Goal: Check status: Check status

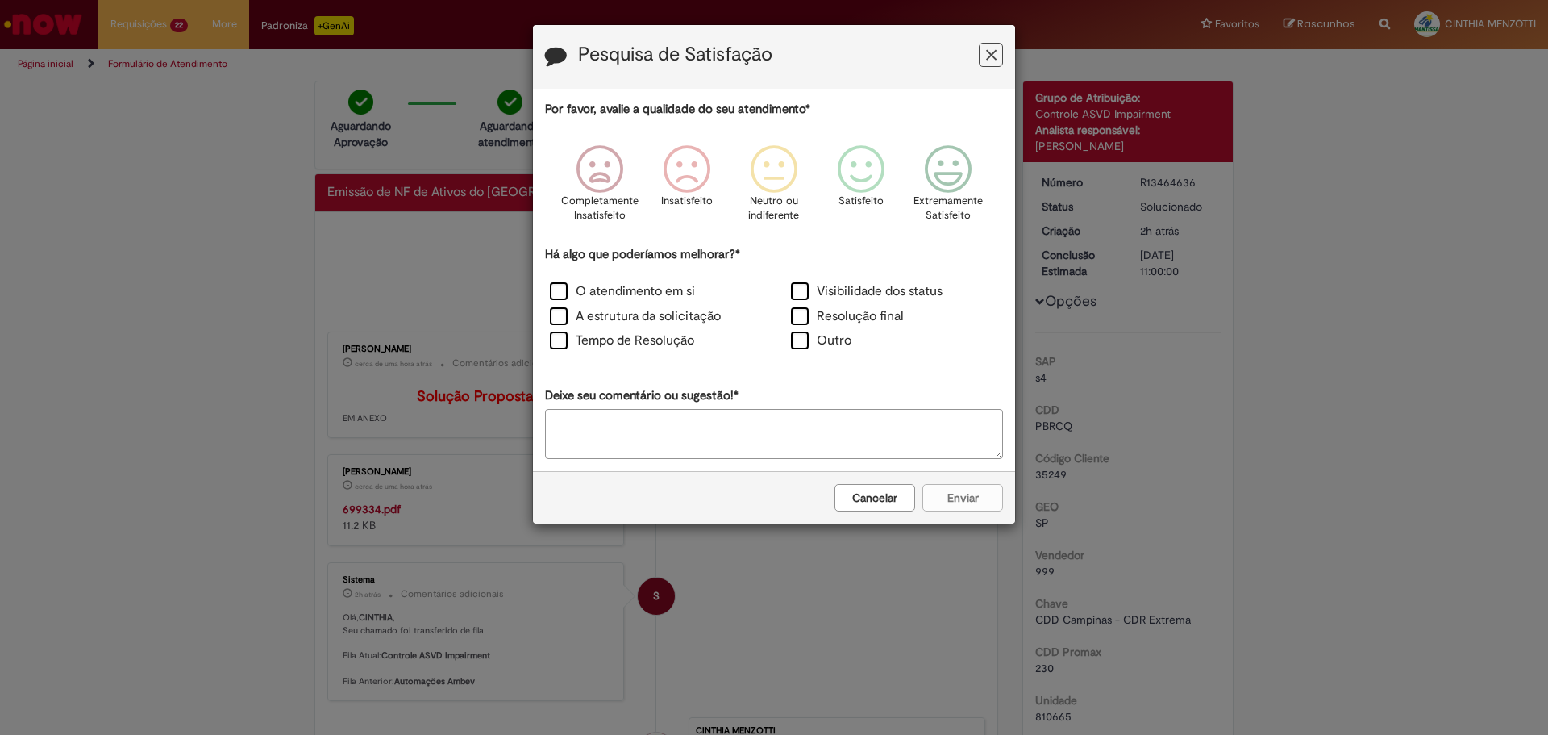
click at [983, 56] on button "Feedback" at bounding box center [991, 55] width 24 height 24
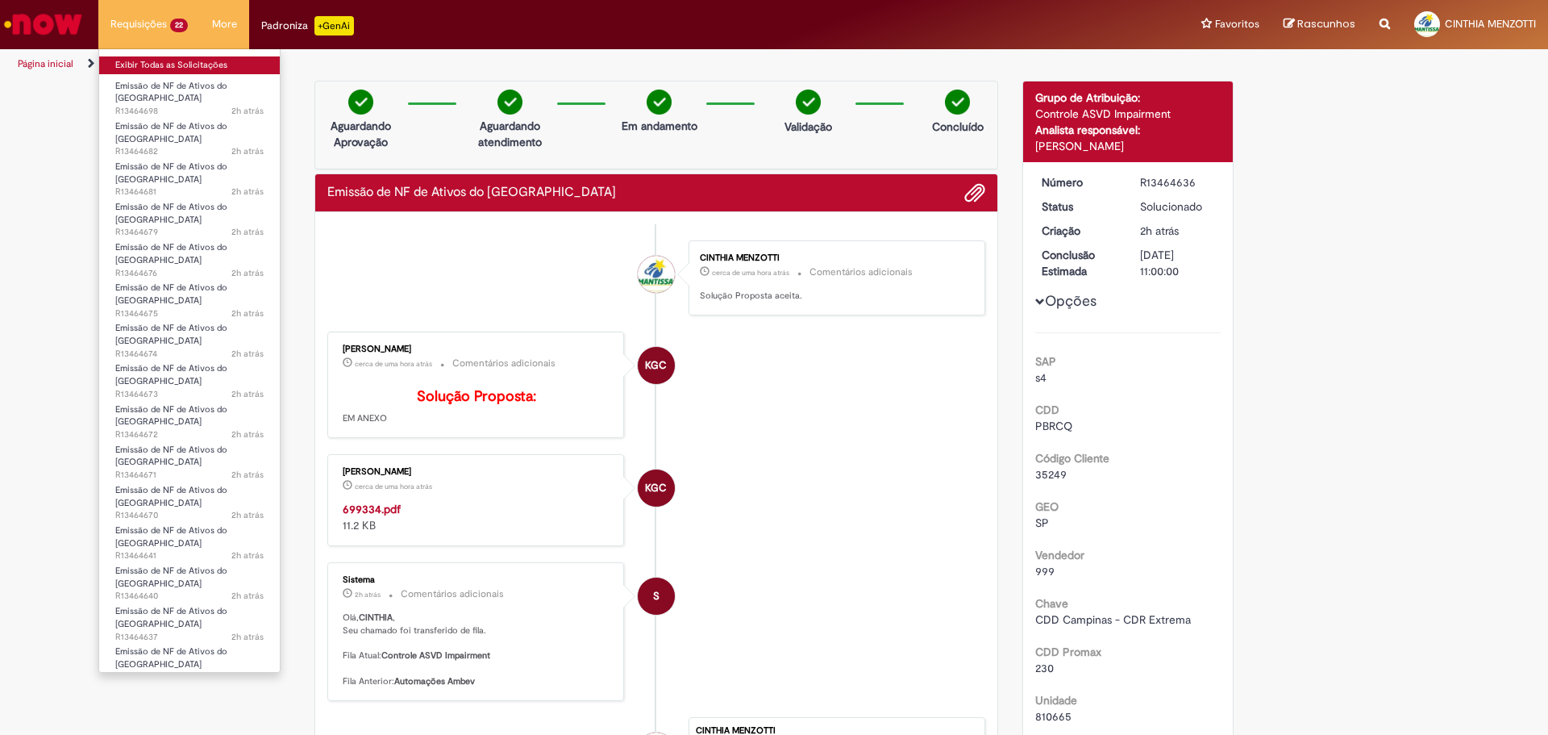
click at [139, 57] on link "Exibir Todas as Solicitações" at bounding box center [189, 65] width 181 height 18
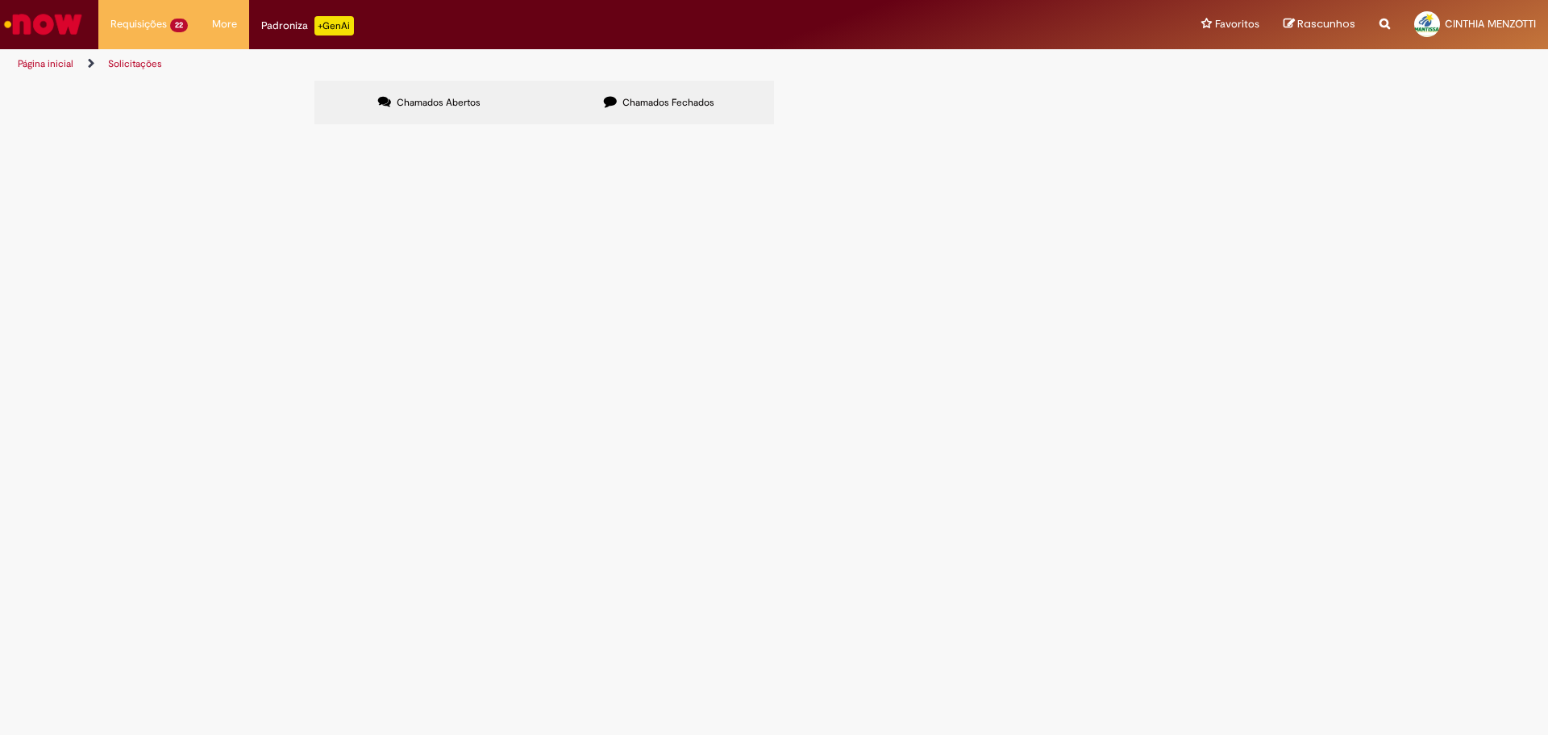
click at [650, 119] on label "Chamados Fechados" at bounding box center [659, 103] width 230 height 44
click at [409, 107] on span "Chamados Abertos" at bounding box center [439, 102] width 84 height 13
click at [0, 0] on span "6101993472" at bounding box center [0, 0] width 0 height 0
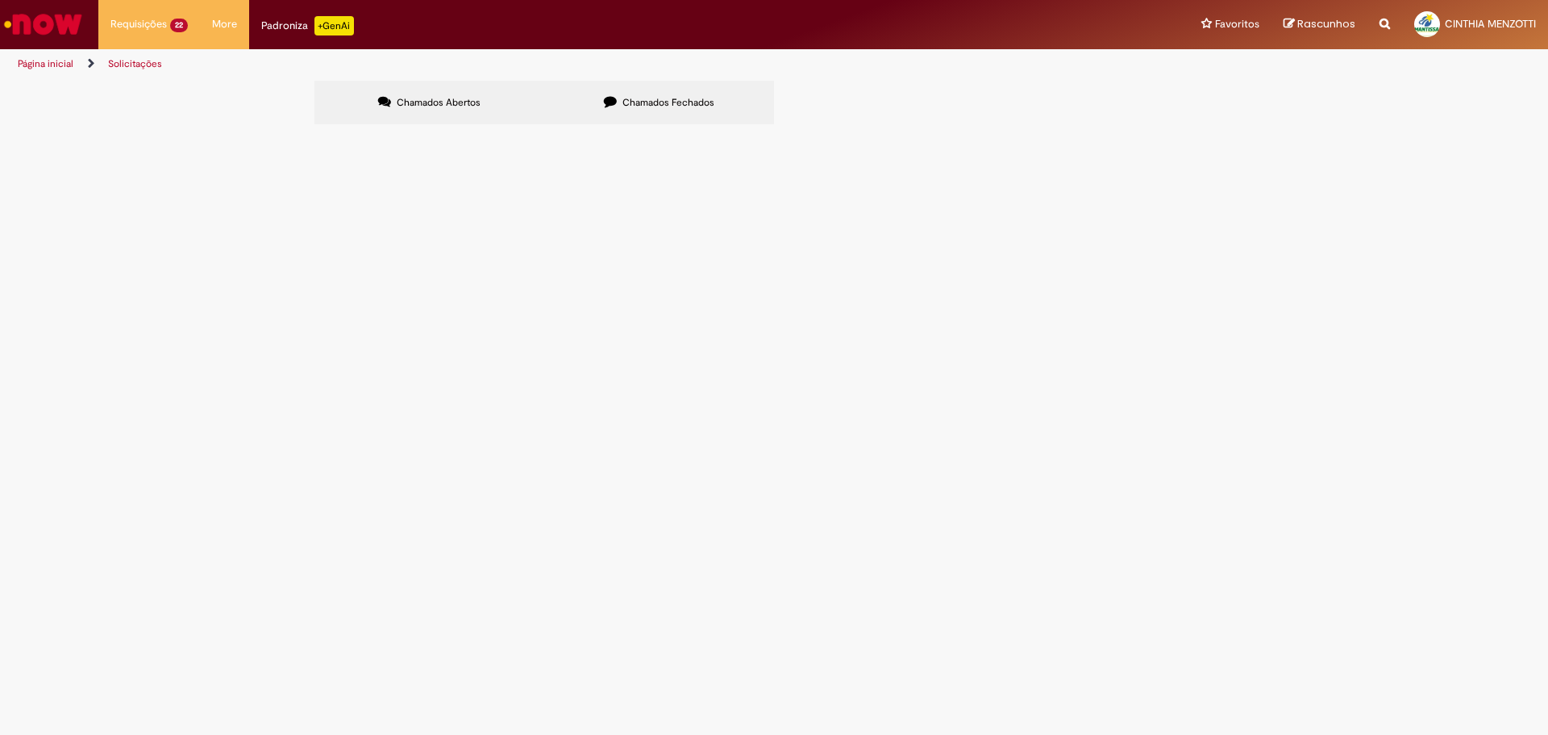
click at [0, 0] on span "6101993472" at bounding box center [0, 0] width 0 height 0
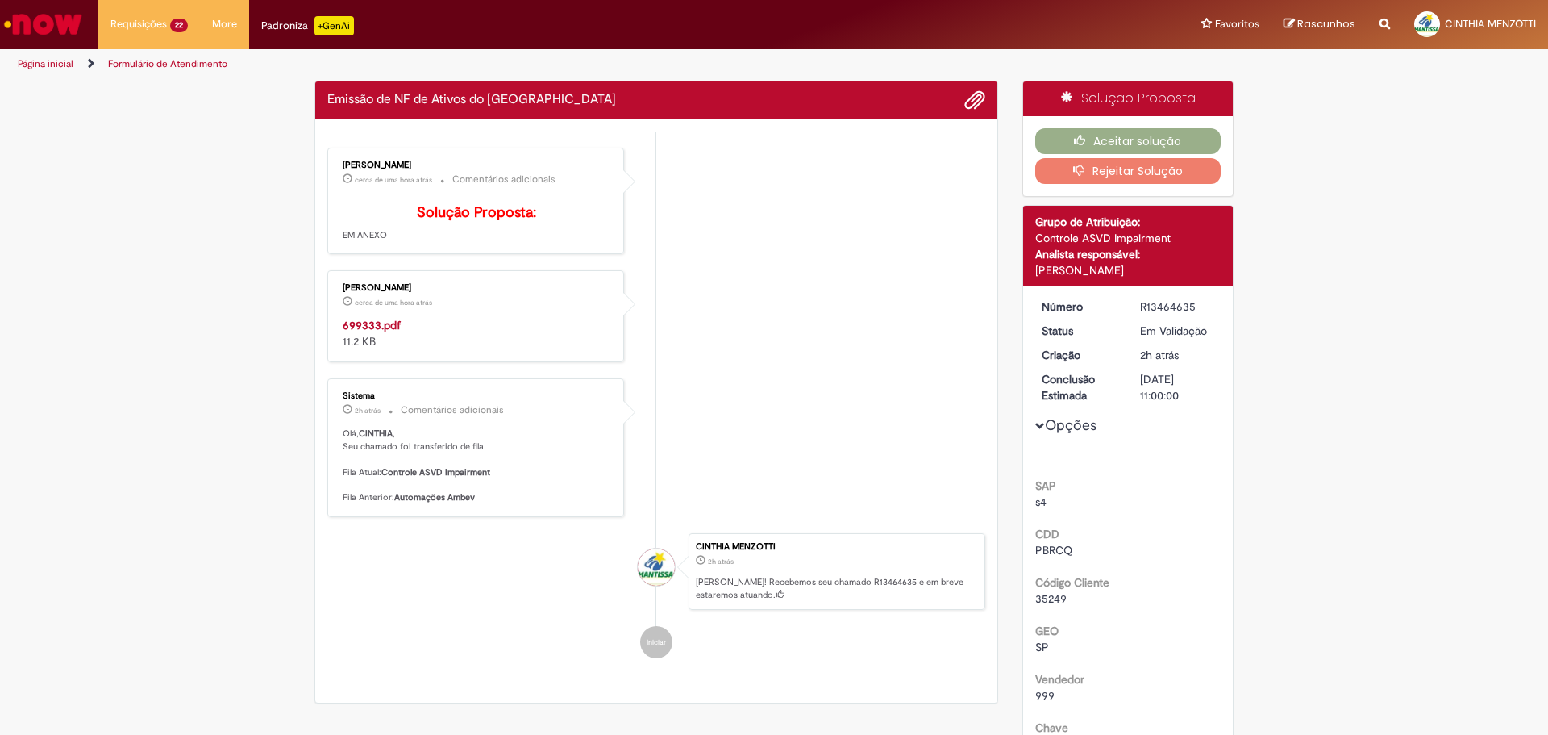
click at [577, 419] on p "2h atrás 2 horas atrás Comentários adicionais" at bounding box center [477, 410] width 268 height 19
click at [373, 332] on strong "699333.pdf" at bounding box center [372, 325] width 58 height 15
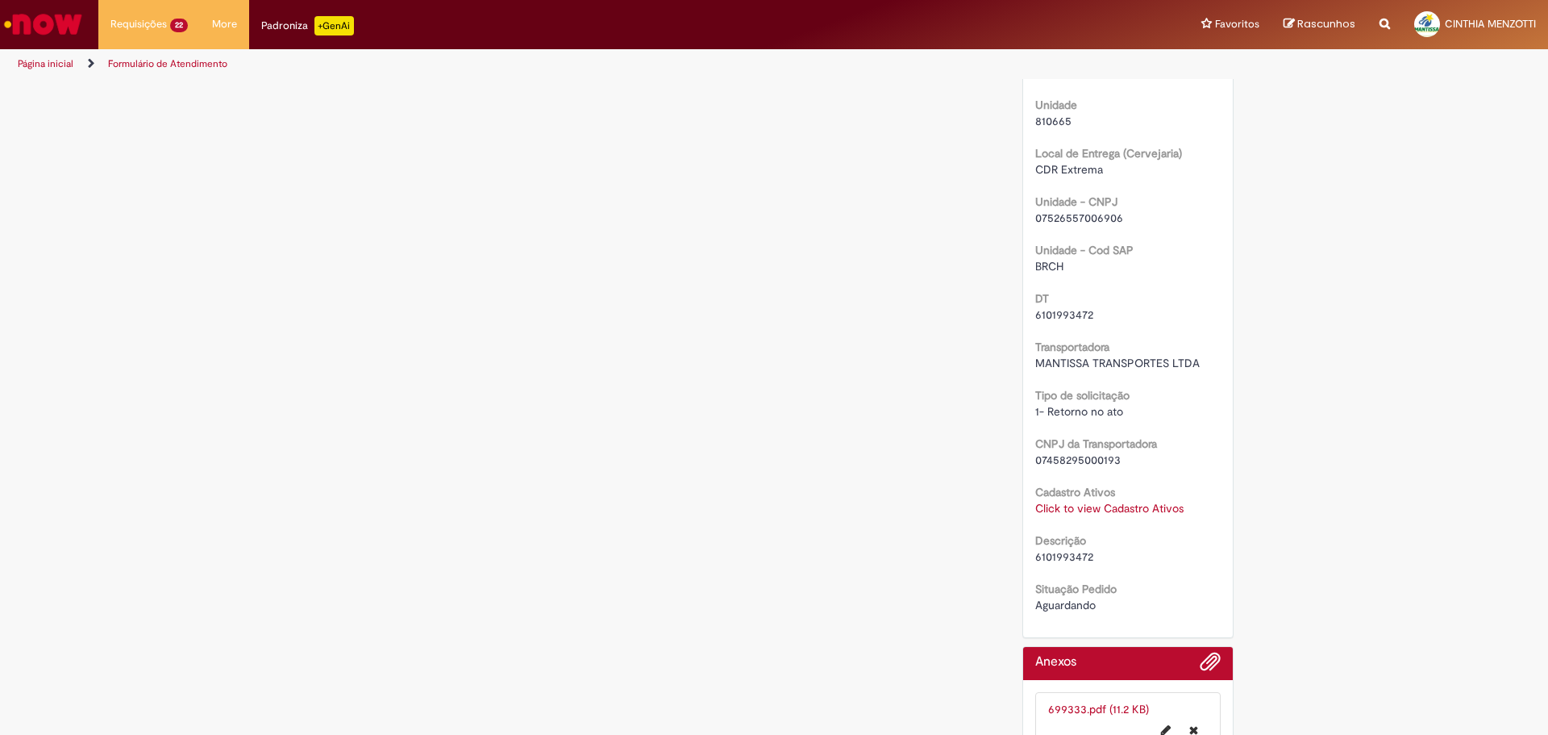
scroll to position [726, 0]
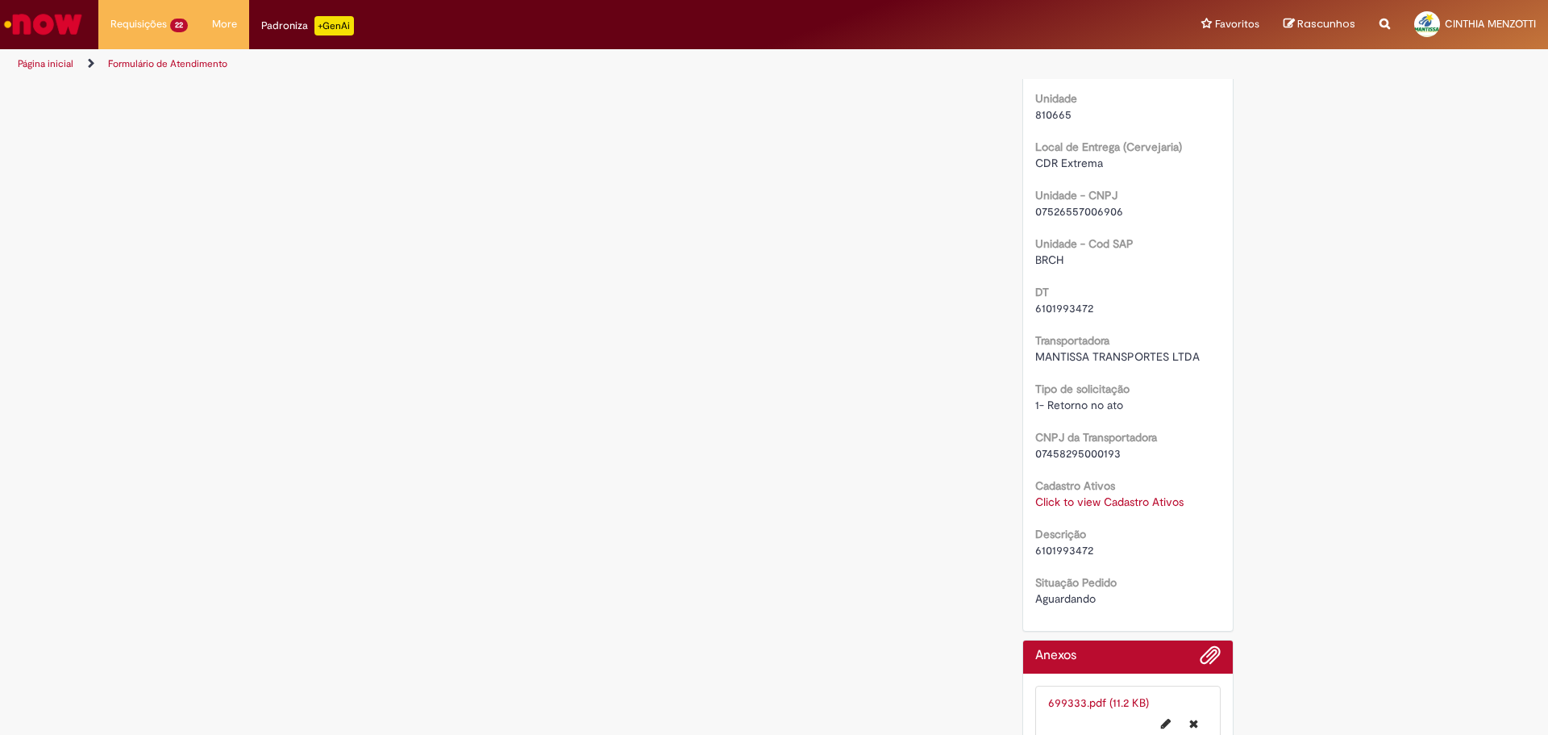
click at [1058, 304] on span "6101993472" at bounding box center [1064, 308] width 58 height 15
copy span "6101993472"
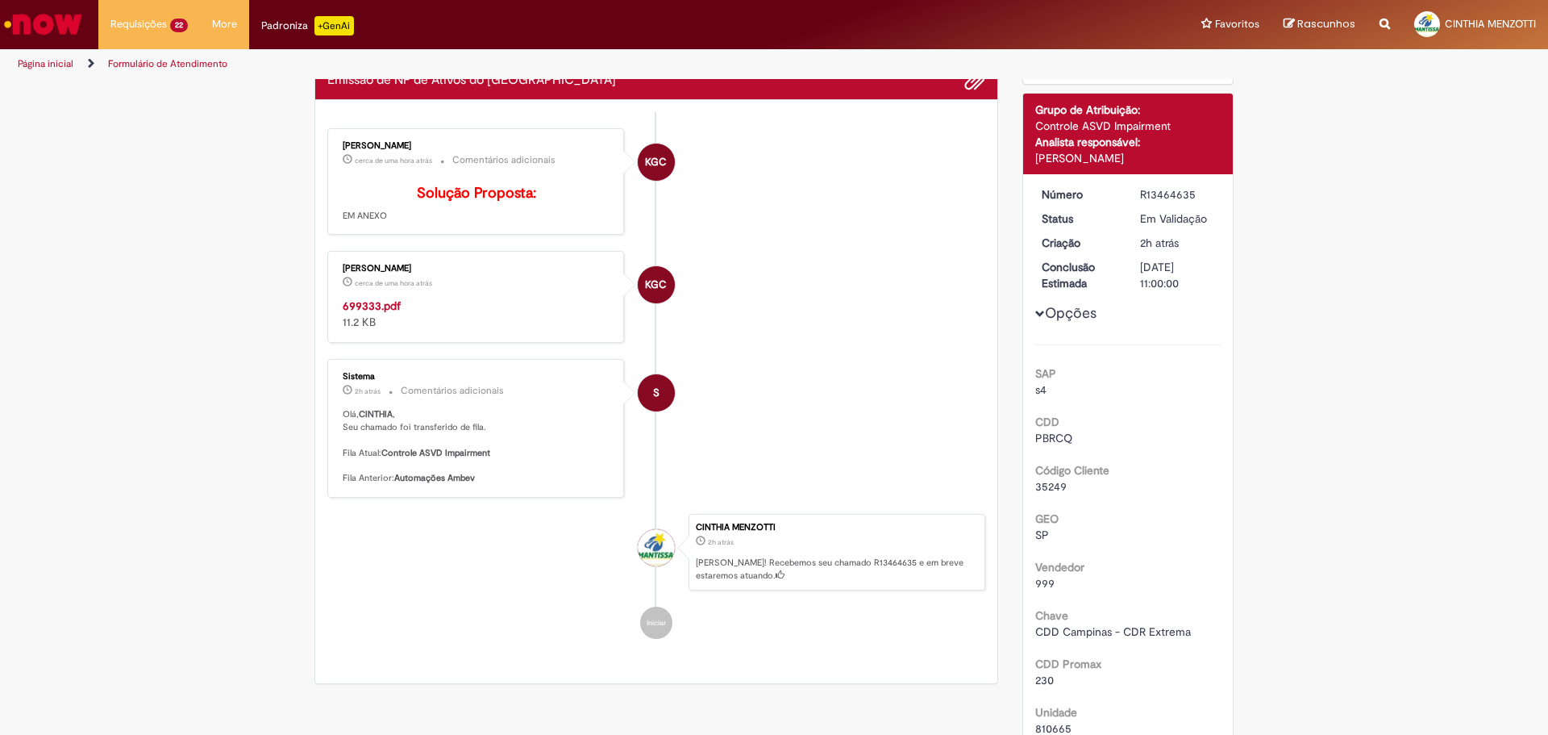
scroll to position [0, 0]
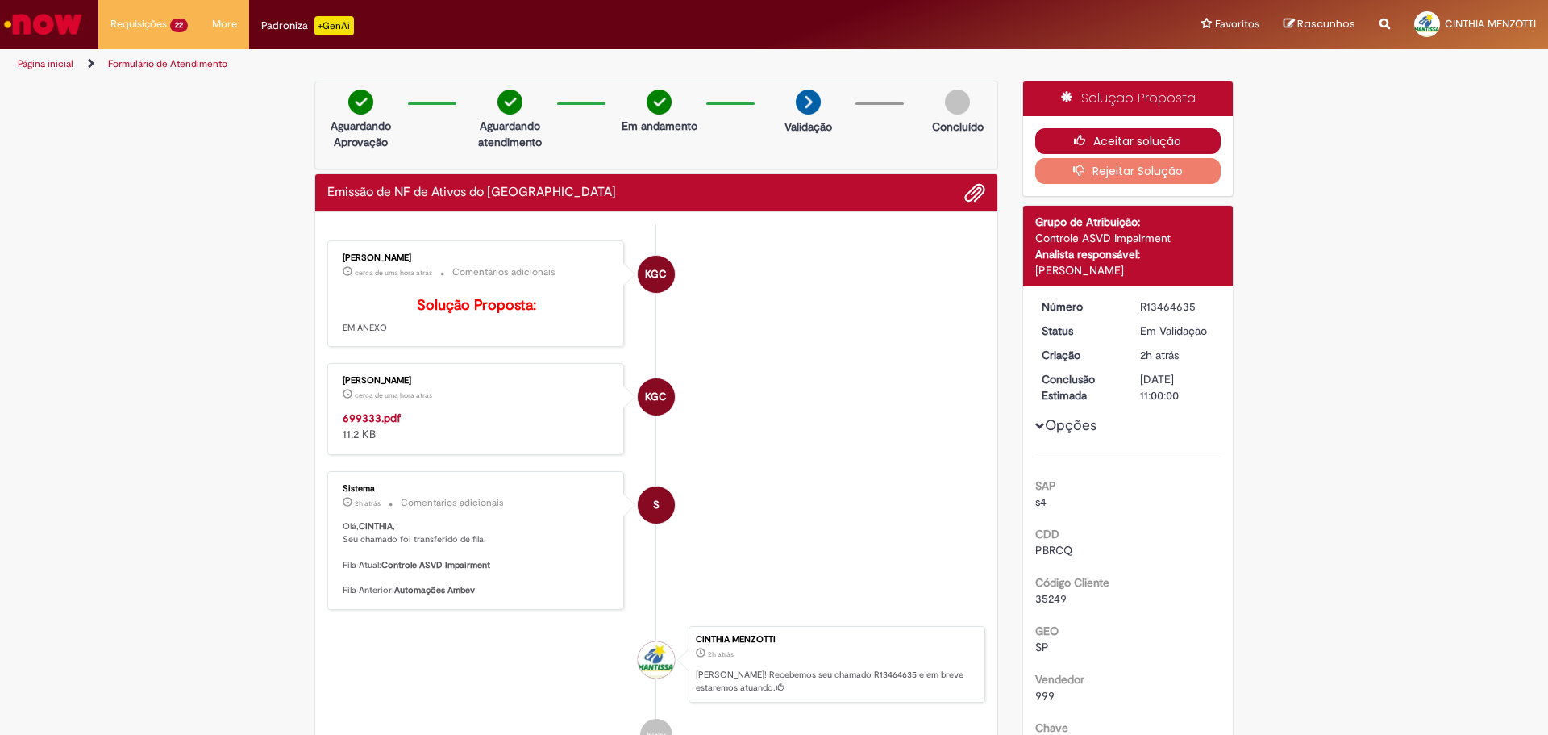
click at [1125, 131] on button "Aceitar solução" at bounding box center [1128, 141] width 186 height 26
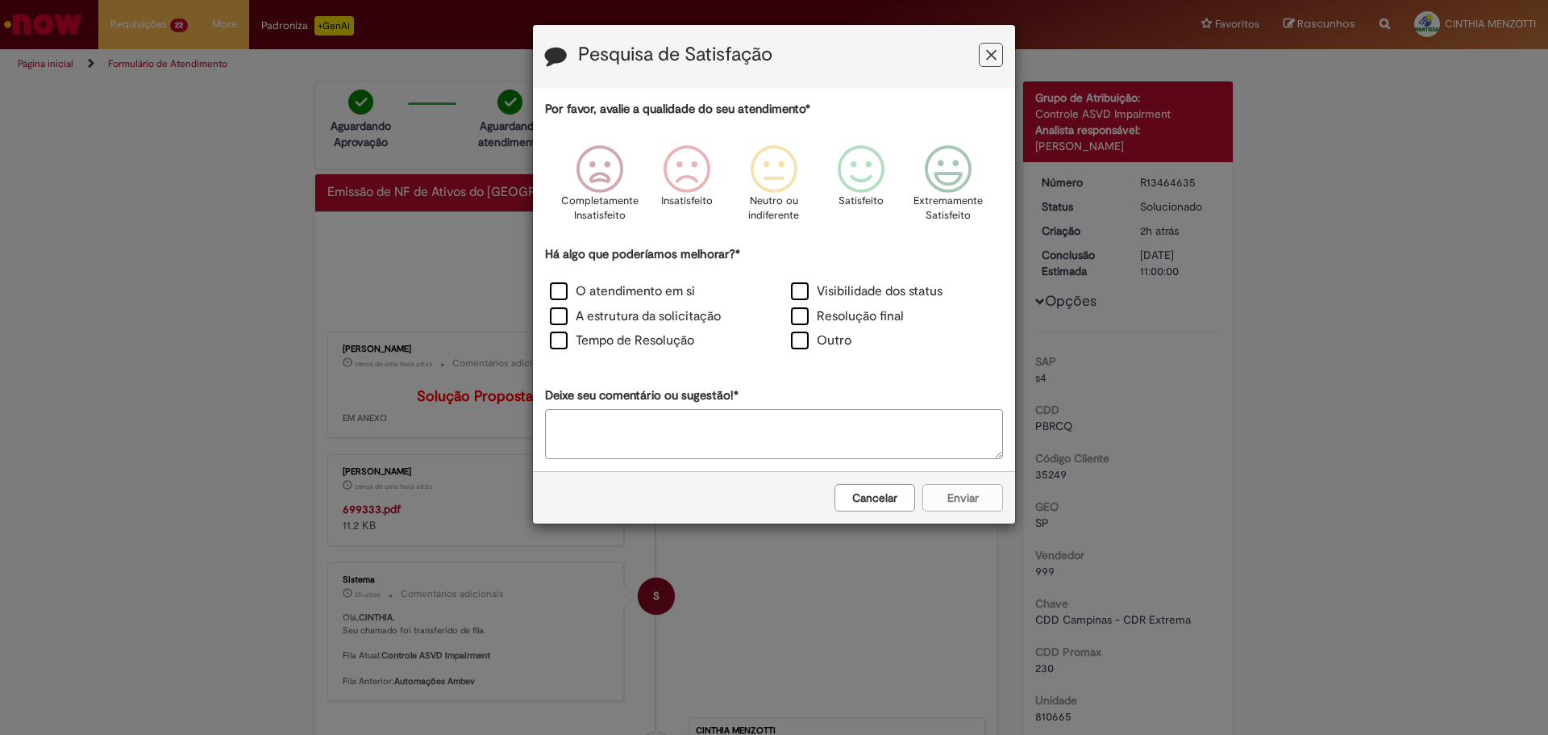
click at [994, 60] on icon "Feedback" at bounding box center [991, 55] width 10 height 17
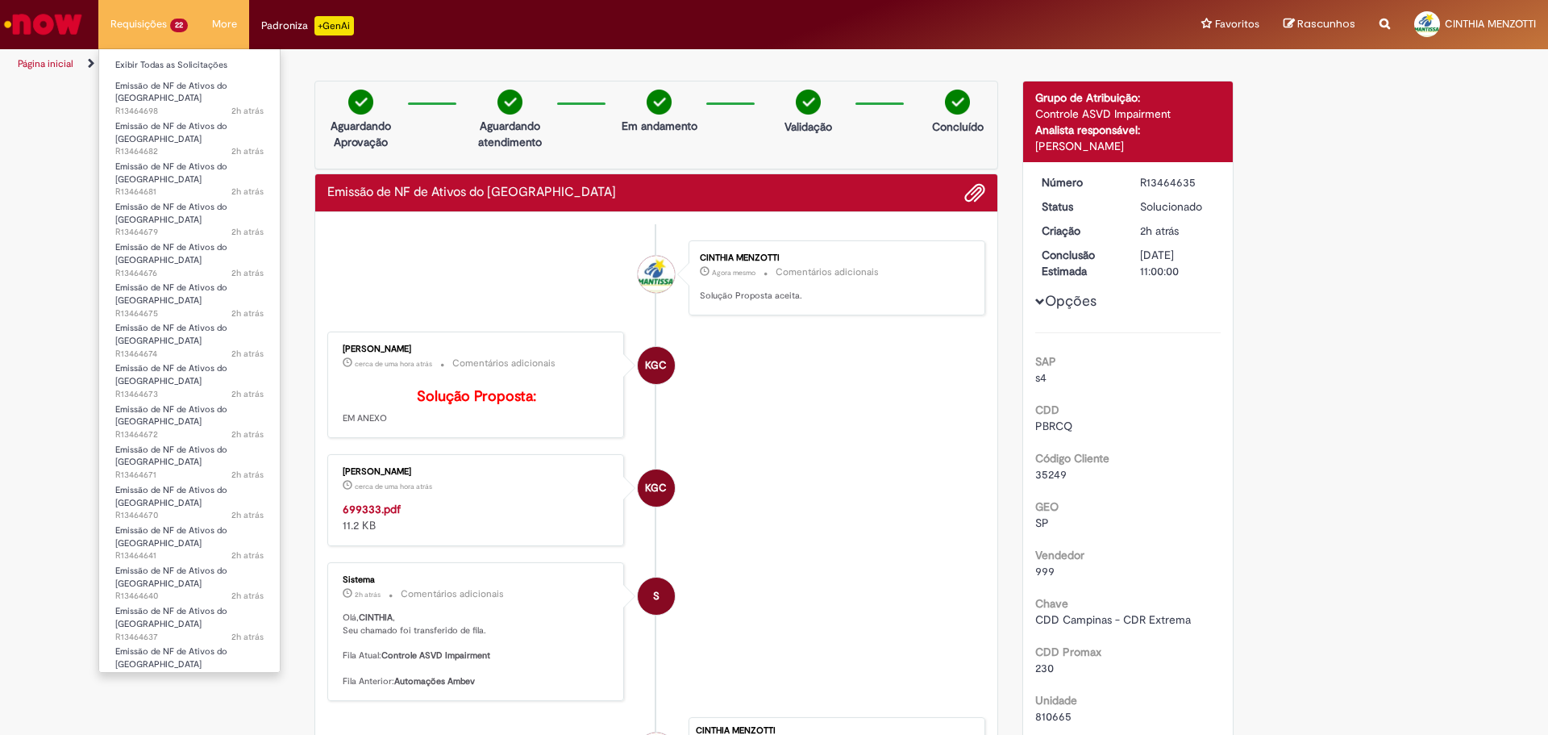
click at [160, 54] on li "Exibir Todas as Solicitações" at bounding box center [189, 63] width 181 height 21
click at [159, 63] on link "Exibir Todas as Solicitações" at bounding box center [189, 65] width 181 height 18
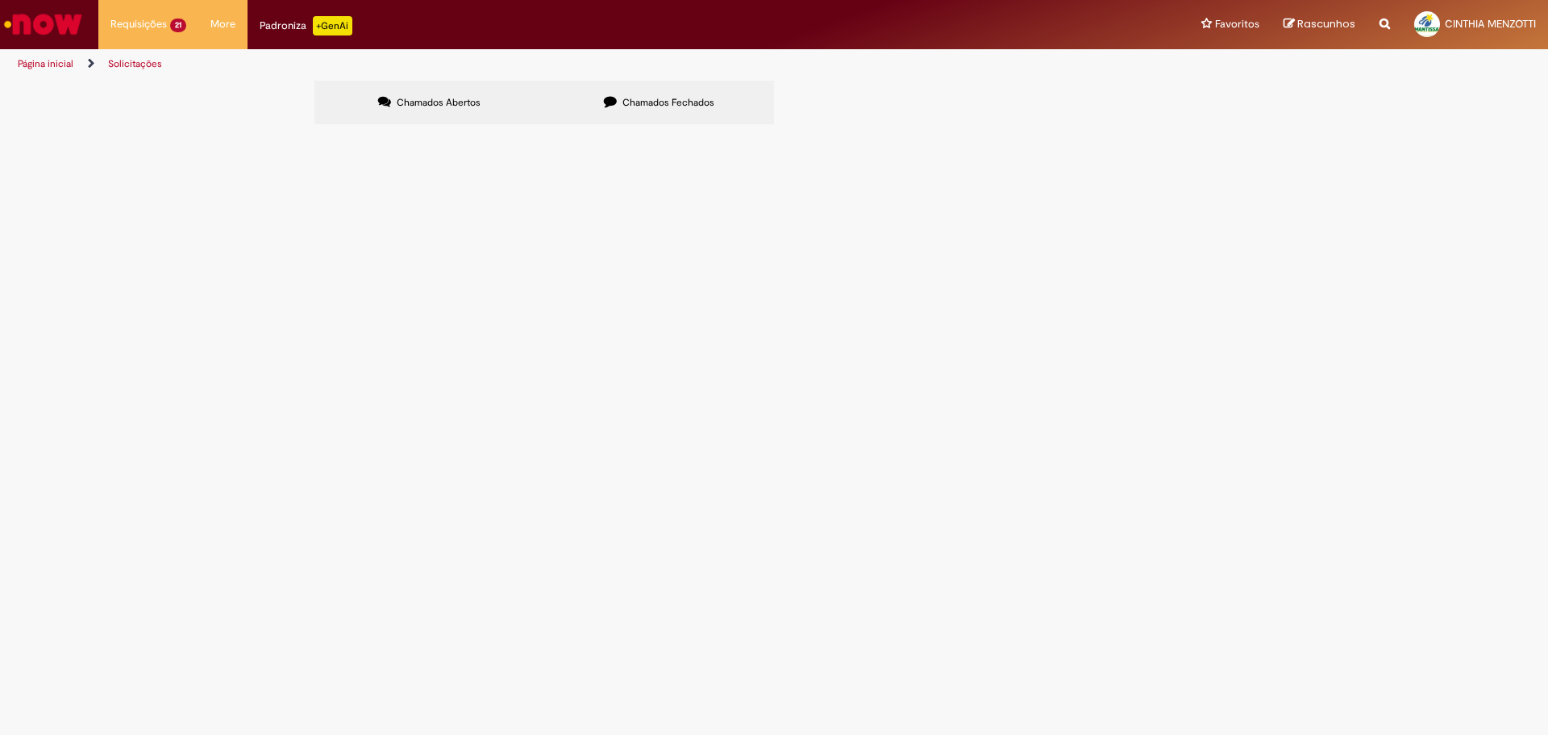
scroll to position [398, 0]
click at [0, 0] on span "6101992642" at bounding box center [0, 0] width 0 height 0
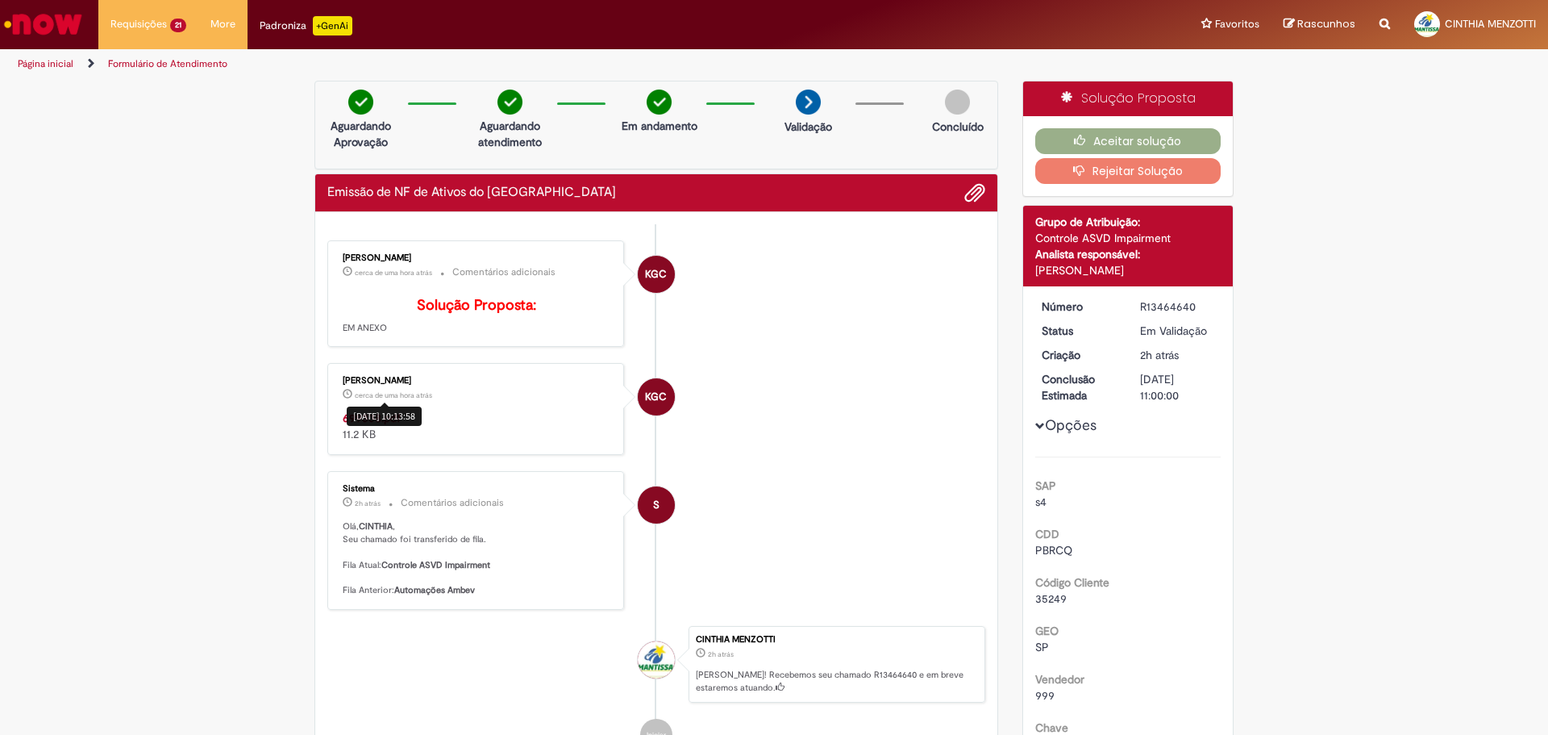
click at [381, 425] on div "[DATE] 10:13:58" at bounding box center [384, 415] width 75 height 19
click at [339, 434] on div "[PERSON_NAME] cerca de uma hora atrás cerca de uma hora atrás 699338.pdf 11.2 KB" at bounding box center [475, 409] width 287 height 82
click at [344, 425] on strong "699338.pdf" at bounding box center [372, 417] width 58 height 15
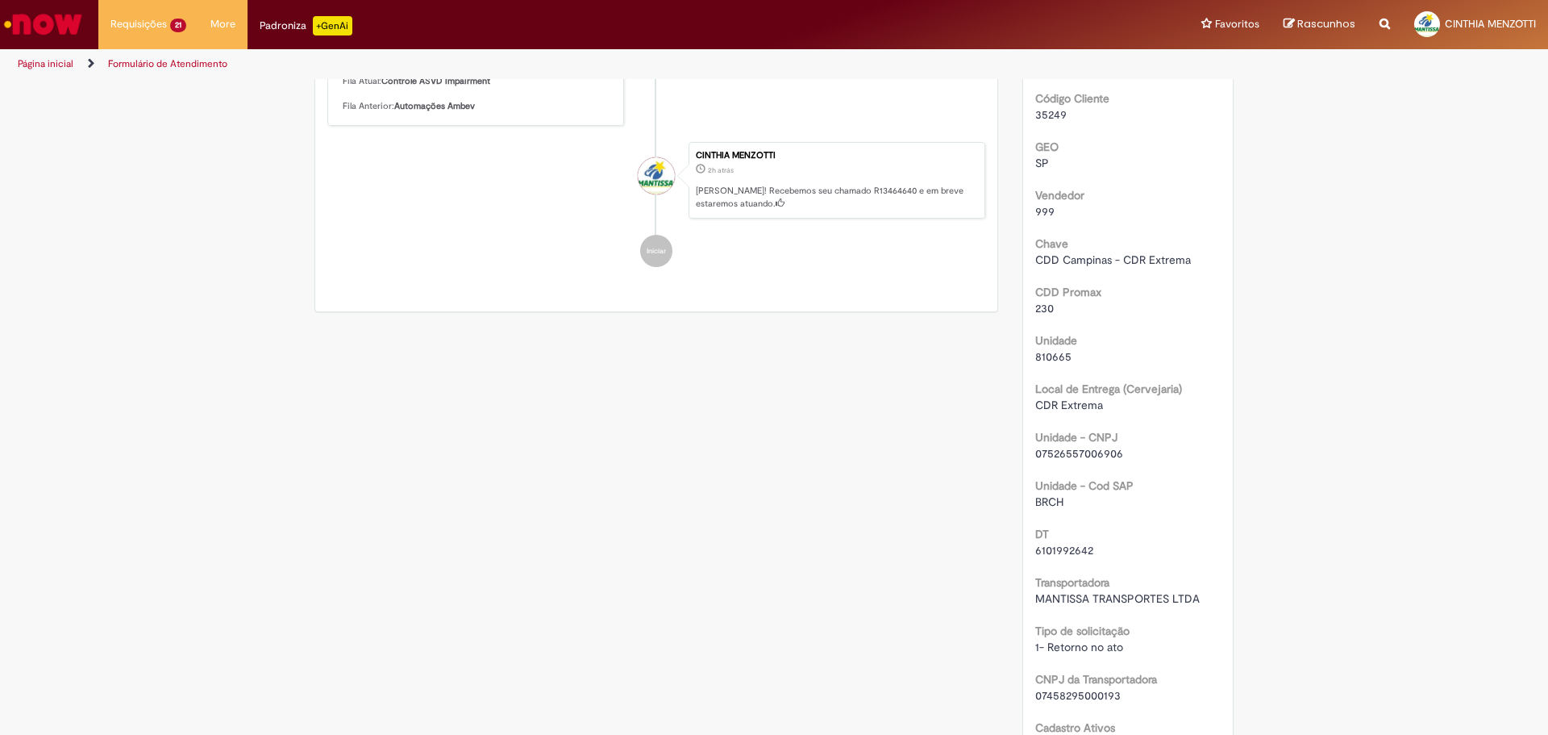
click at [1059, 547] on span "6101992642" at bounding box center [1064, 550] width 58 height 15
copy span "6101992642"
click at [1059, 547] on span "6101992642" at bounding box center [1064, 550] width 58 height 15
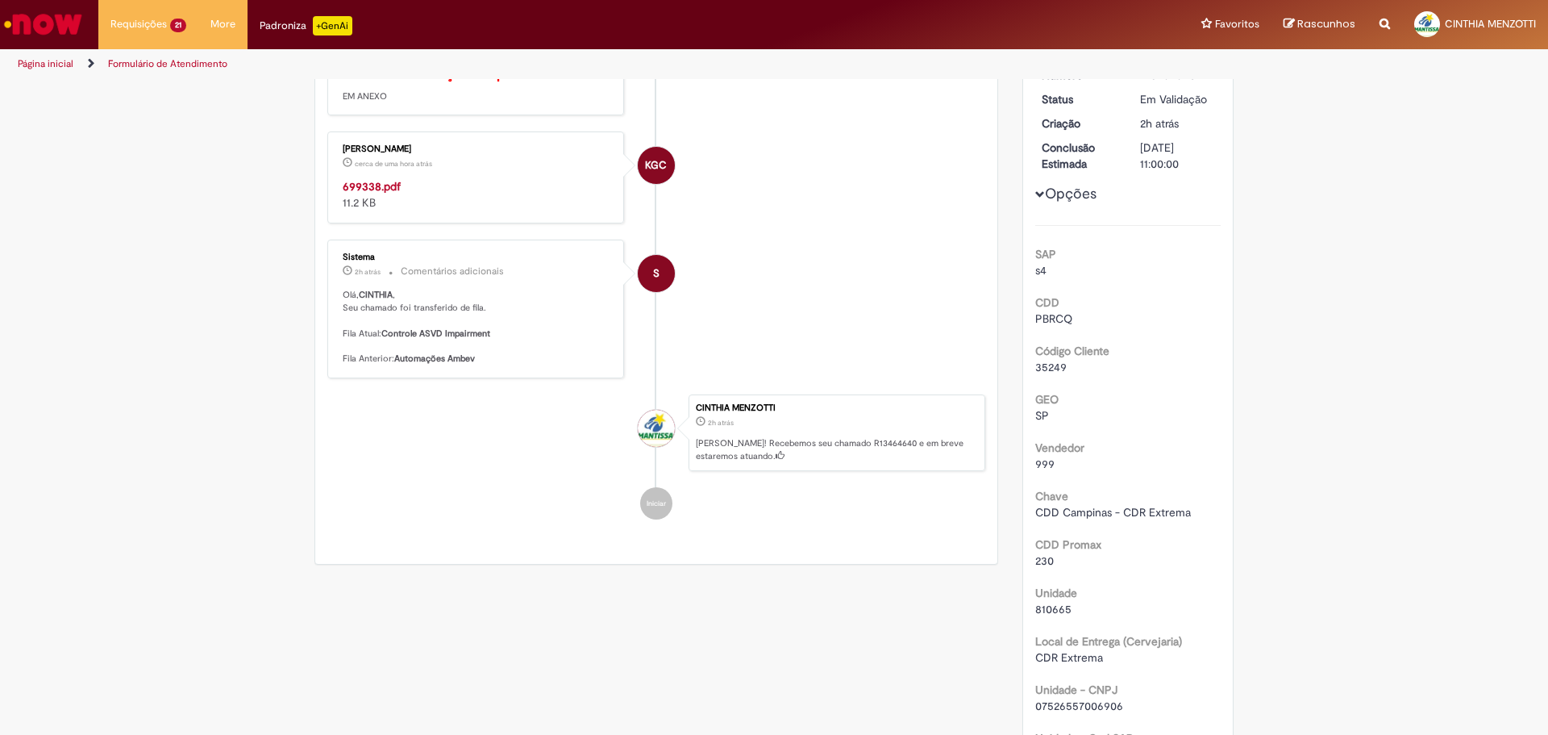
scroll to position [0, 0]
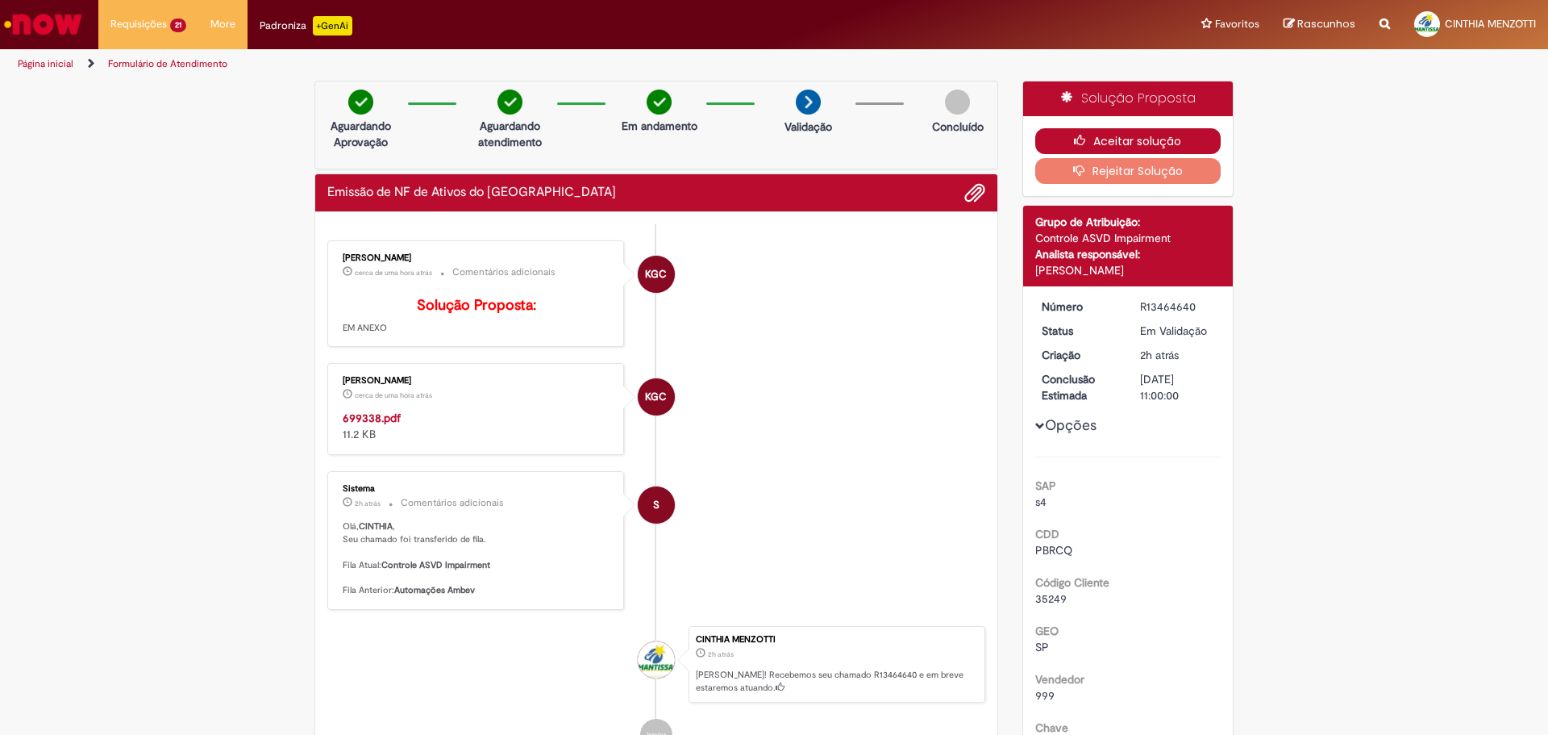
click at [1184, 137] on button "Aceitar solução" at bounding box center [1128, 141] width 186 height 26
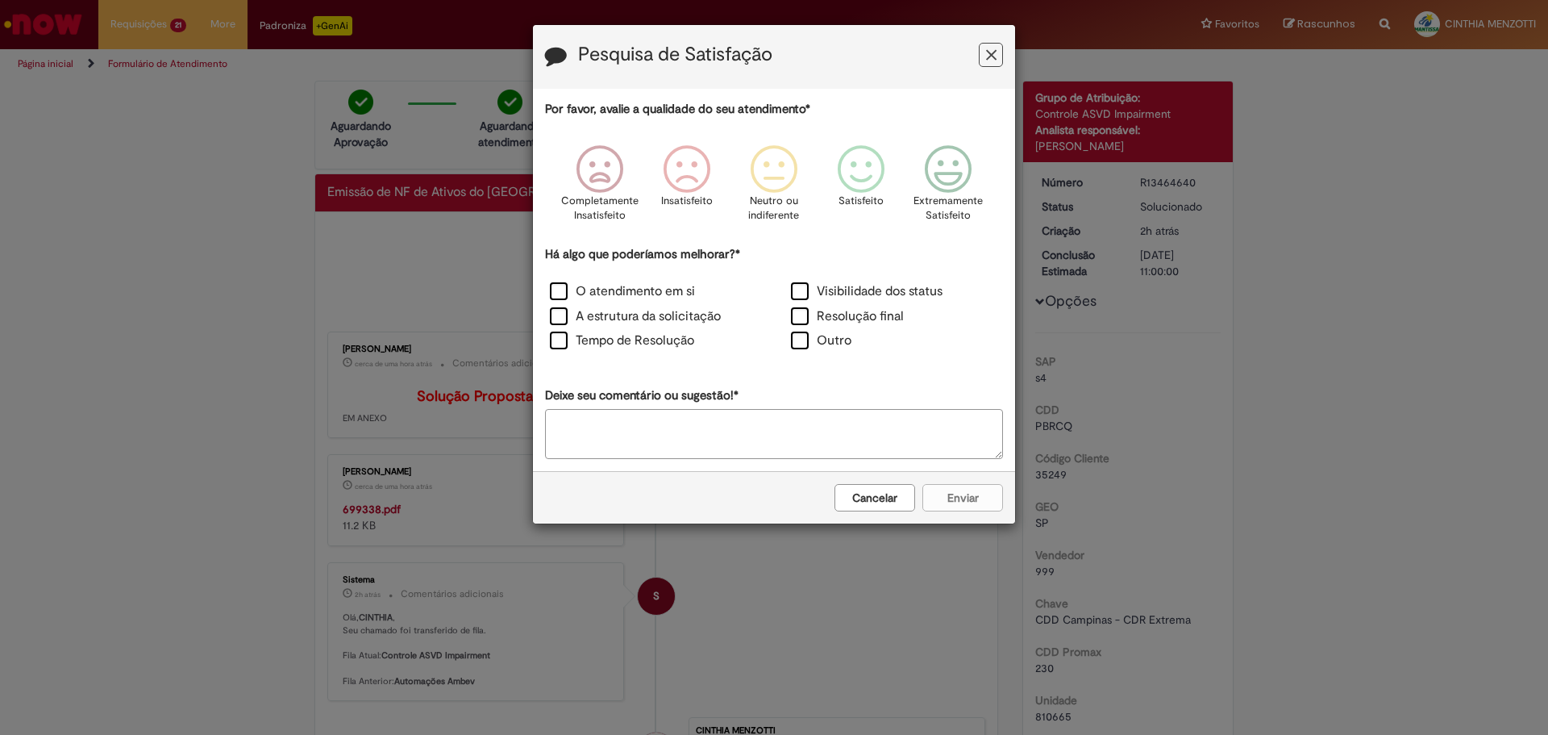
click at [989, 56] on icon "Feedback" at bounding box center [991, 55] width 10 height 17
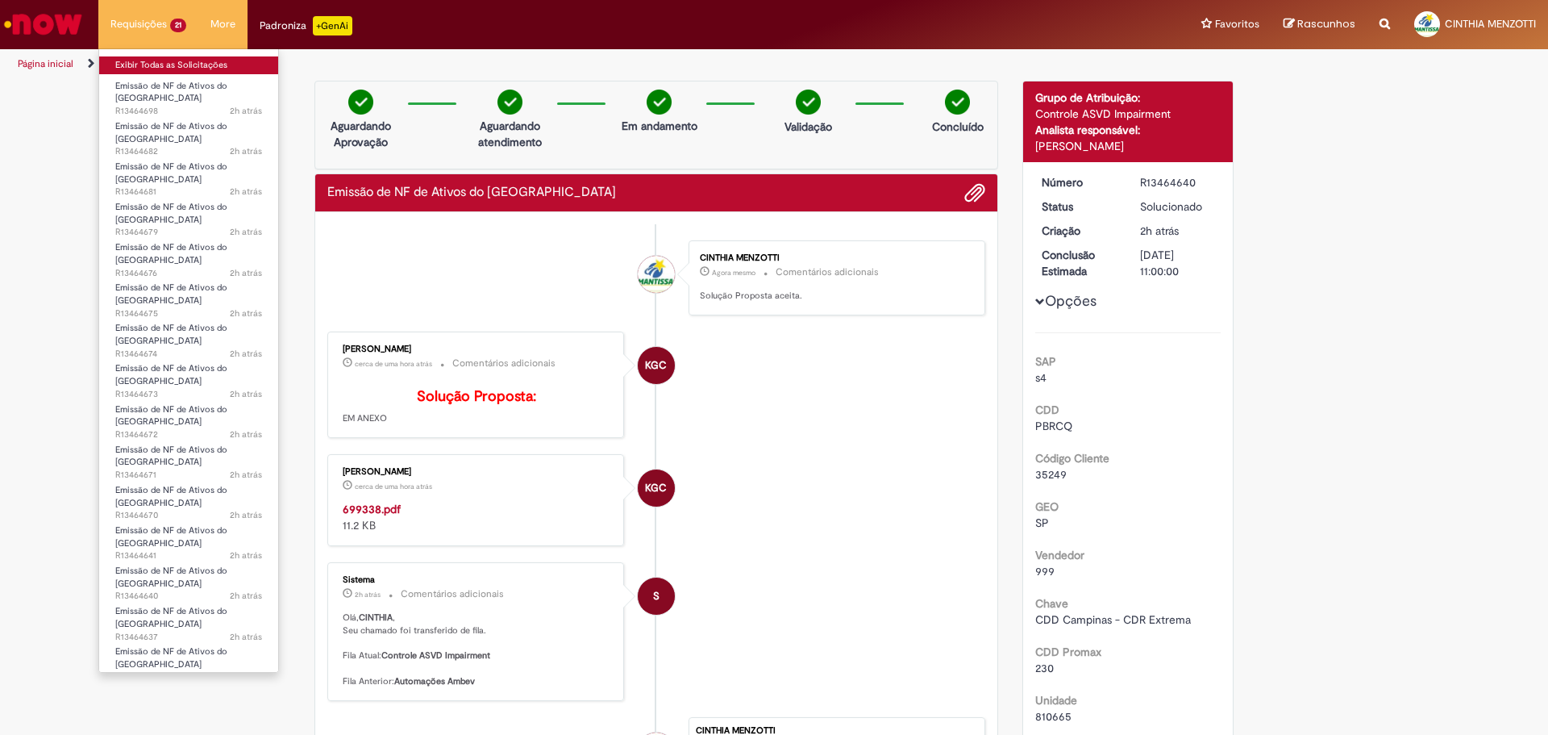
click at [157, 60] on link "Exibir Todas as Solicitações" at bounding box center [188, 65] width 179 height 18
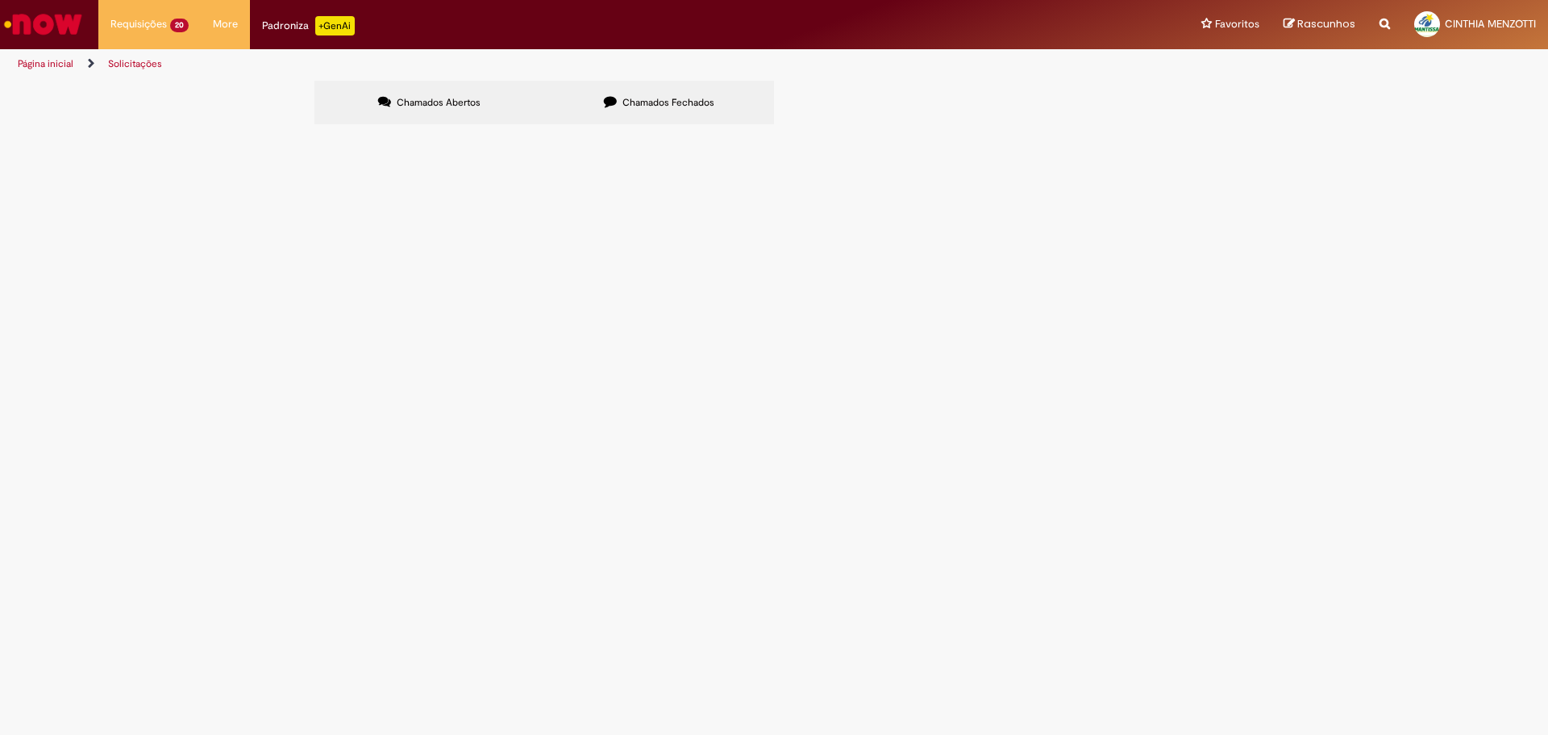
scroll to position [161, 0]
click at [0, 0] on span "6101992643" at bounding box center [0, 0] width 0 height 0
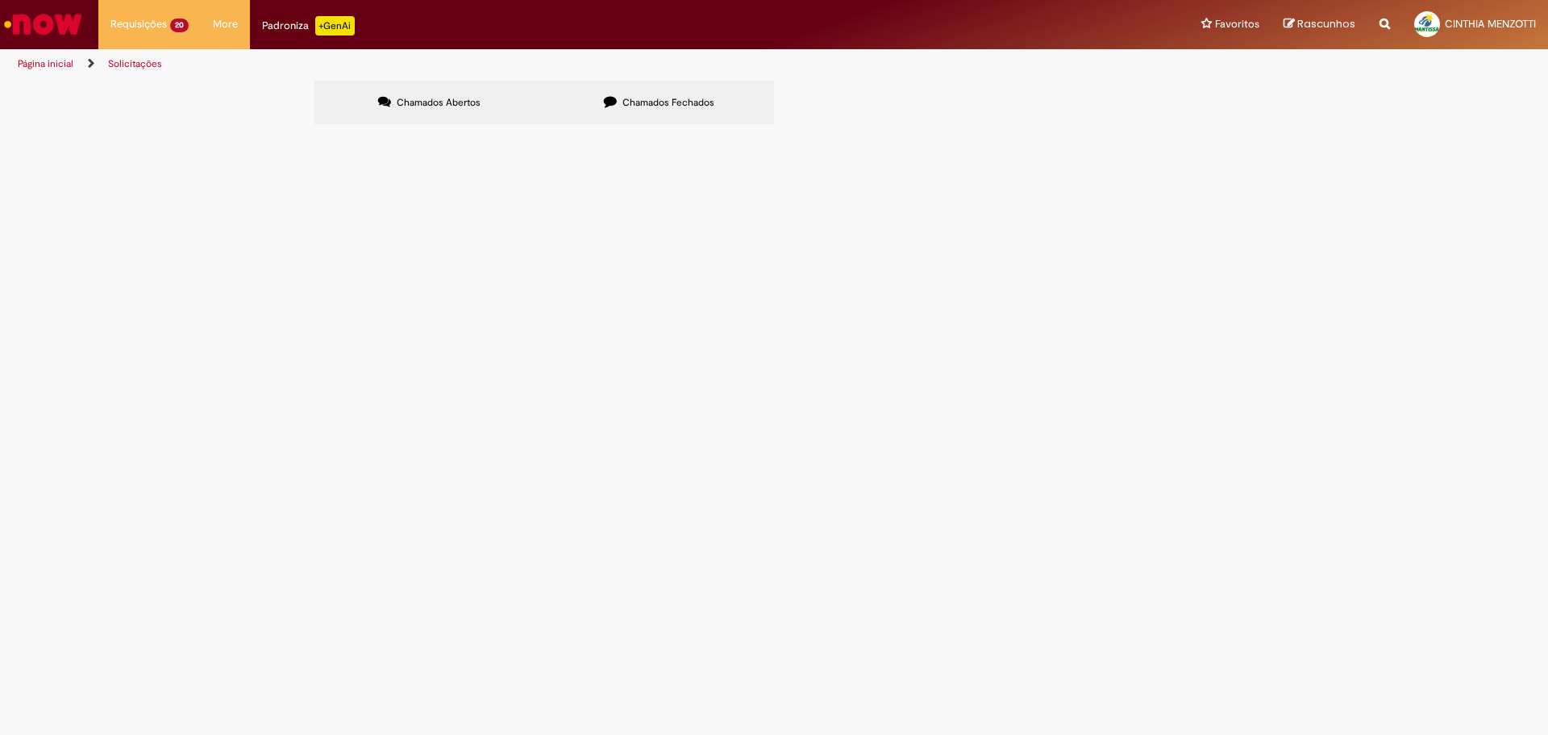
click at [0, 0] on span "6101992643" at bounding box center [0, 0] width 0 height 0
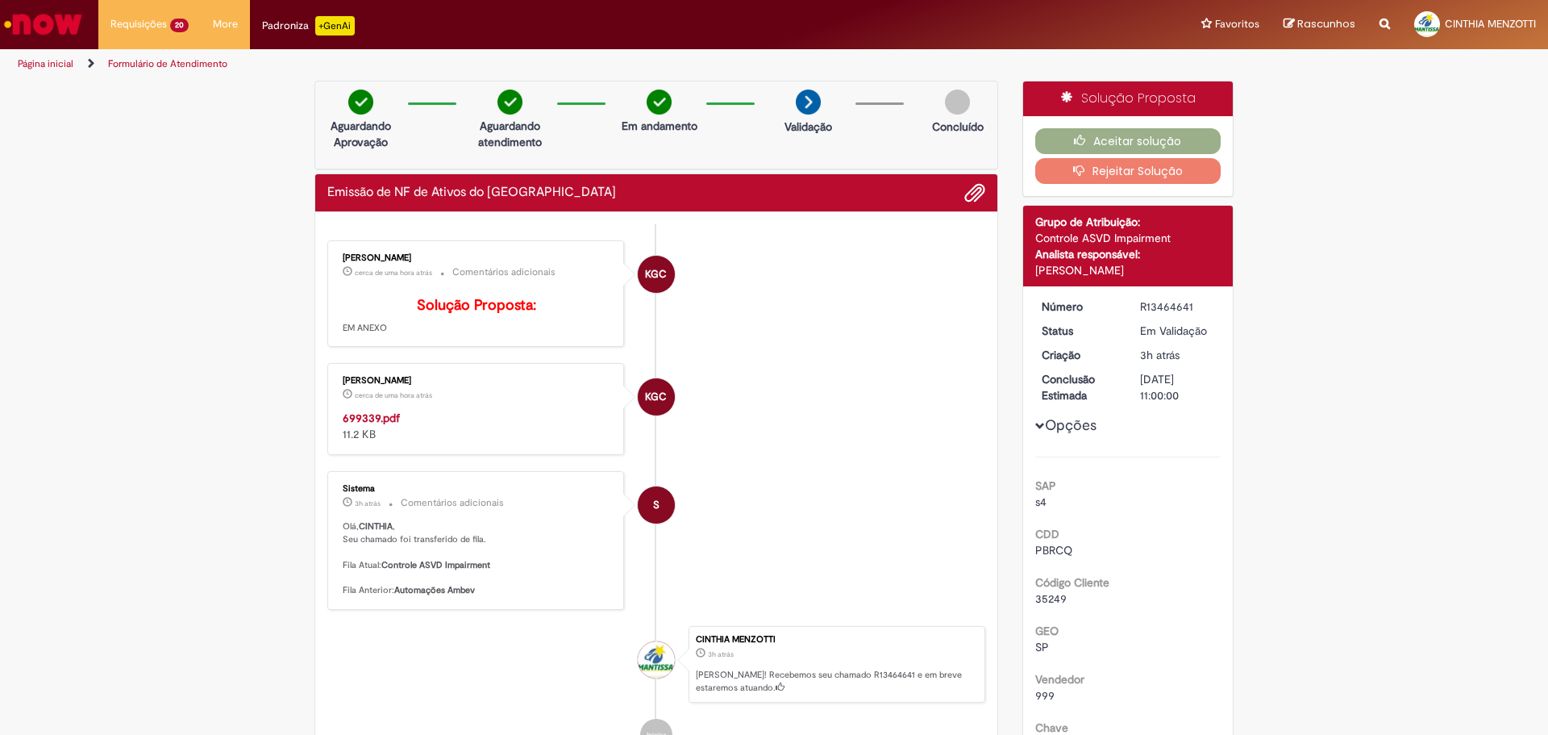
click at [373, 425] on strong "699339.pdf" at bounding box center [371, 417] width 57 height 15
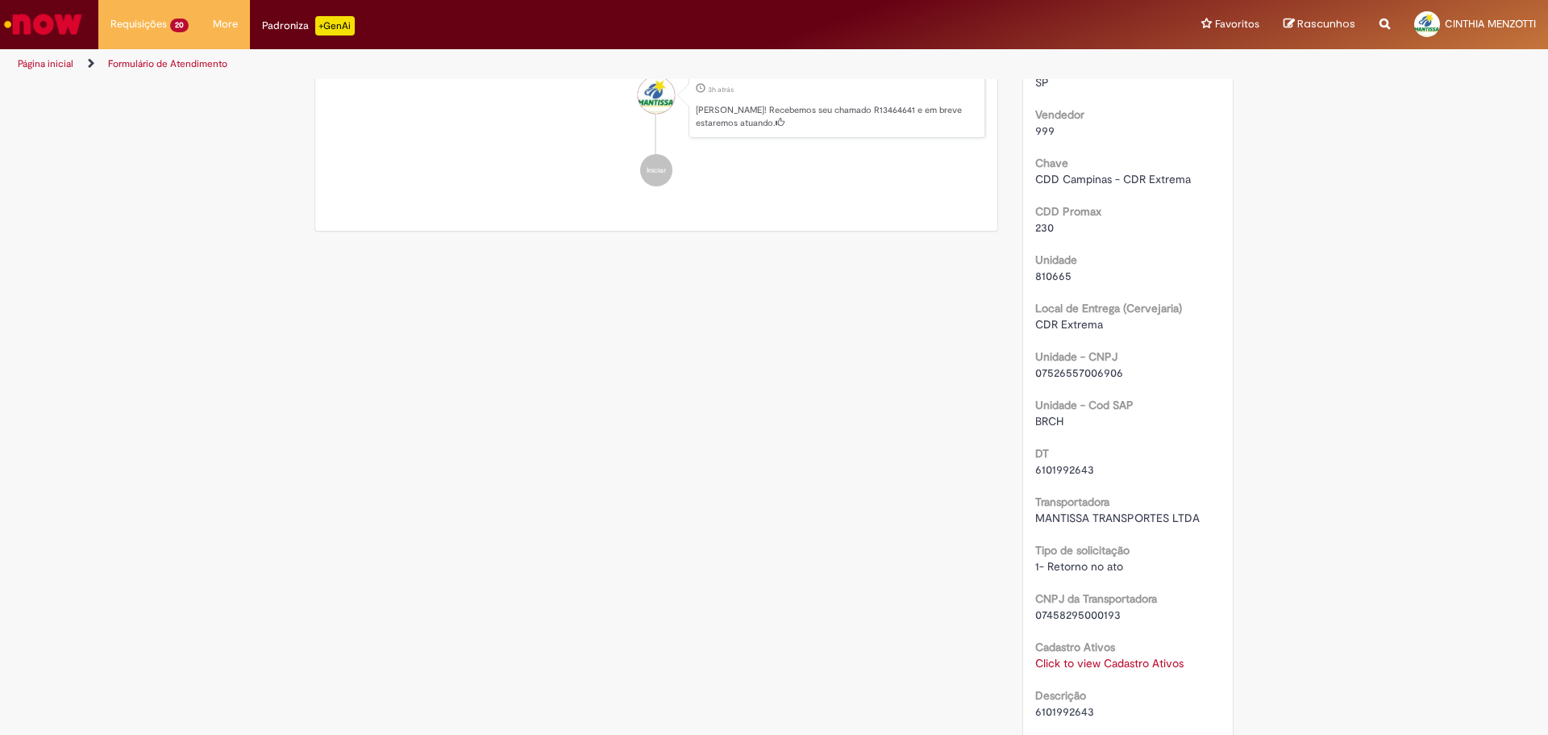
click at [1056, 468] on span "6101992643" at bounding box center [1064, 469] width 59 height 15
copy span "6101992643"
click at [146, 452] on div "Verificar Código de Barras Aguardando Aprovação Aguardando atendimento Em andam…" at bounding box center [774, 229] width 1548 height 1427
click at [150, 435] on div "Verificar Código de Barras Aguardando Aprovação Aguardando atendimento Em andam…" at bounding box center [774, 229] width 1548 height 1427
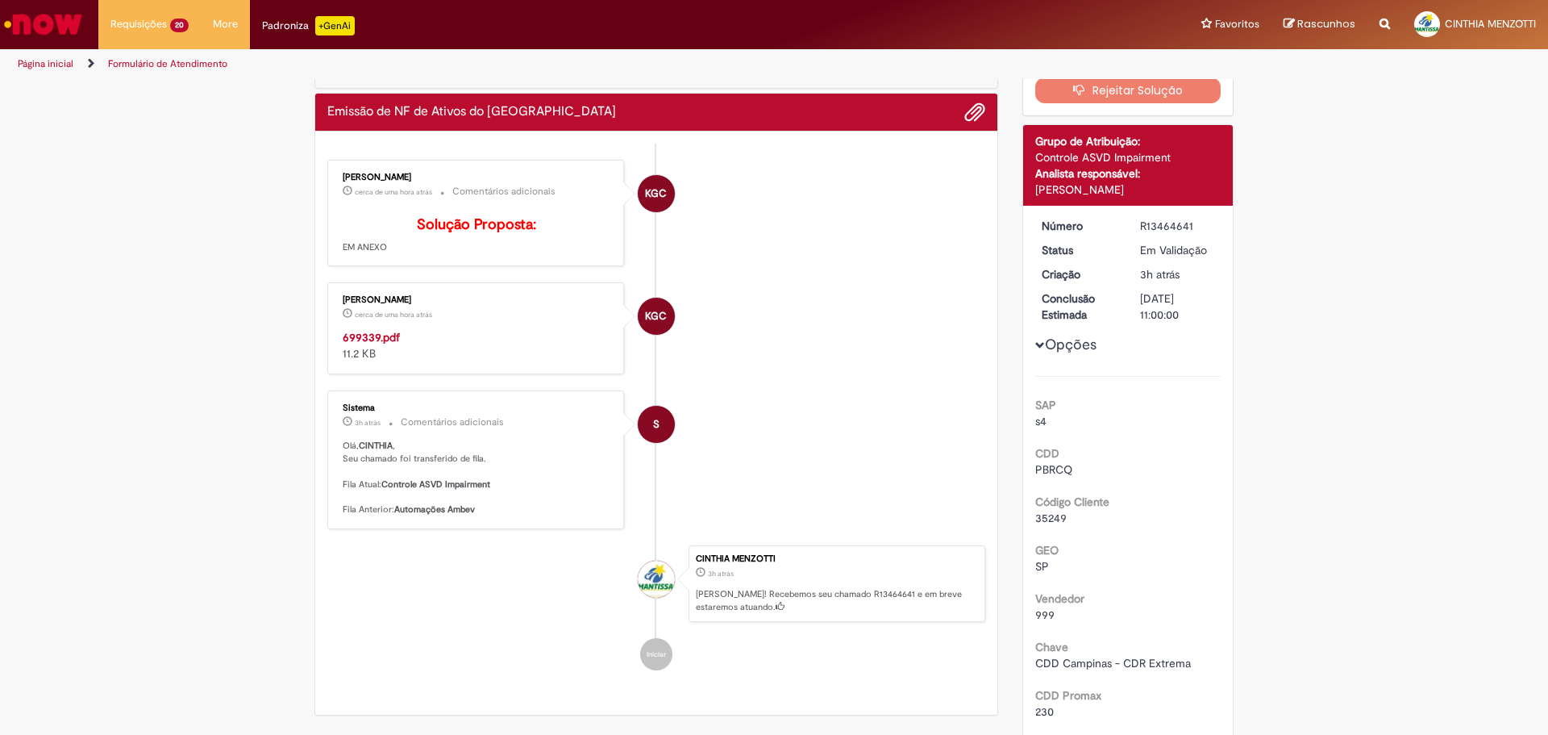
scroll to position [0, 0]
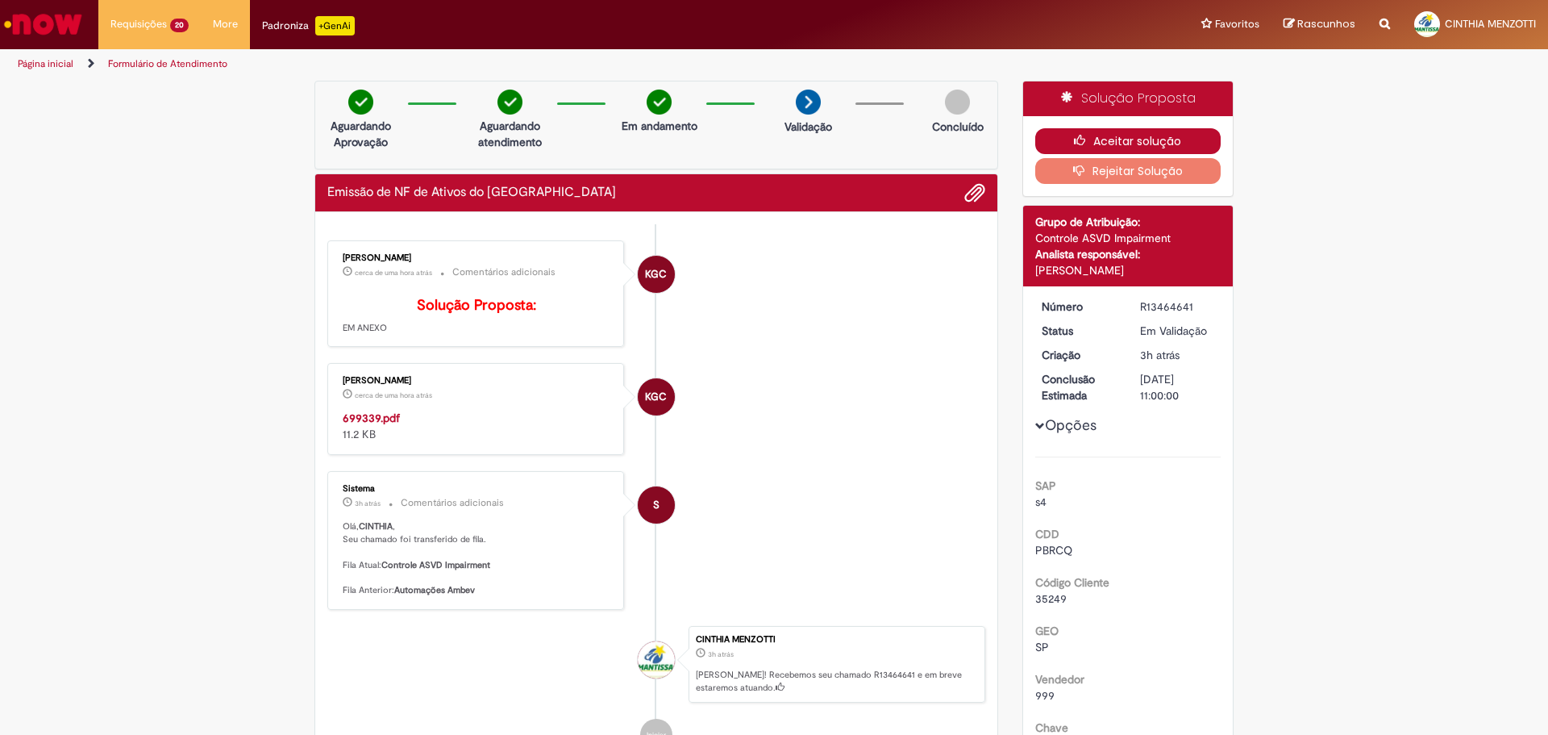
click at [1197, 144] on button "Aceitar solução" at bounding box center [1128, 141] width 186 height 26
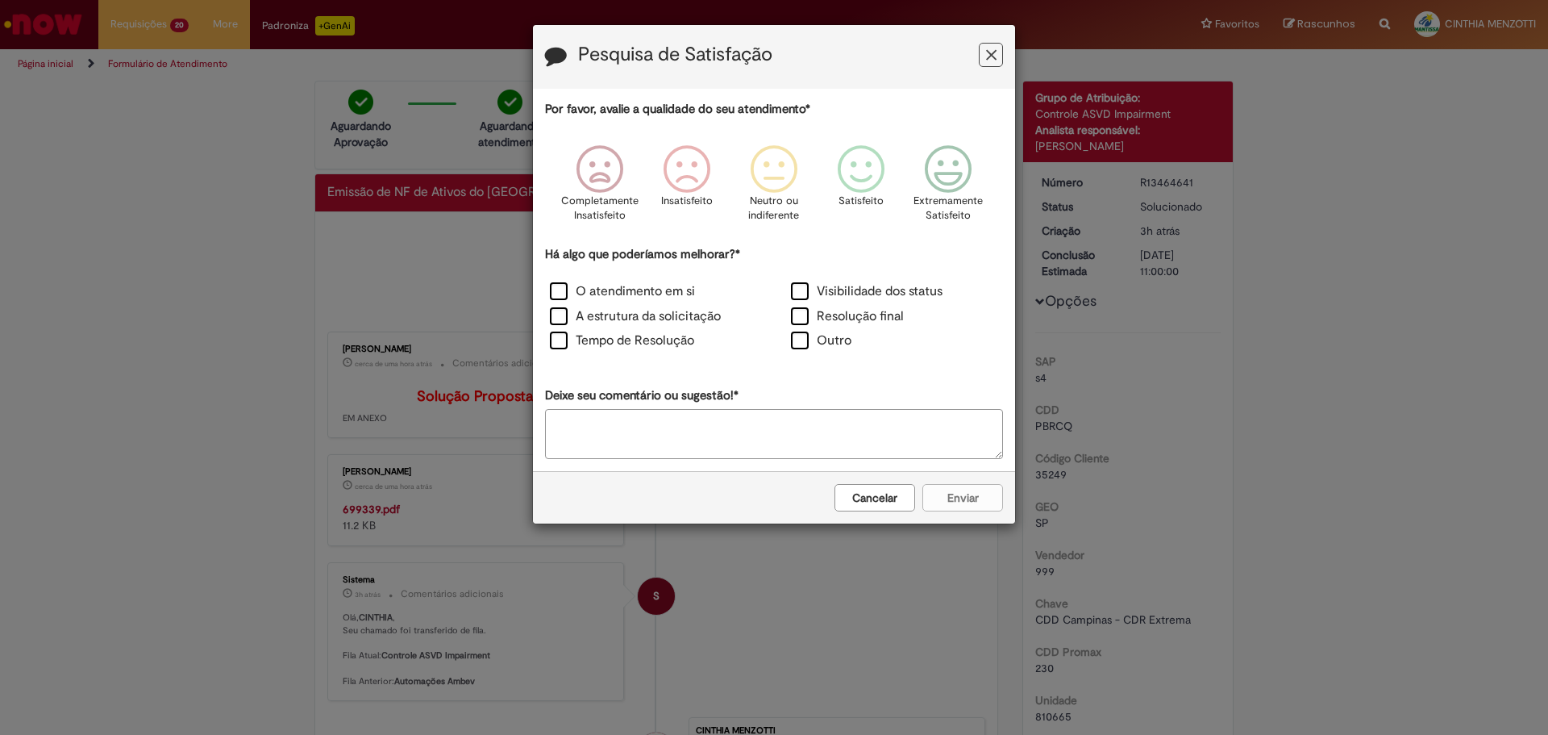
click at [986, 52] on icon "Feedback" at bounding box center [991, 55] width 10 height 17
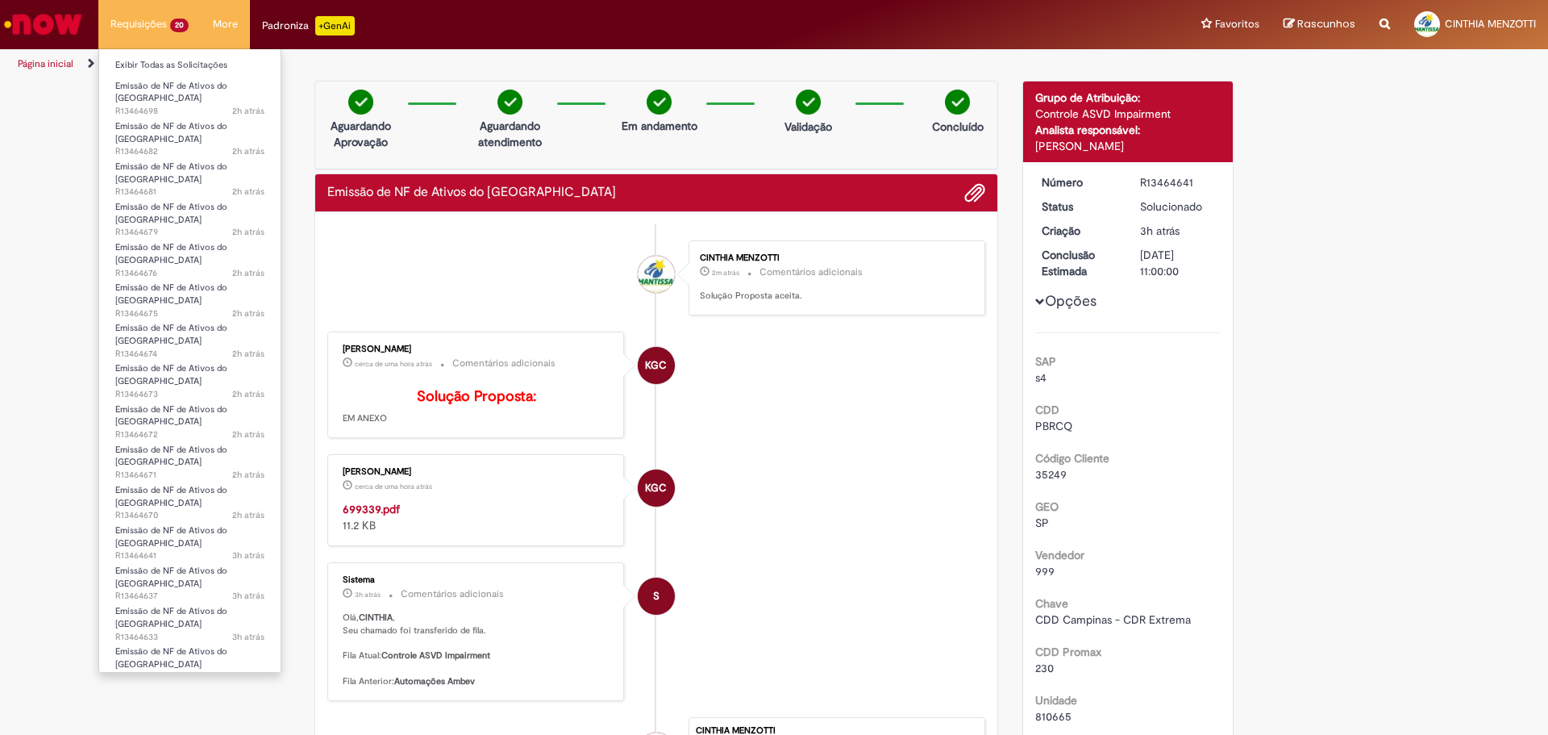
click at [148, 55] on li "Exibir Todas as Solicitações" at bounding box center [189, 63] width 181 height 21
click at [148, 61] on link "Exibir Todas as Solicitações" at bounding box center [189, 65] width 181 height 18
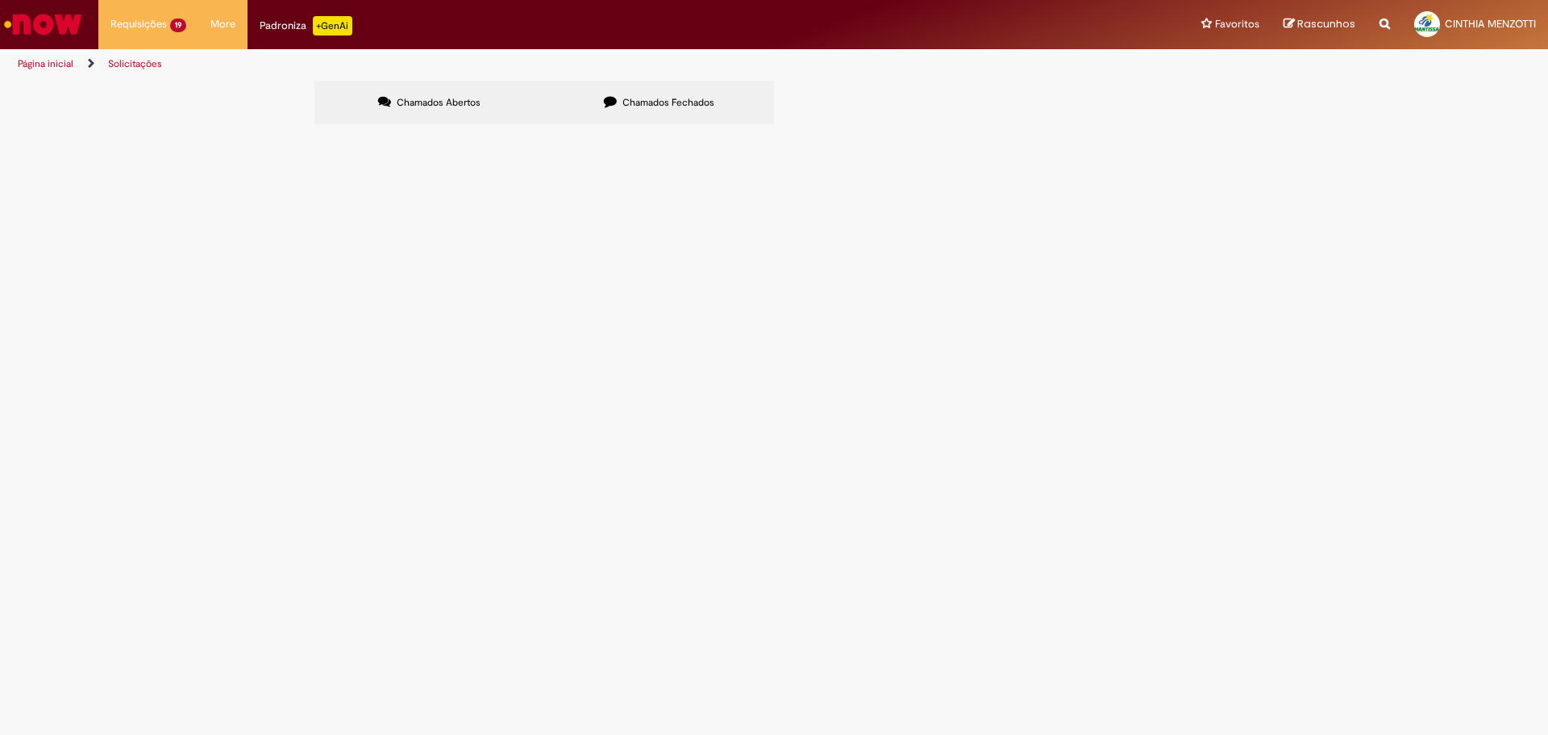
click at [0, 0] on td "Emissão de NF de Ativos do [GEOGRAPHIC_DATA]" at bounding box center [0, 0] width 0 height 0
click at [0, 0] on span "Emissão de NF de Ativos do [GEOGRAPHIC_DATA]" at bounding box center [0, 0] width 0 height 0
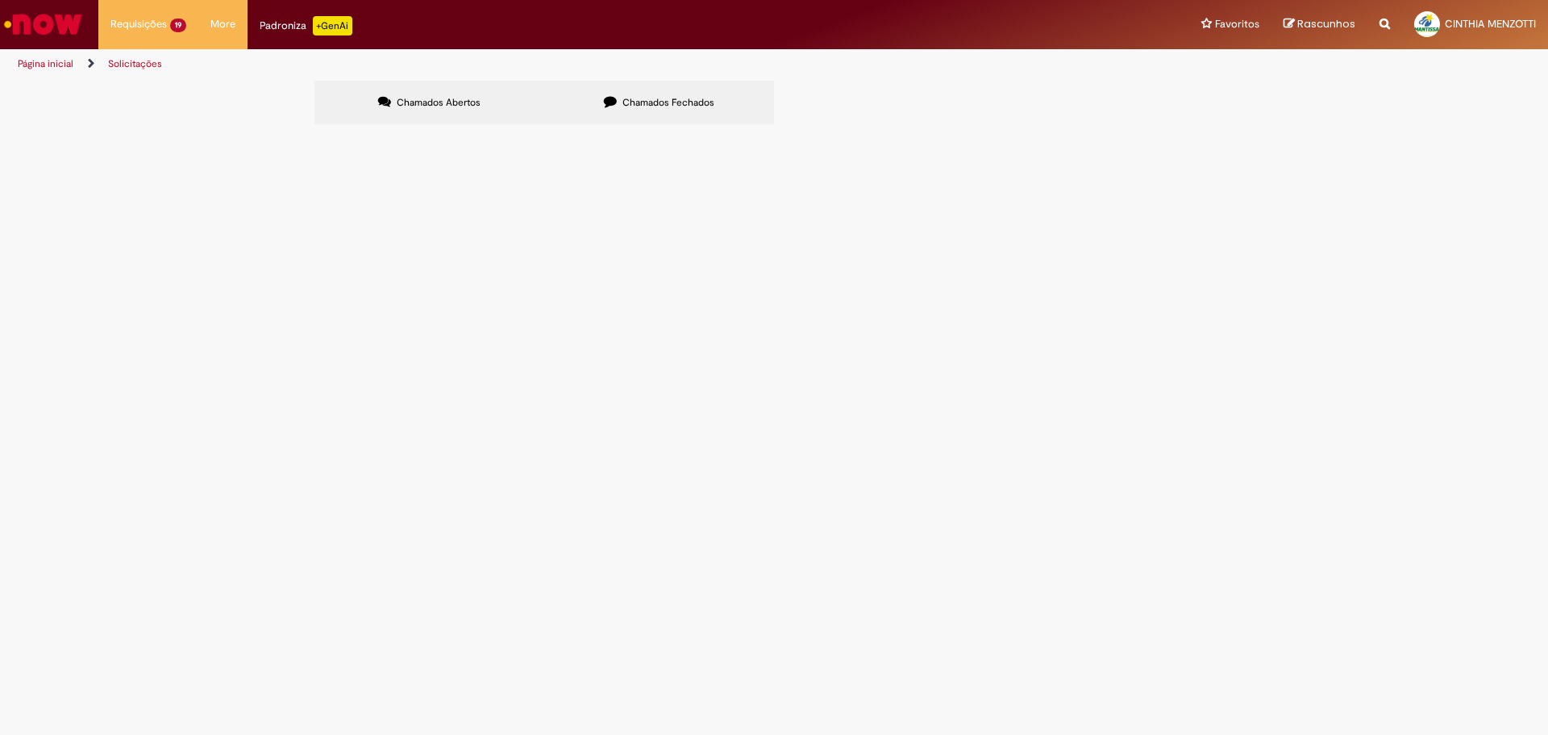
click at [0, 0] on span "Emissão de NF de Ativos do [GEOGRAPHIC_DATA]" at bounding box center [0, 0] width 0 height 0
click at [0, 0] on span "6101993436" at bounding box center [0, 0] width 0 height 0
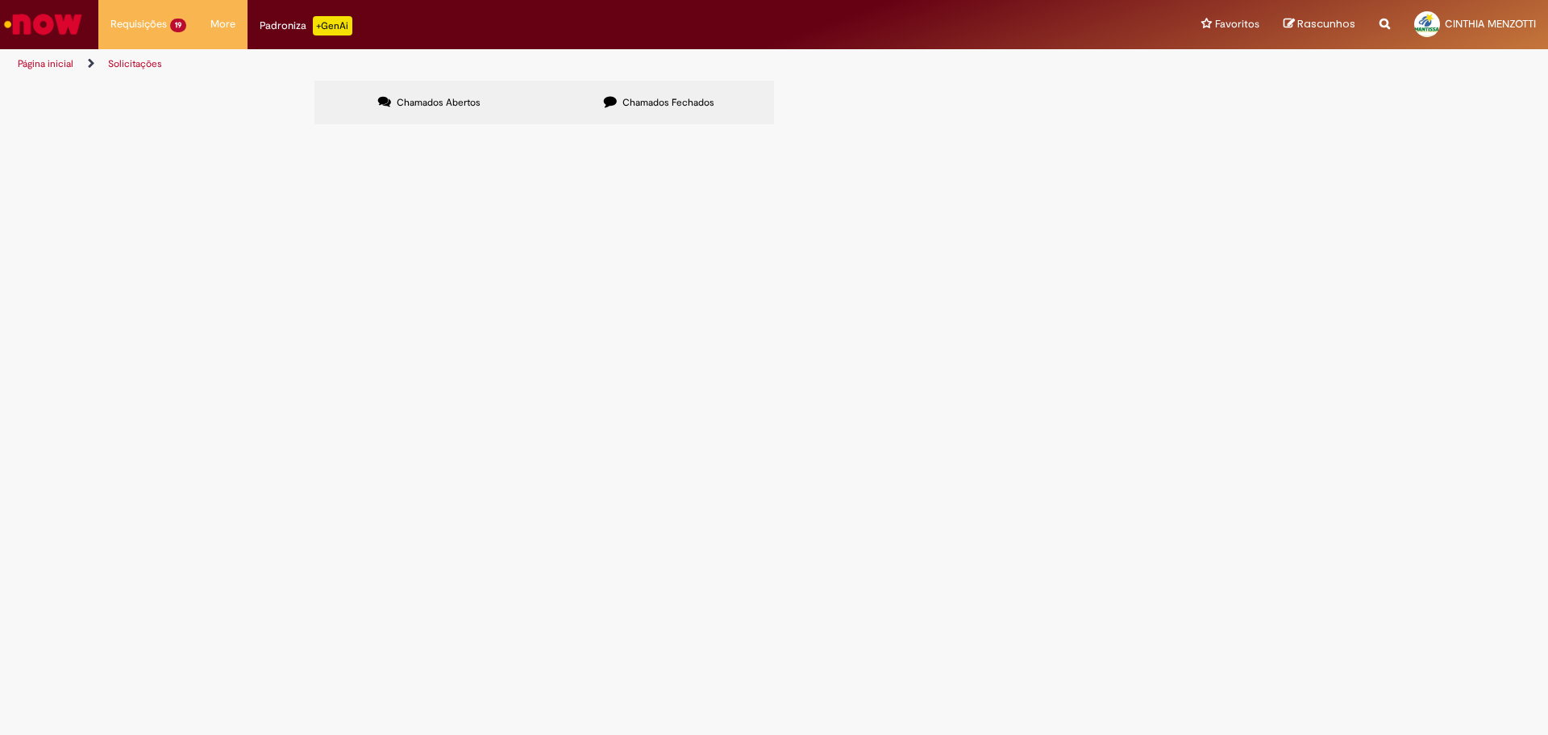
click at [0, 0] on span "6101993436" at bounding box center [0, 0] width 0 height 0
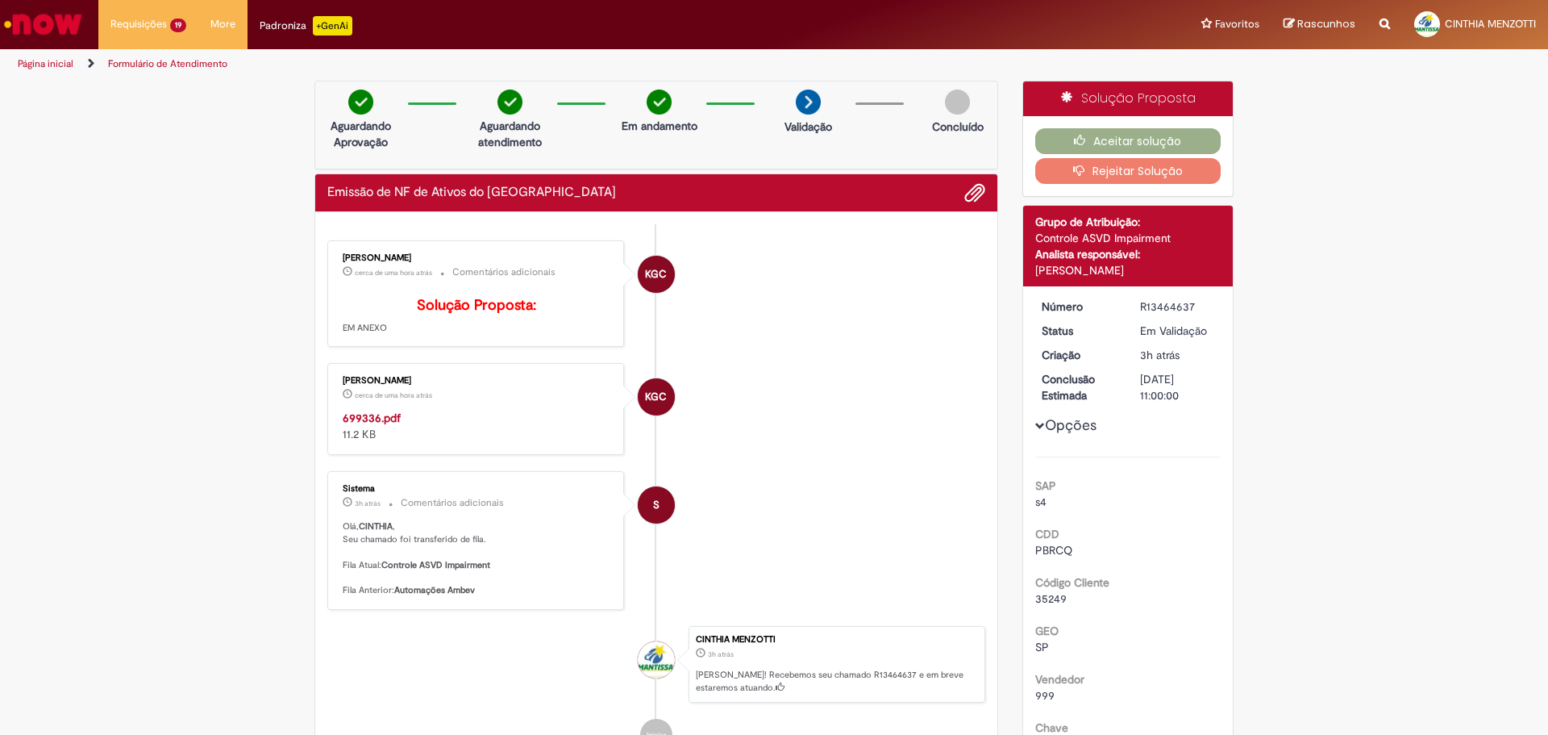
click at [507, 358] on ul "KGC [PERSON_NAME] cerca de uma hora atrás cerca de uma hora atrás Comentários a…" at bounding box center [656, 495] width 658 height 543
click at [373, 425] on div "[DATE] 10:12:39" at bounding box center [384, 415] width 75 height 19
click at [362, 425] on strong "699336.pdf" at bounding box center [372, 417] width 58 height 15
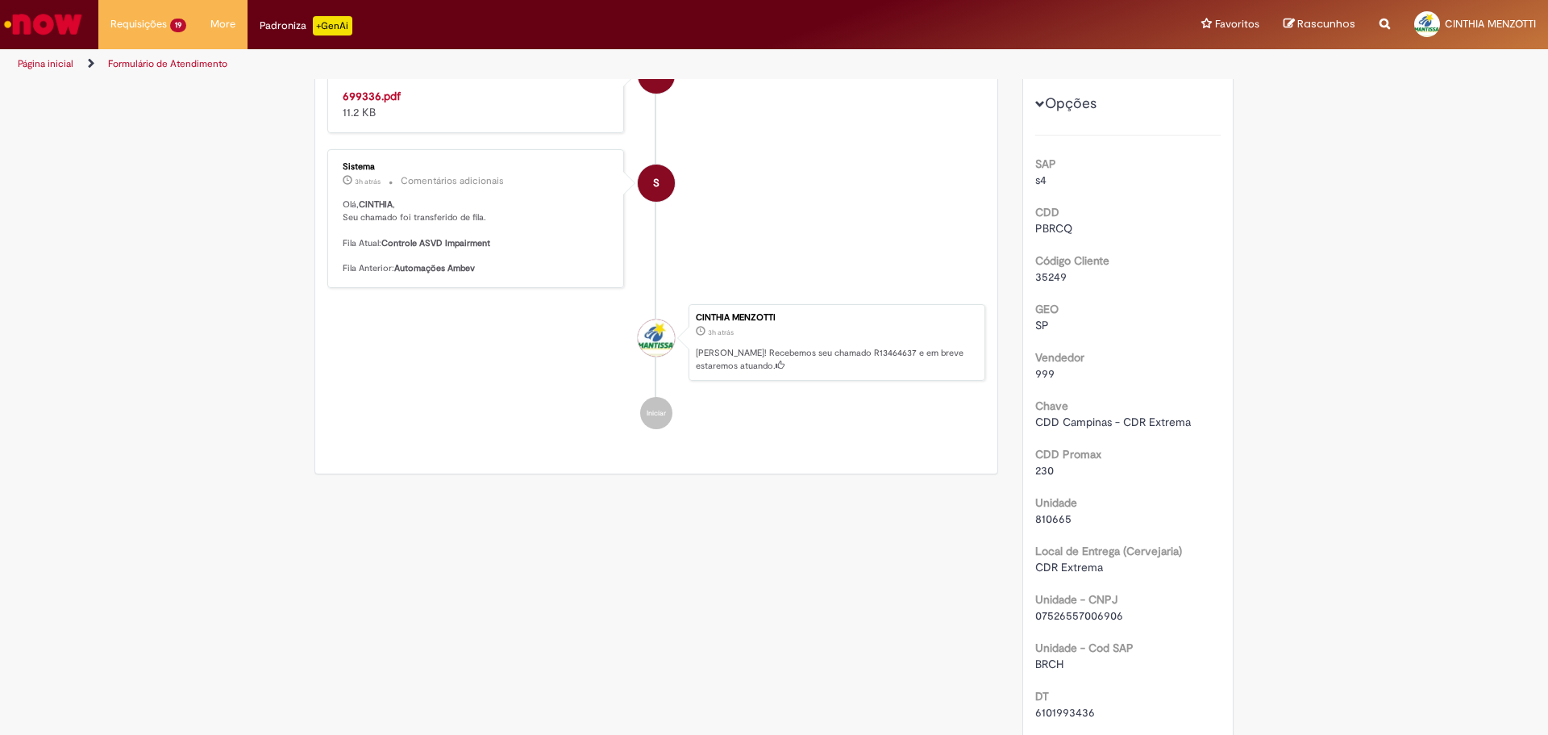
scroll to position [403, 0]
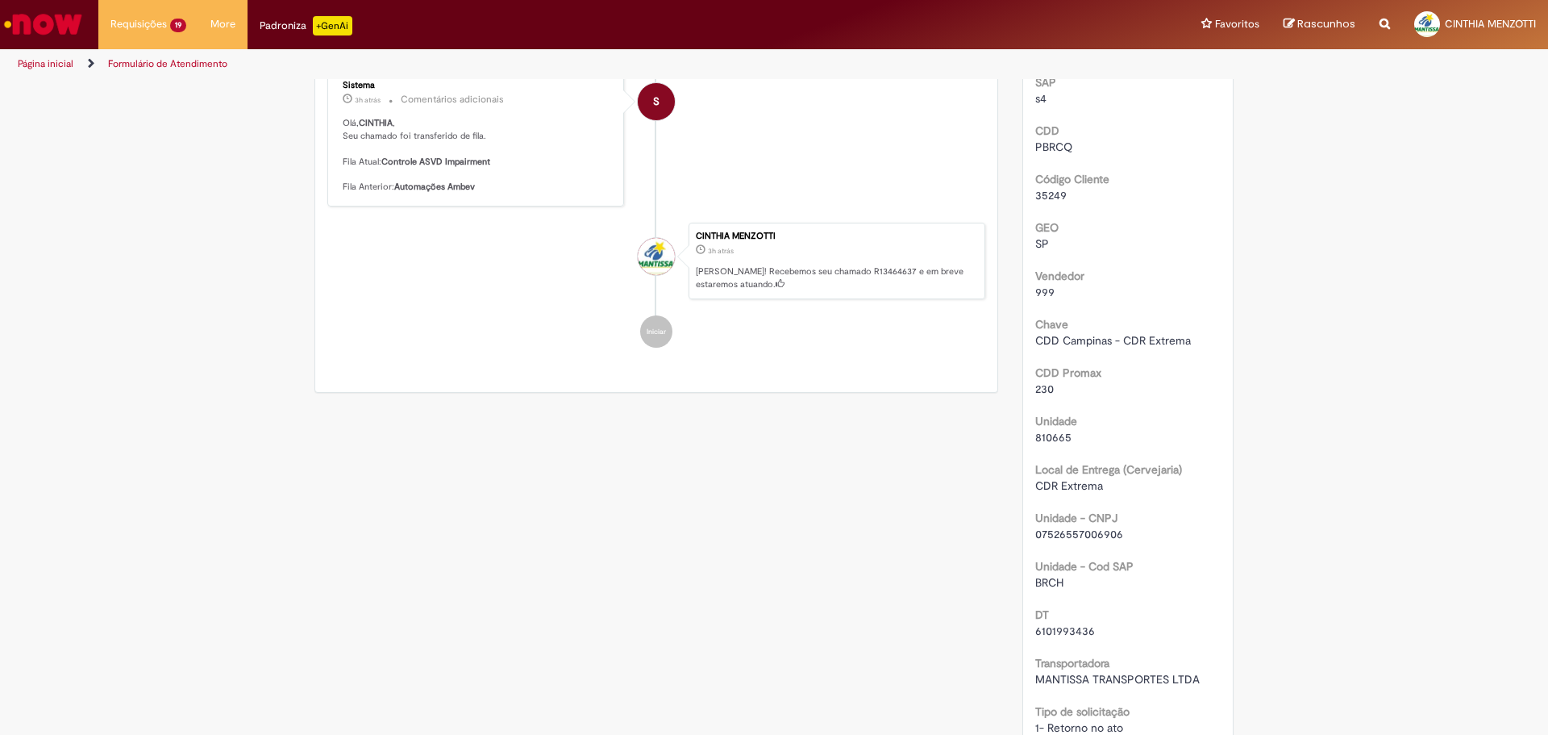
click at [1057, 626] on span "6101993436" at bounding box center [1065, 630] width 60 height 15
copy span "6101993436"
click at [1057, 626] on span "6101993436" at bounding box center [1065, 630] width 60 height 15
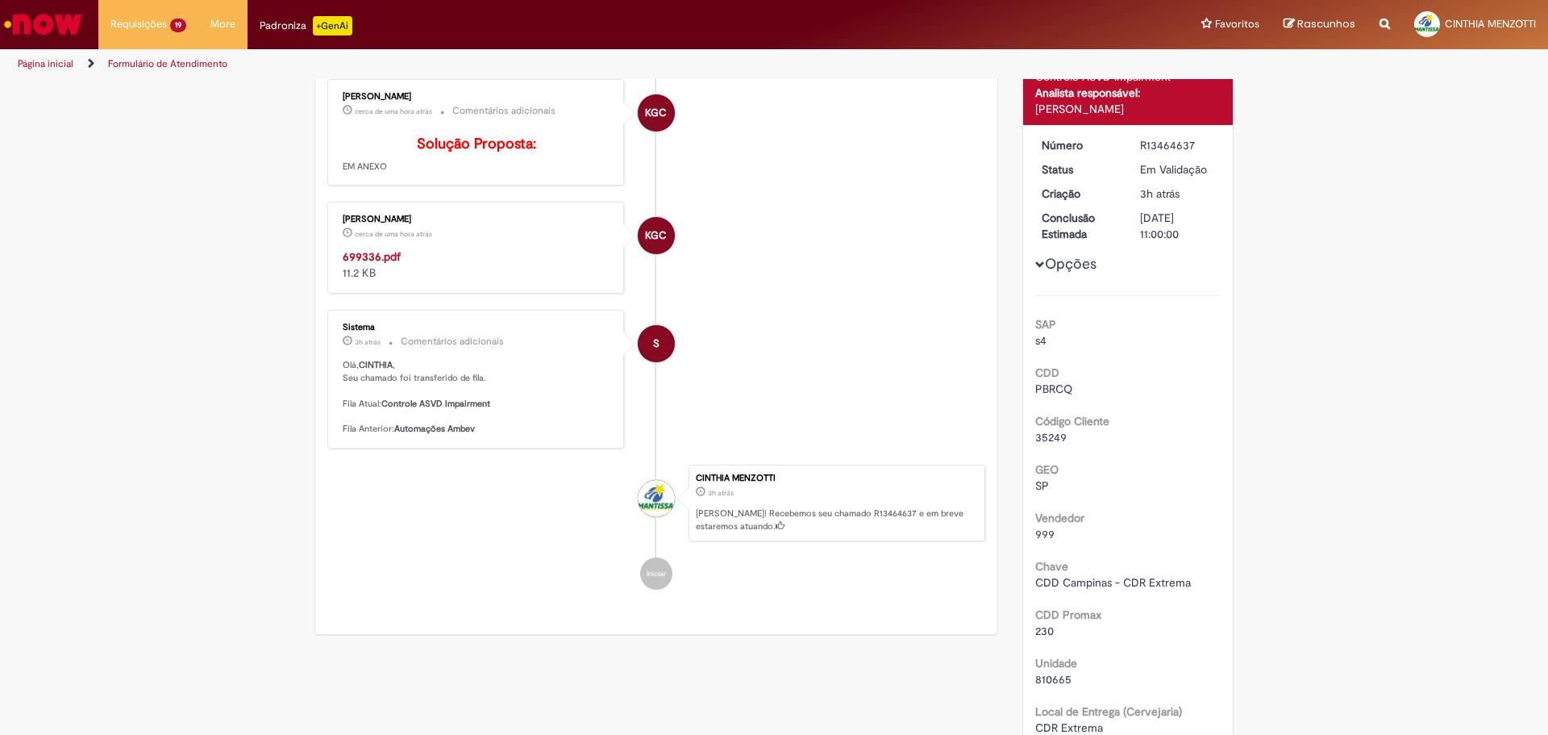
scroll to position [0, 0]
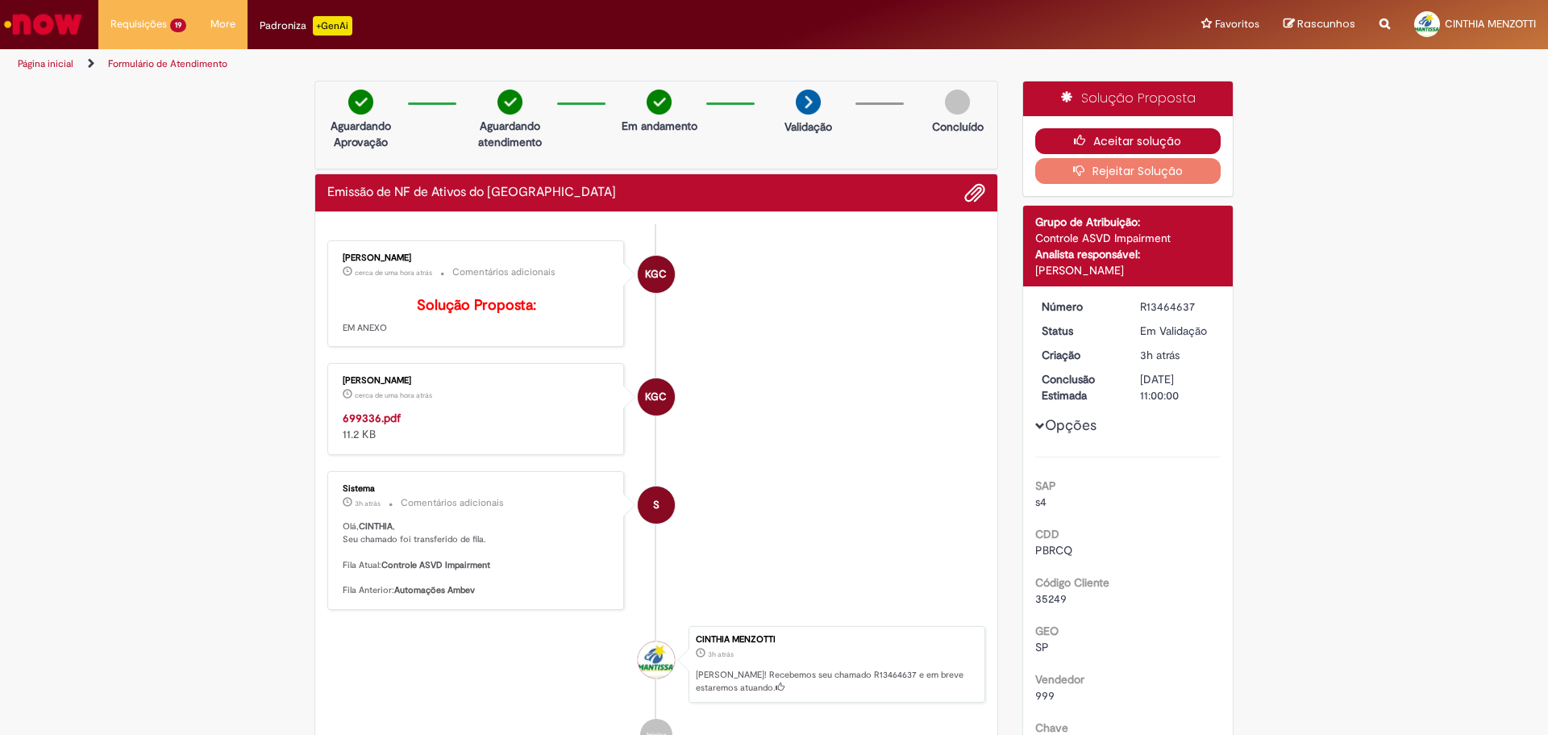
click at [1150, 135] on button "Aceitar solução" at bounding box center [1128, 141] width 186 height 26
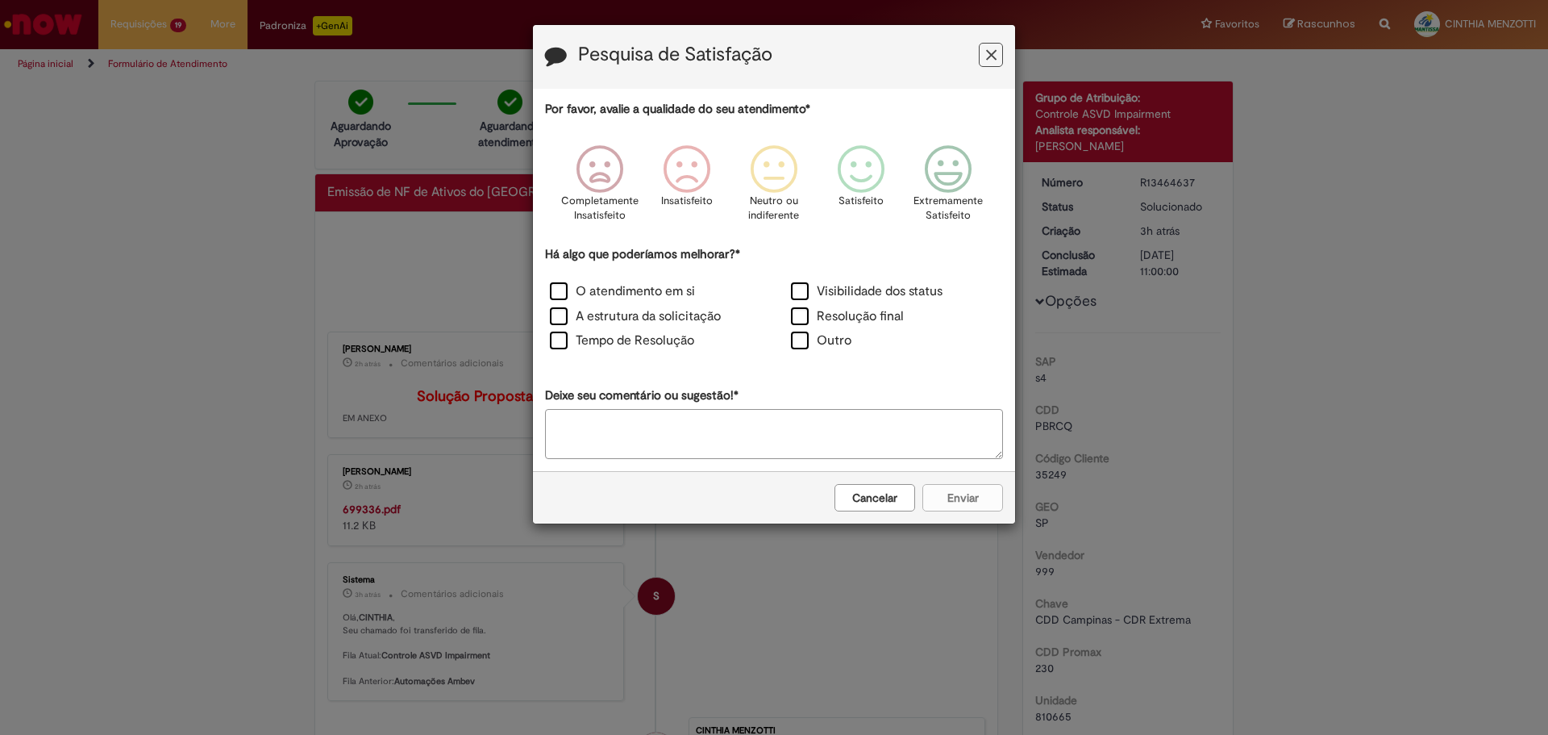
click at [988, 48] on icon "Feedback" at bounding box center [991, 55] width 10 height 17
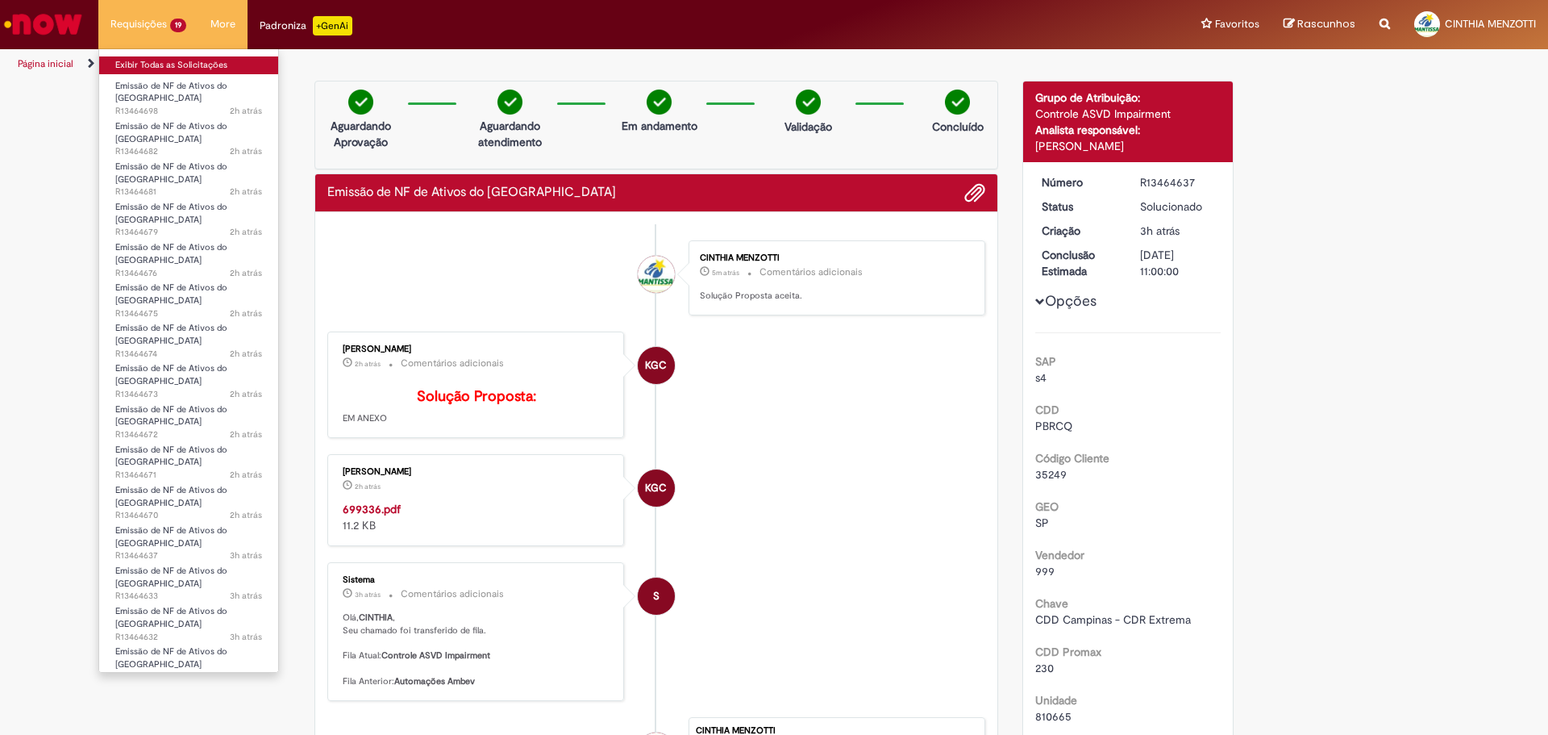
click at [150, 59] on link "Exibir Todas as Solicitações" at bounding box center [188, 65] width 179 height 18
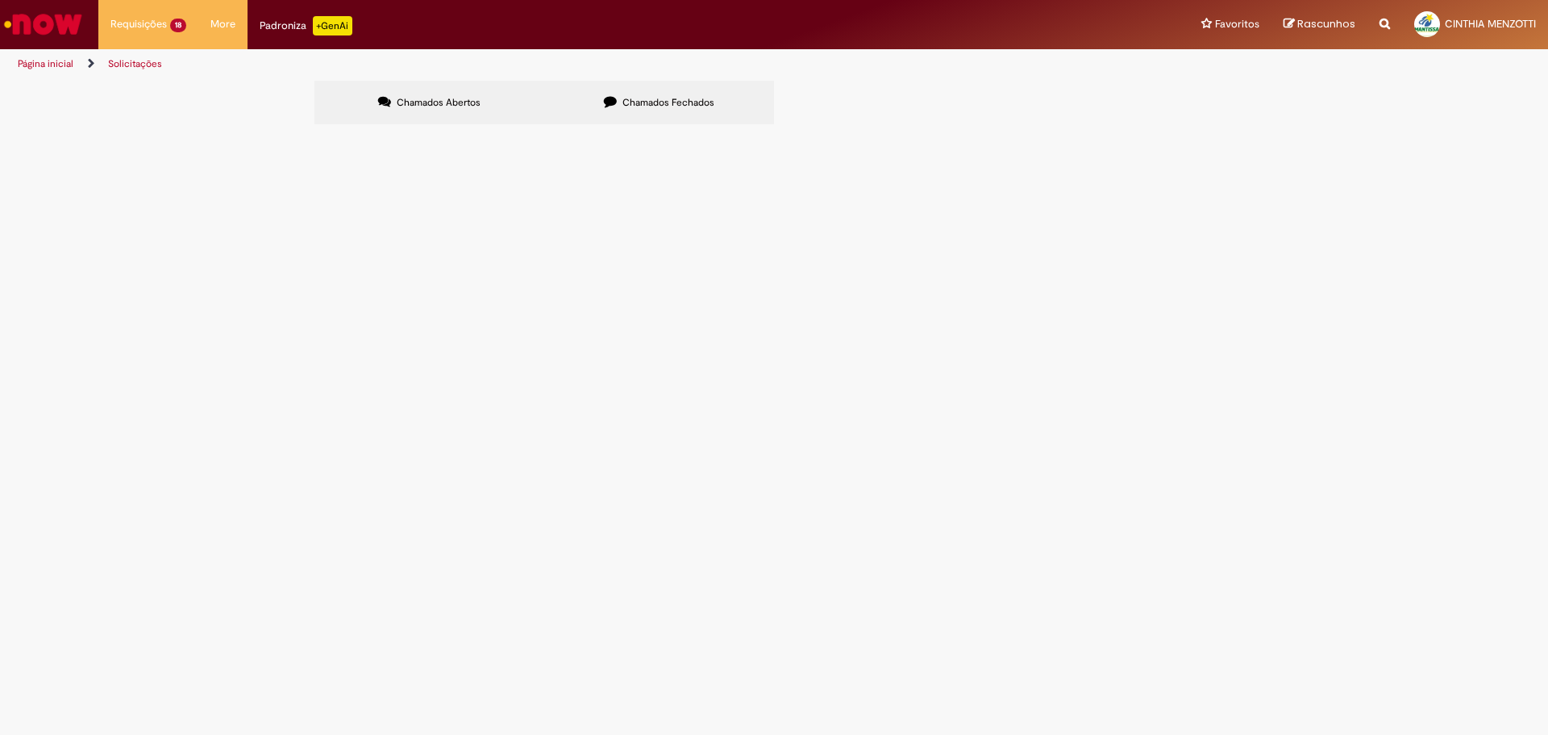
click at [622, 92] on label "Chamados Fechados" at bounding box center [659, 103] width 230 height 44
click at [433, 87] on label "Chamados Abertos" at bounding box center [429, 103] width 230 height 44
click at [0, 0] on td "6101989297" at bounding box center [0, 0] width 0 height 0
click at [0, 0] on span "6101989297" at bounding box center [0, 0] width 0 height 0
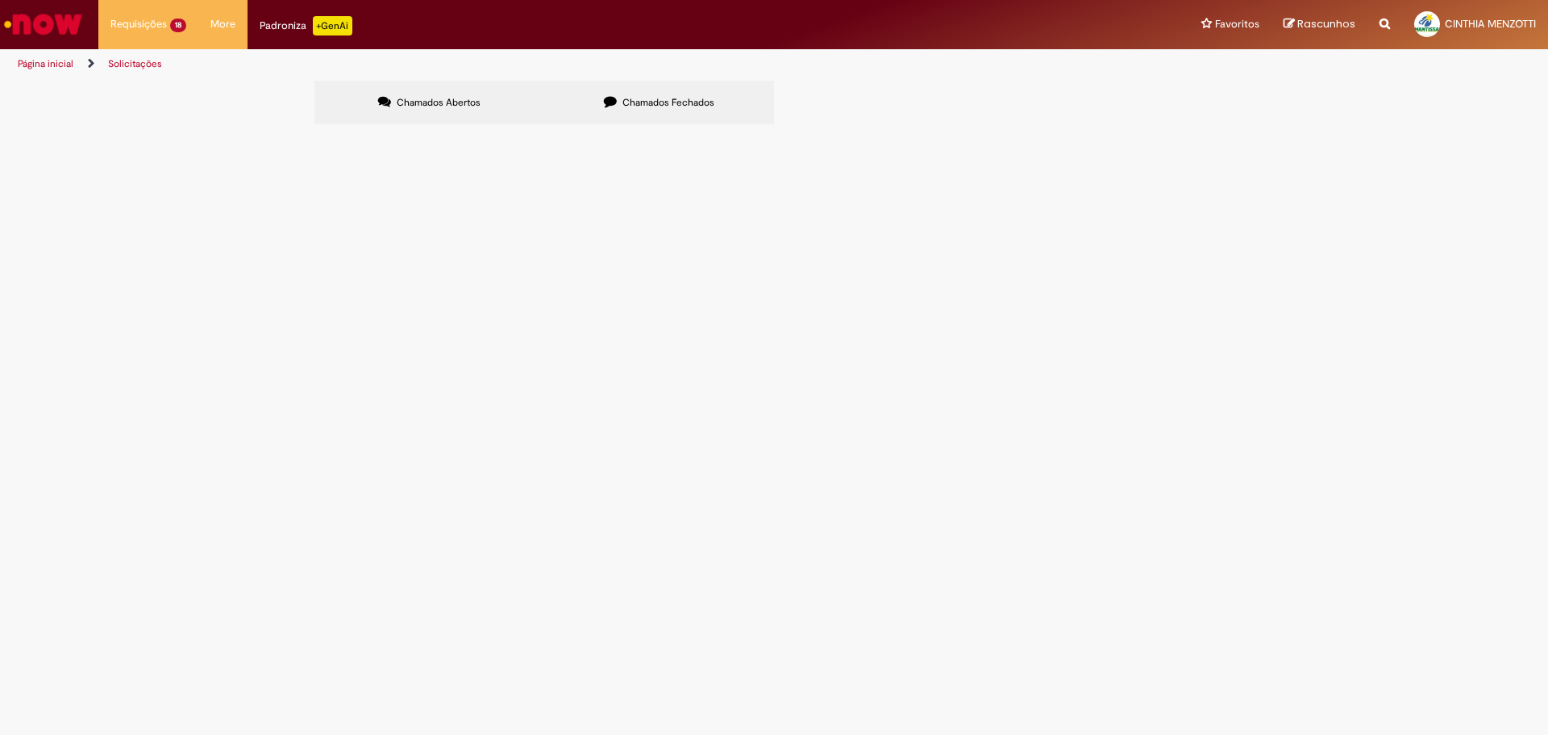
click at [0, 0] on span "6101989297" at bounding box center [0, 0] width 0 height 0
click at [0, 0] on td "Emissão de NF de Ativos do [GEOGRAPHIC_DATA]" at bounding box center [0, 0] width 0 height 0
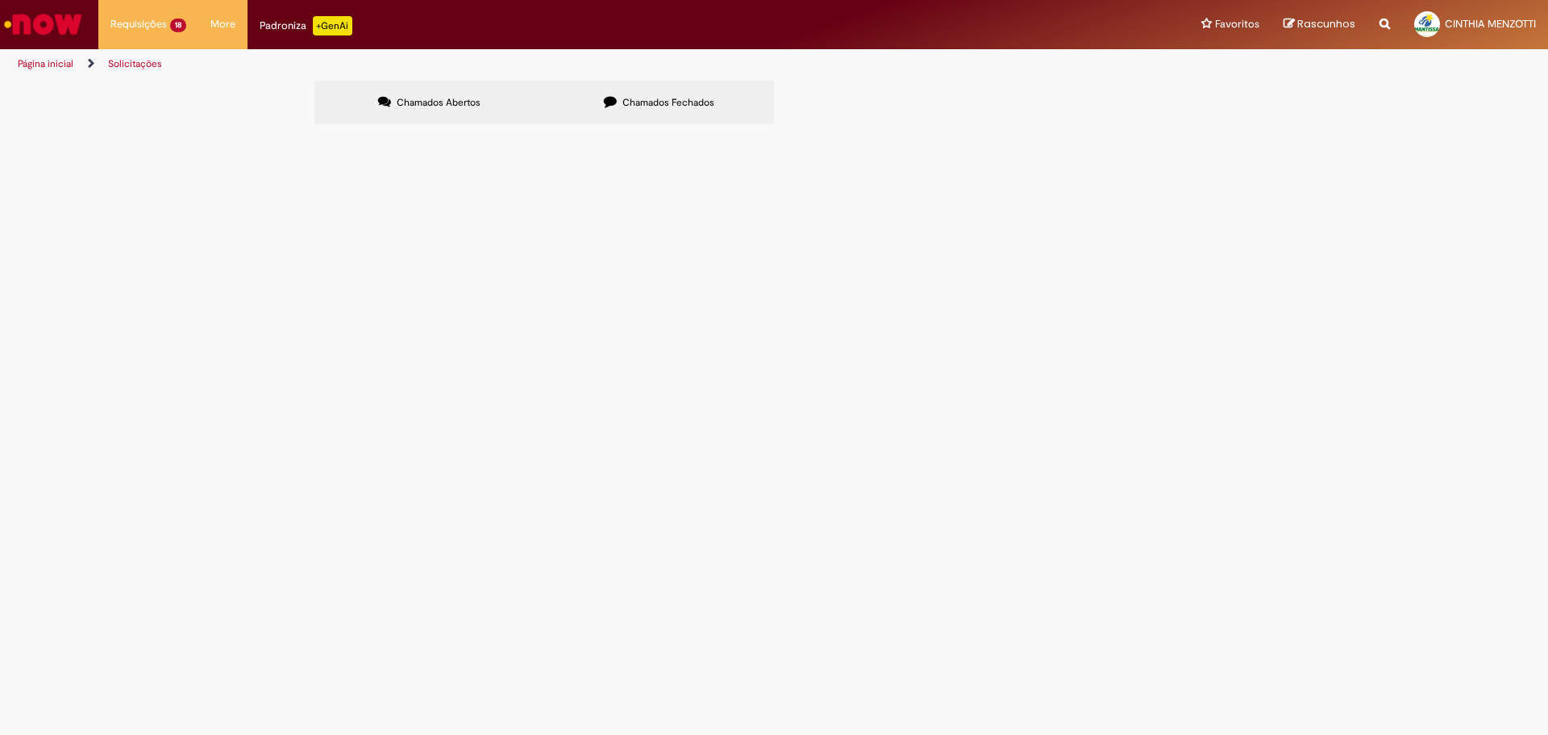
click at [506, 238] on main "Solicitações Chamados Abertos Chamados Fechados Itens solicitados Exportar como…" at bounding box center [774, 407] width 1548 height 655
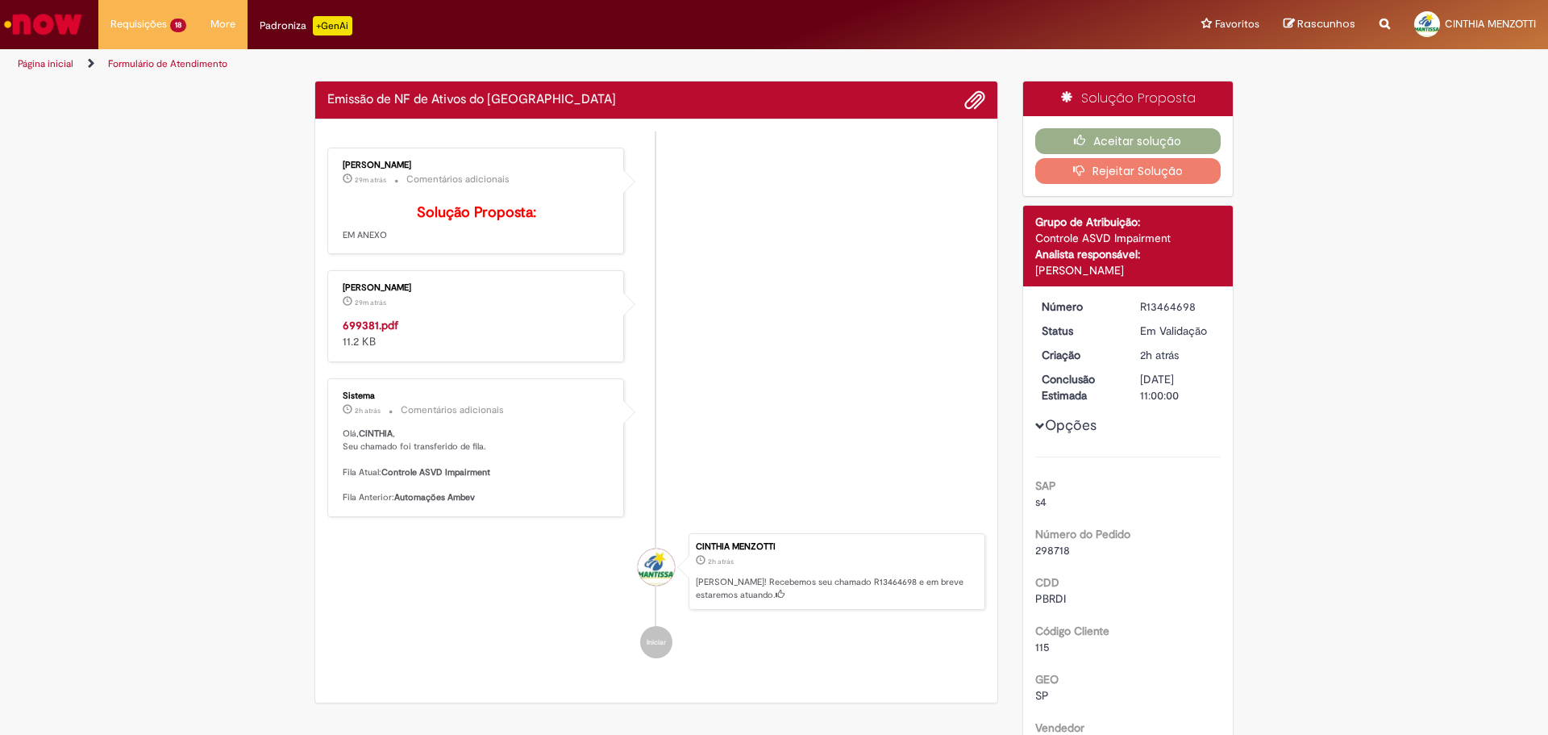
click at [499, 229] on ul "[PERSON_NAME] 29m atrás 29 minutos atrás Comentários adicionais Solução Propost…" at bounding box center [656, 402] width 658 height 543
click at [384, 332] on strong "699381.pdf" at bounding box center [371, 325] width 56 height 15
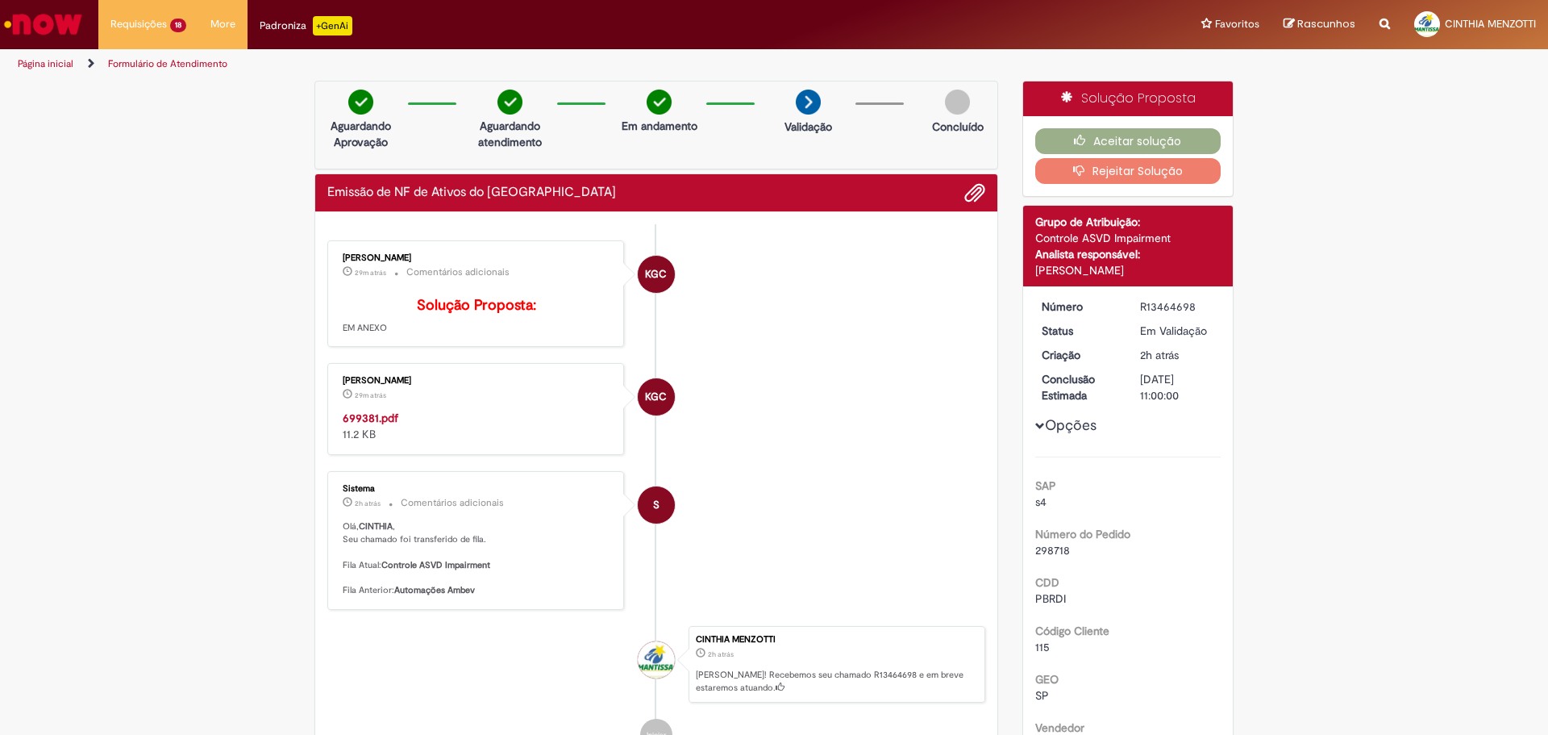
drag, startPoint x: 152, startPoint y: 464, endPoint x: 368, endPoint y: 486, distance: 218.1
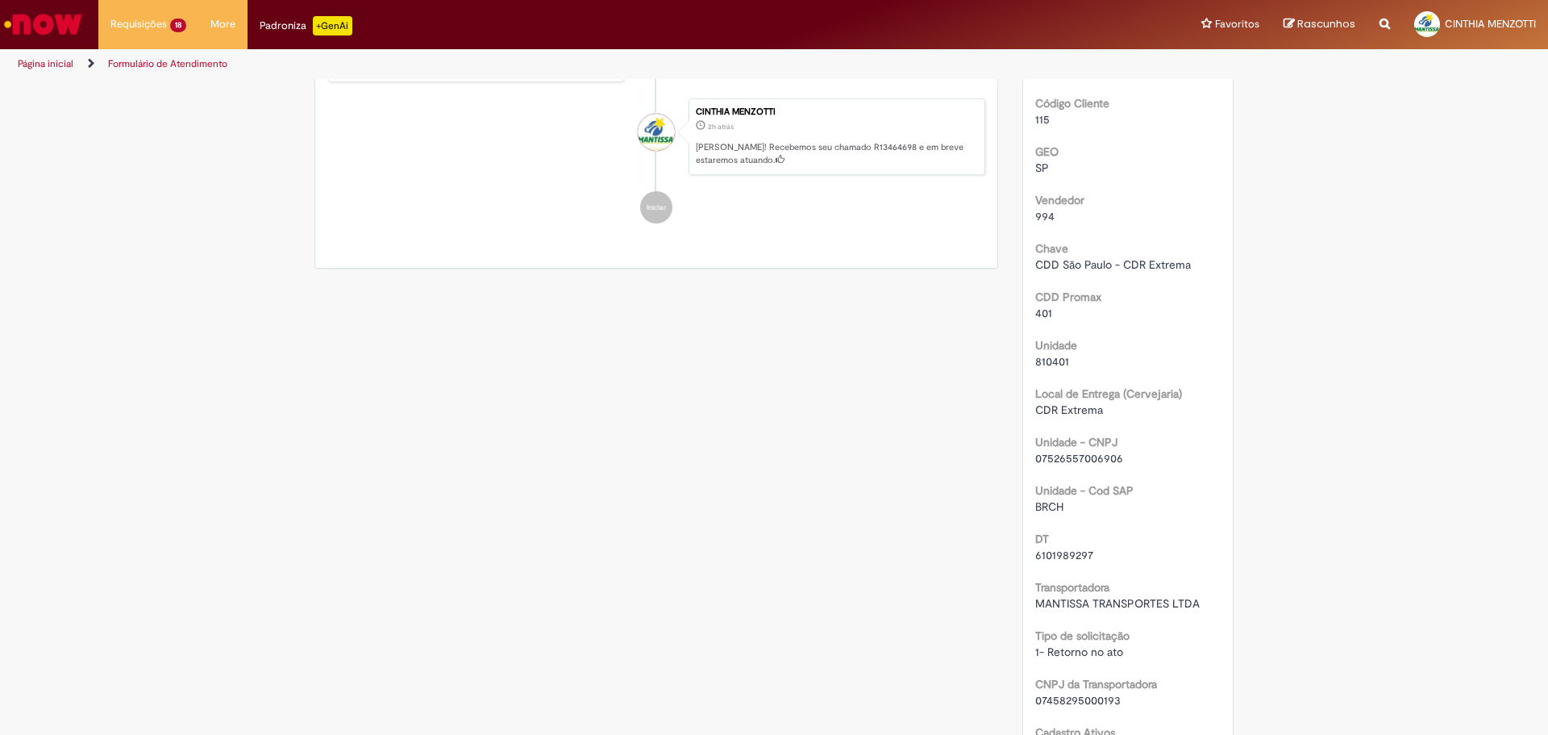
scroll to position [564, 0]
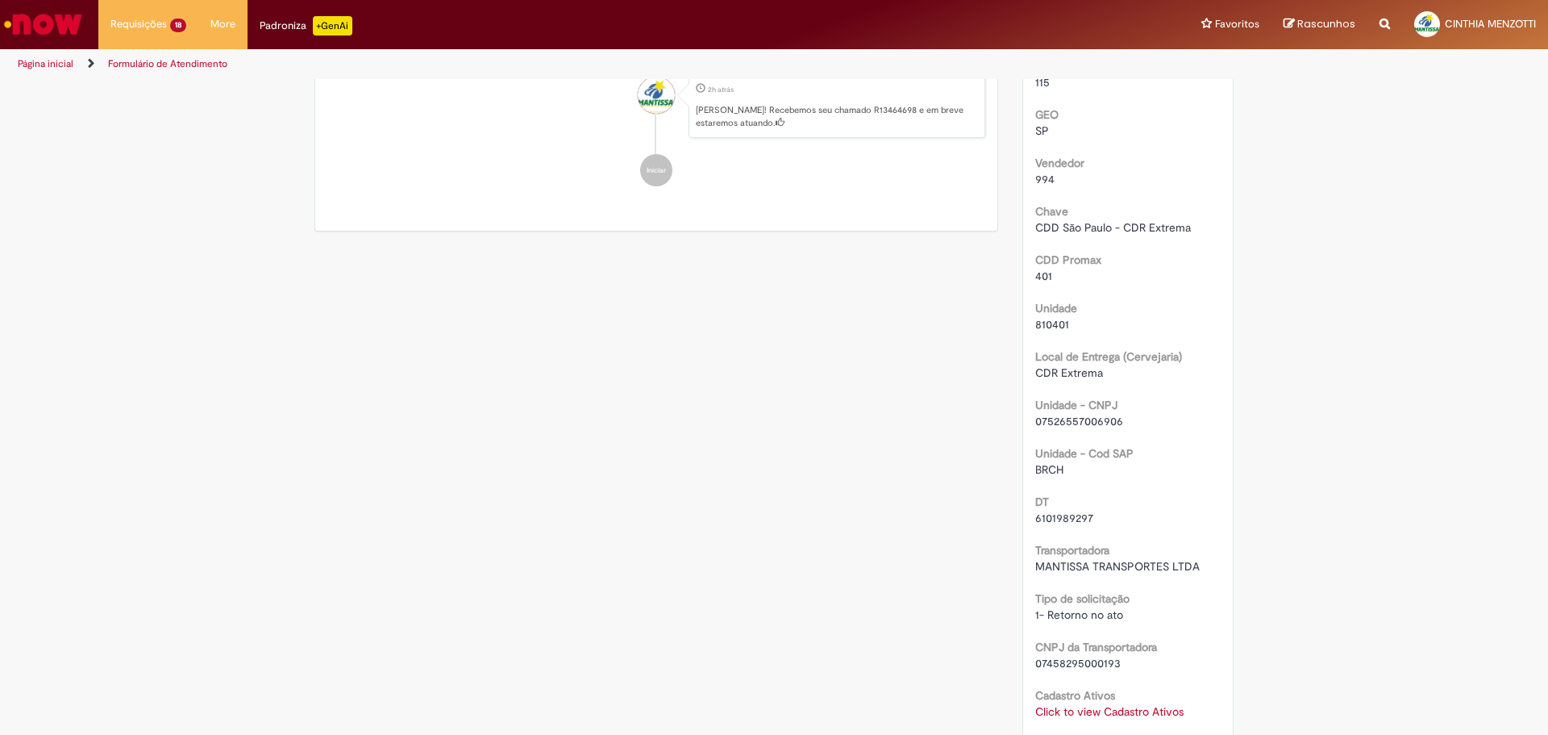
click at [1068, 518] on span "6101989297" at bounding box center [1064, 517] width 58 height 15
copy span "6101989297"
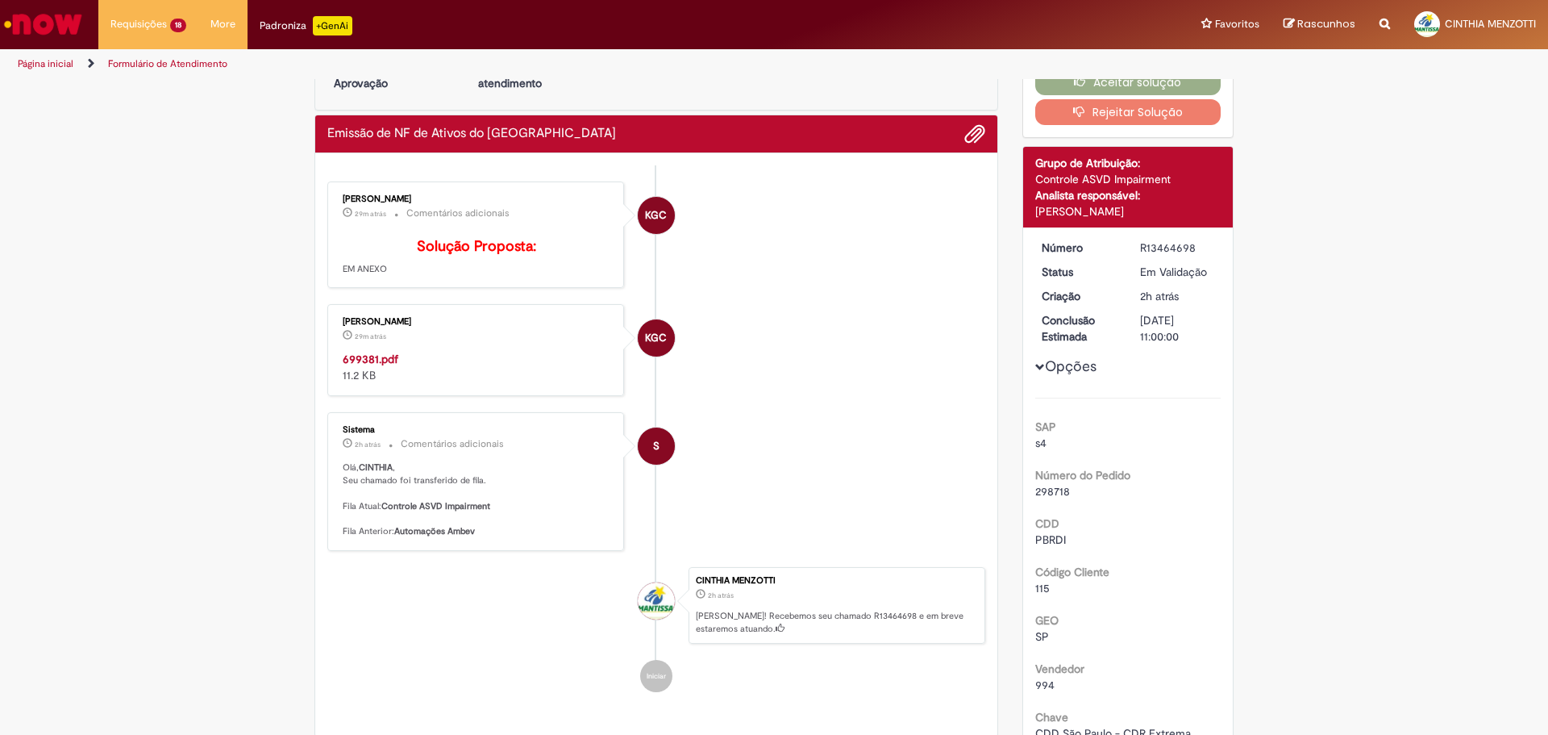
scroll to position [0, 0]
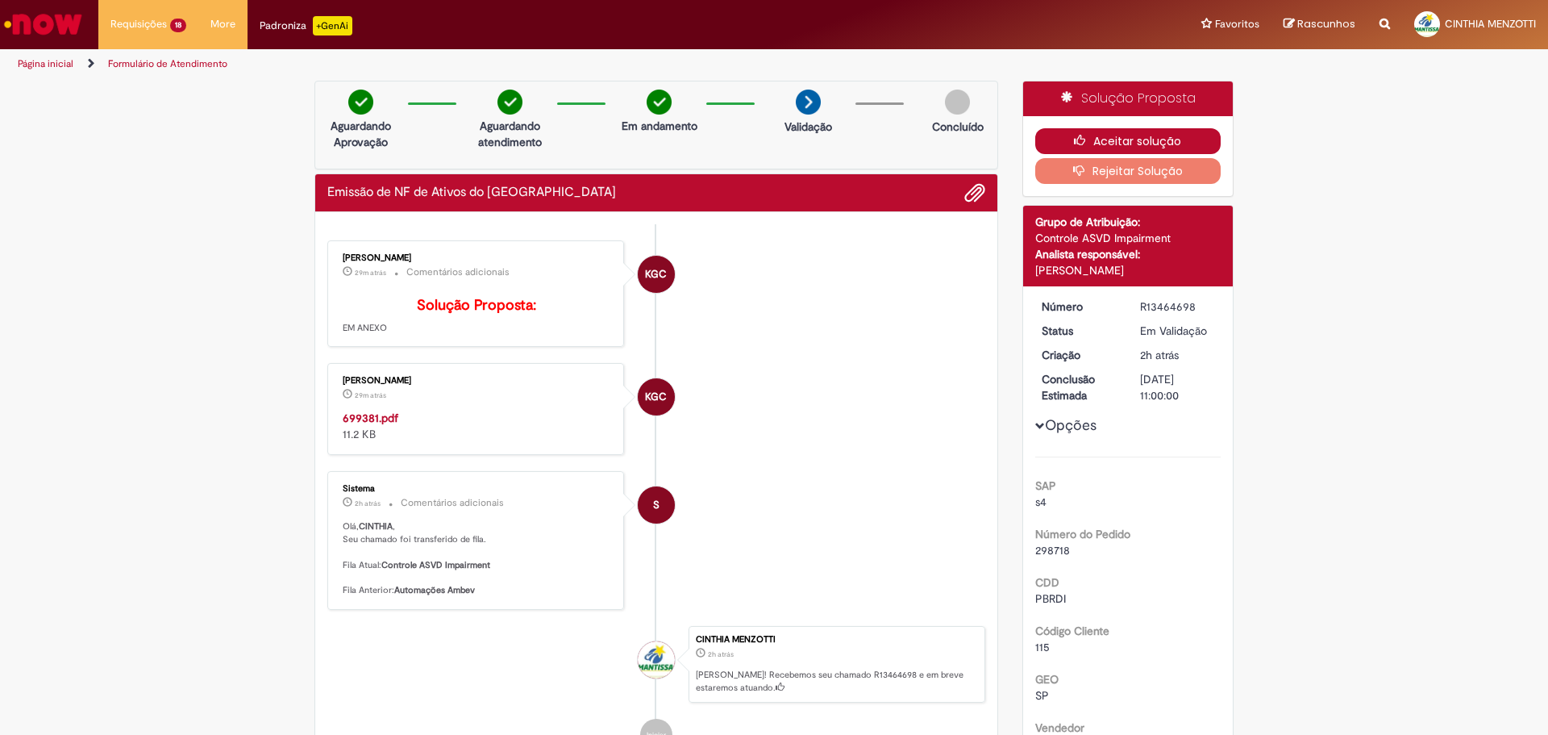
click at [1136, 131] on button "Aceitar solução" at bounding box center [1128, 141] width 186 height 26
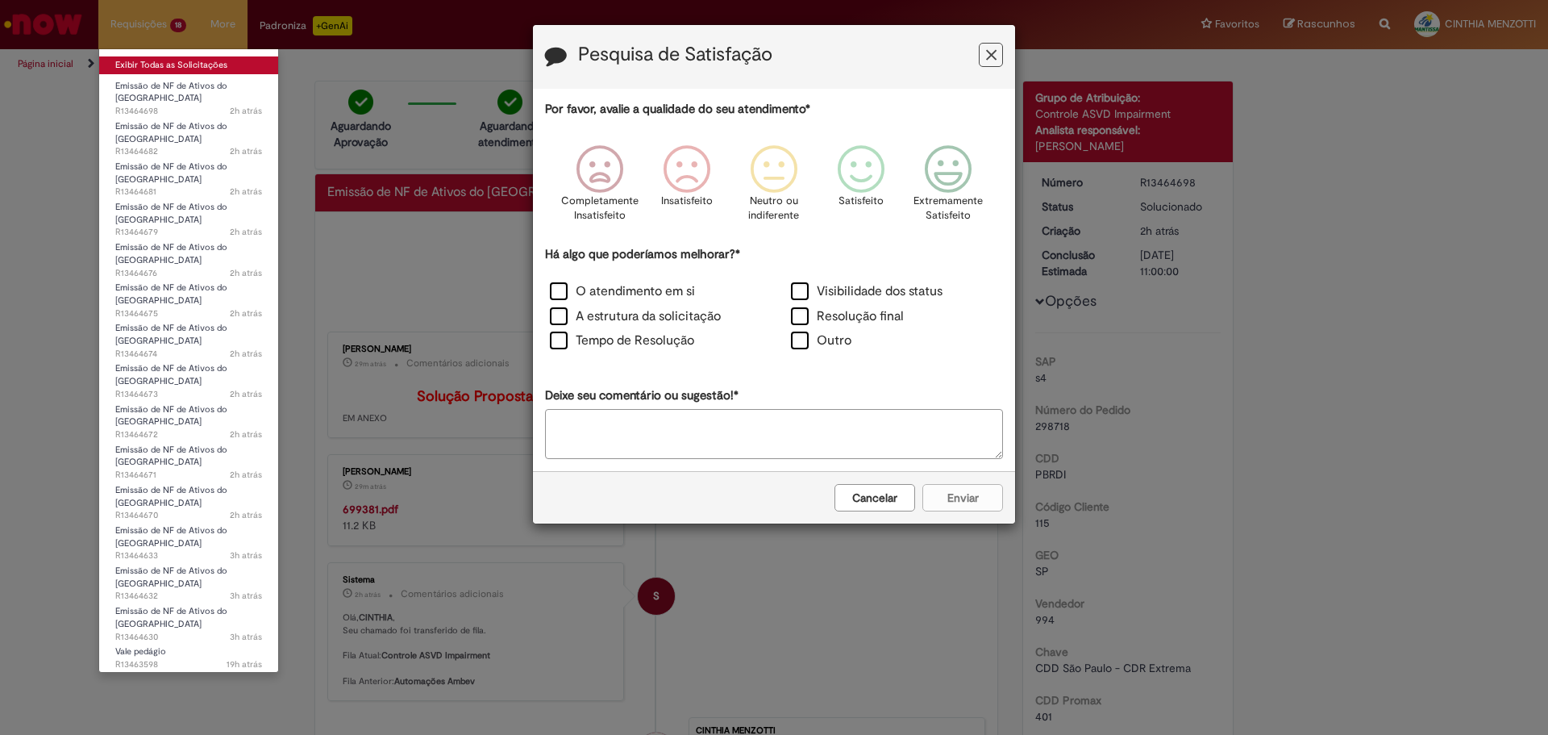
click at [145, 69] on link "Exibir Todas as Solicitações" at bounding box center [188, 65] width 179 height 18
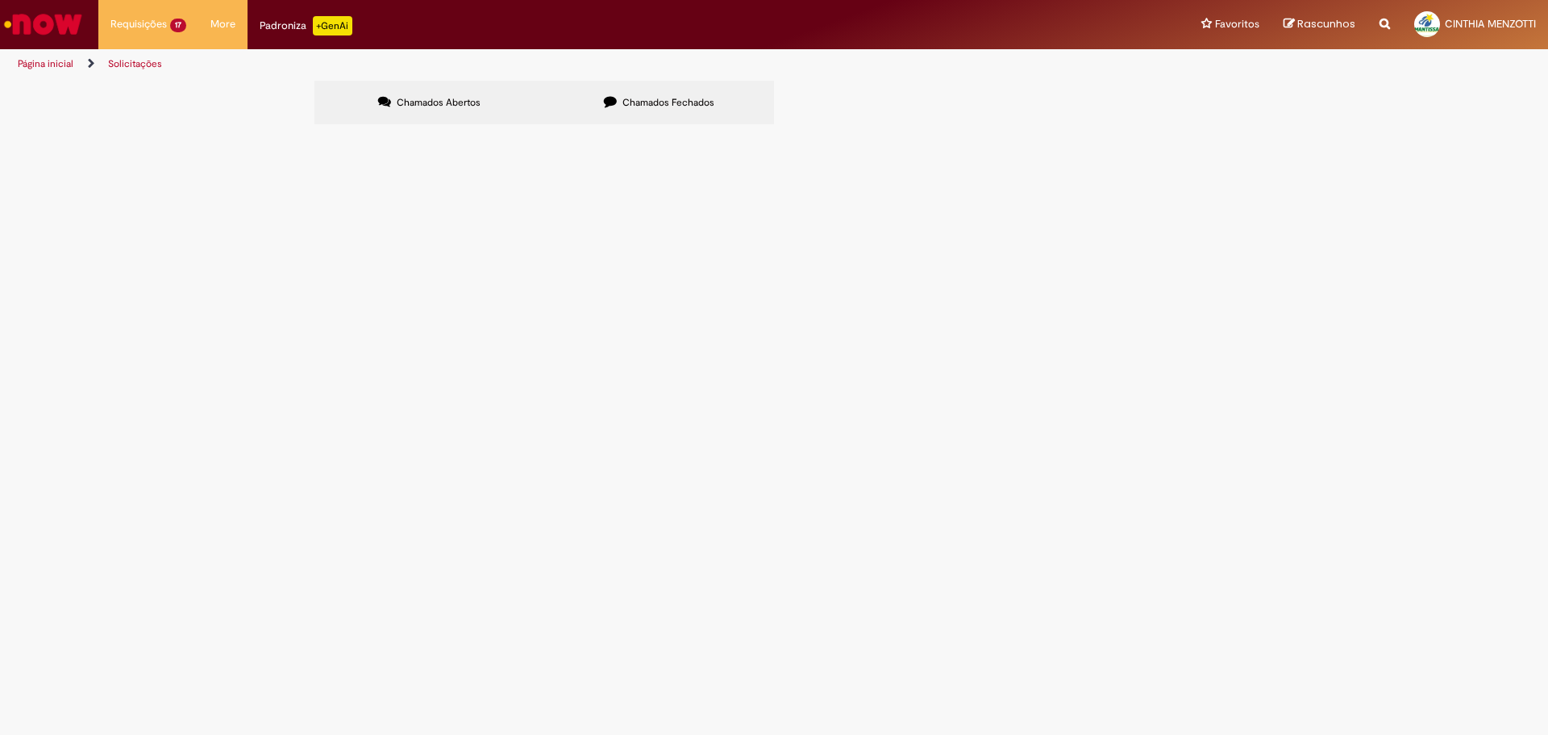
click at [0, 0] on td "6101992644" at bounding box center [0, 0] width 0 height 0
click at [0, 0] on span "6101992644" at bounding box center [0, 0] width 0 height 0
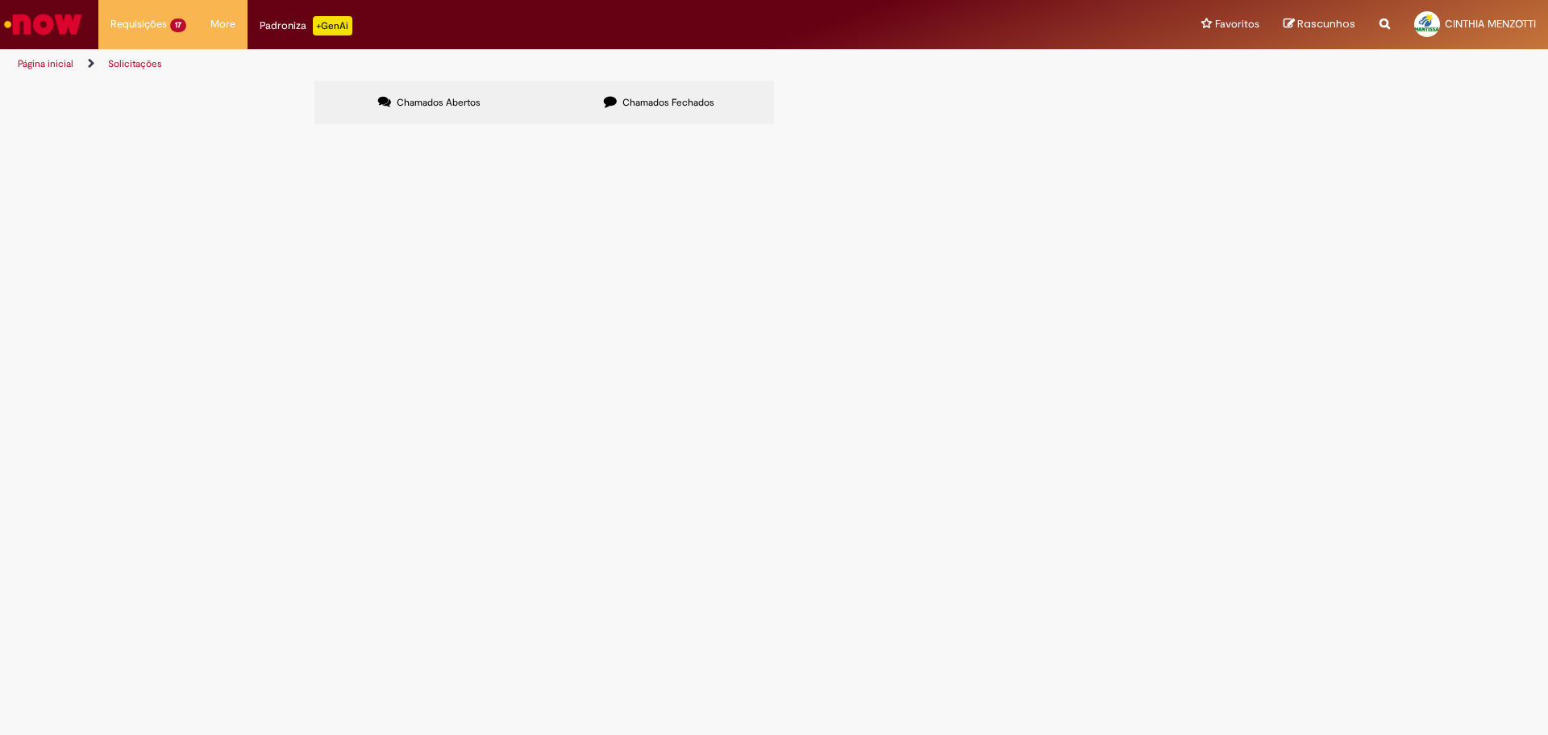
click at [0, 0] on span "6101992644" at bounding box center [0, 0] width 0 height 0
click at [0, 0] on span "Emissão de NF de Ativos do [GEOGRAPHIC_DATA]" at bounding box center [0, 0] width 0 height 0
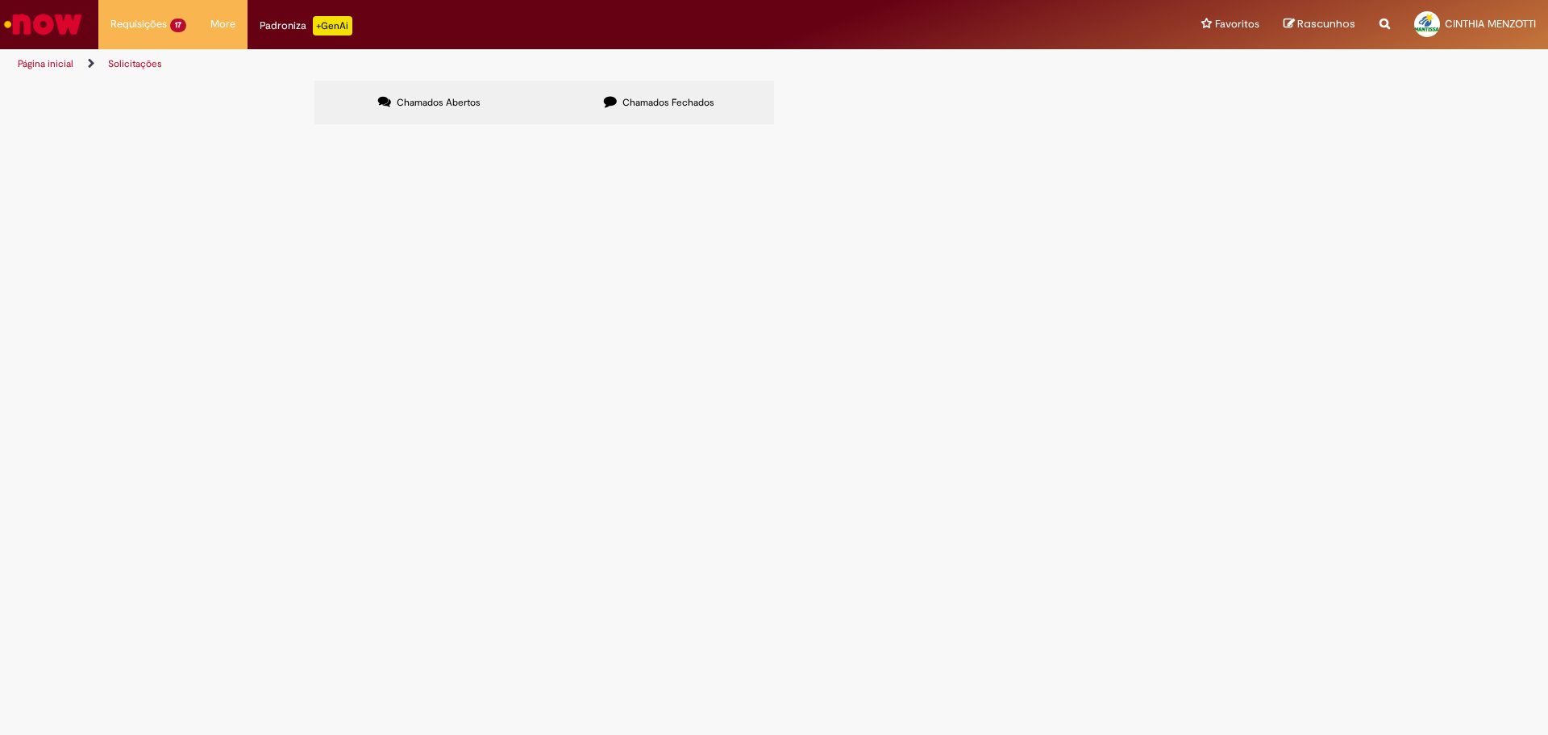
click at [0, 0] on span "Emissão de NF de Ativos do [GEOGRAPHIC_DATA]" at bounding box center [0, 0] width 0 height 0
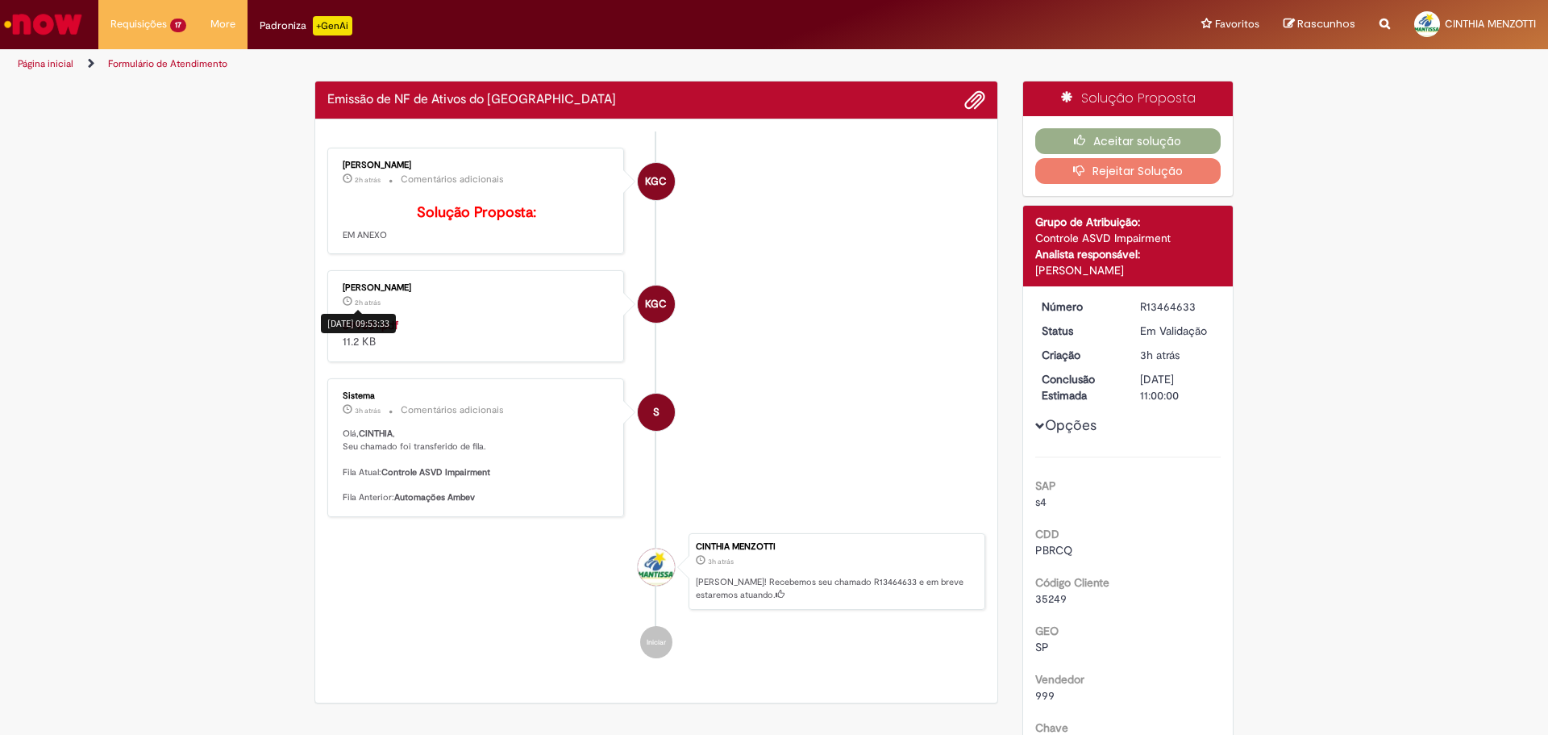
click at [364, 332] on div "[DATE] 09:53:33" at bounding box center [358, 323] width 75 height 19
click at [581, 419] on p "3h atrás 3 horas atrás Comentários adicionais" at bounding box center [477, 410] width 268 height 19
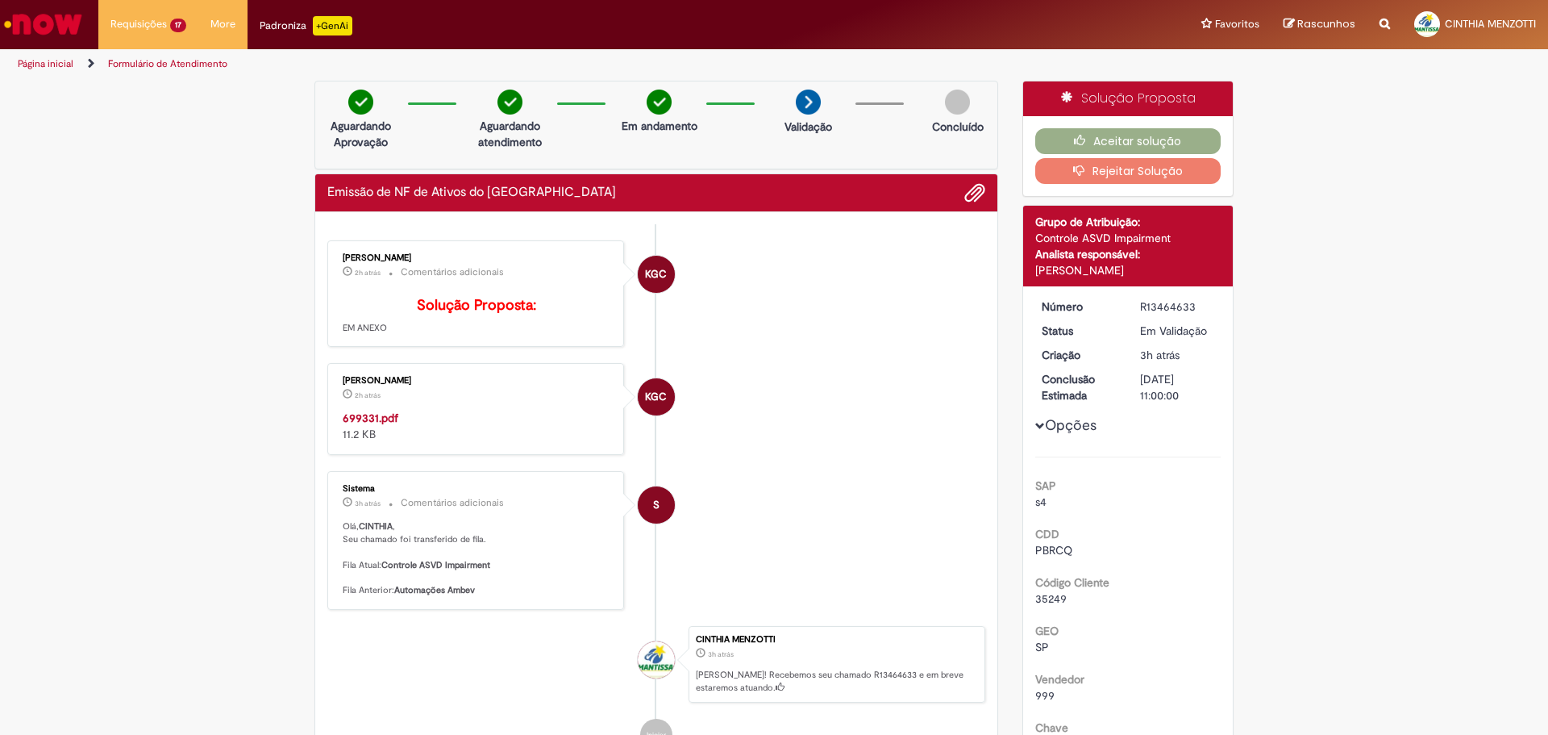
click at [363, 335] on p "Solução Proposta: EM ANEXO" at bounding box center [477, 316] width 268 height 37
click at [373, 425] on strong "699331.pdf" at bounding box center [371, 417] width 56 height 15
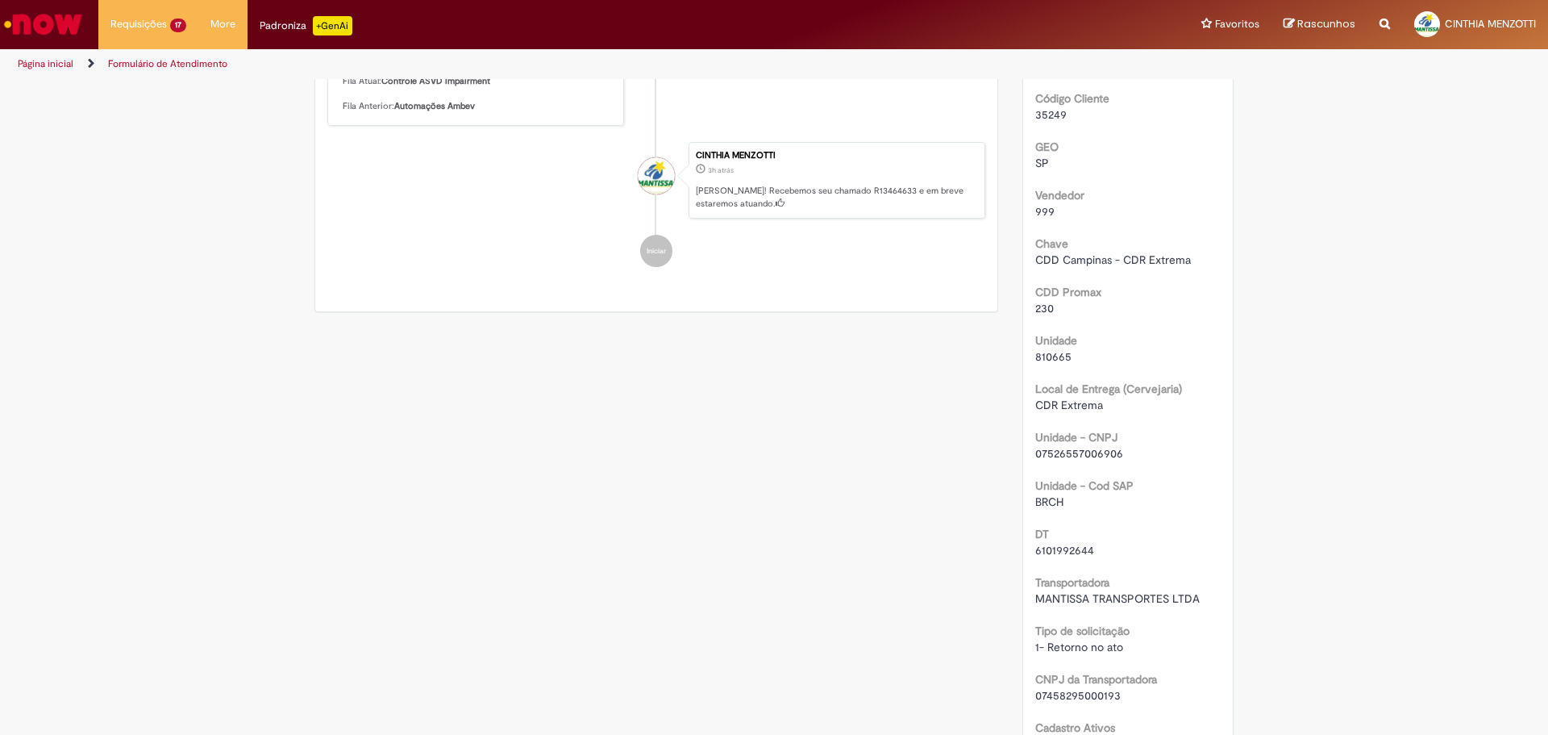
click at [1078, 549] on span "6101992644" at bounding box center [1064, 550] width 59 height 15
copy span "6101992644"
click at [1078, 549] on span "6101992644" at bounding box center [1064, 550] width 59 height 15
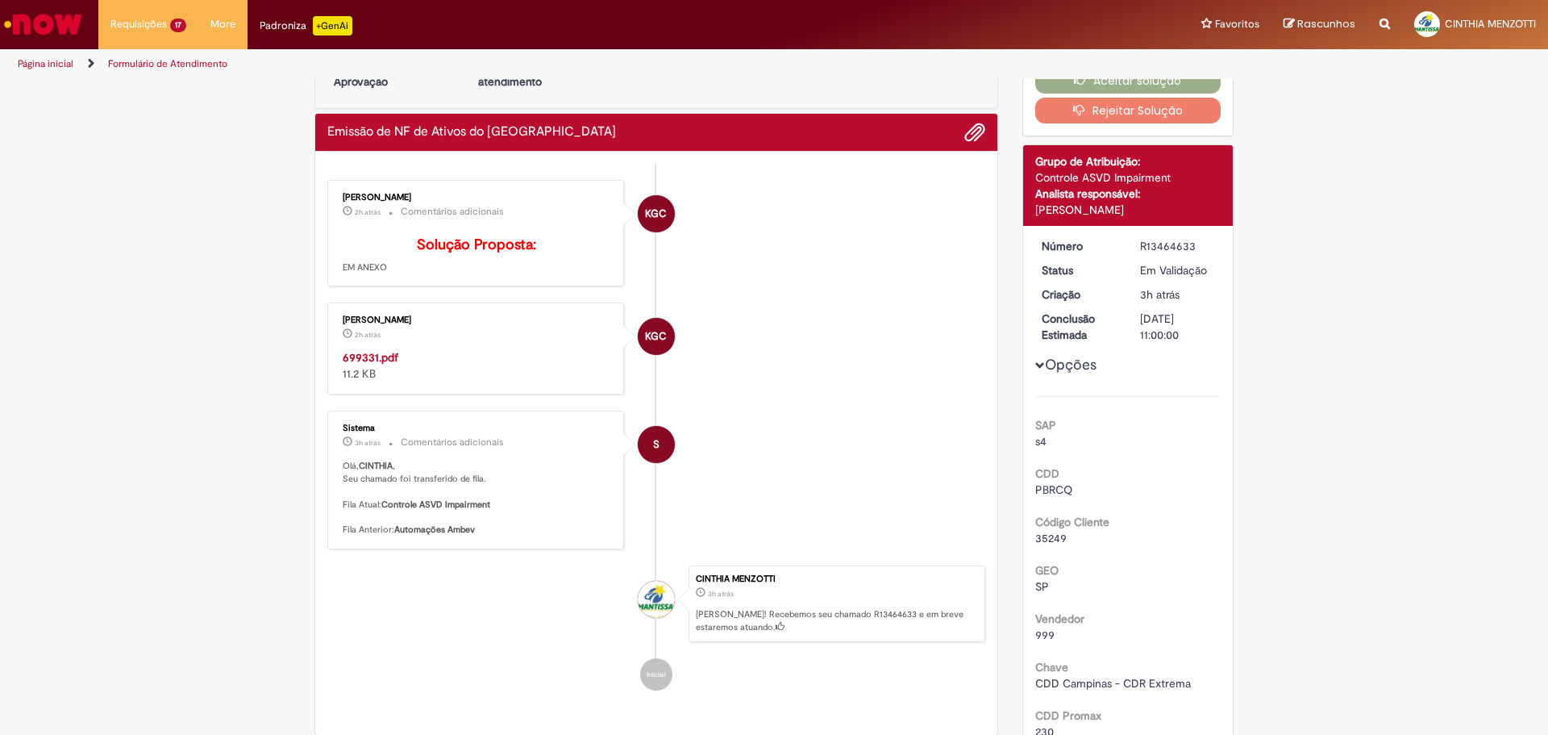
scroll to position [0, 0]
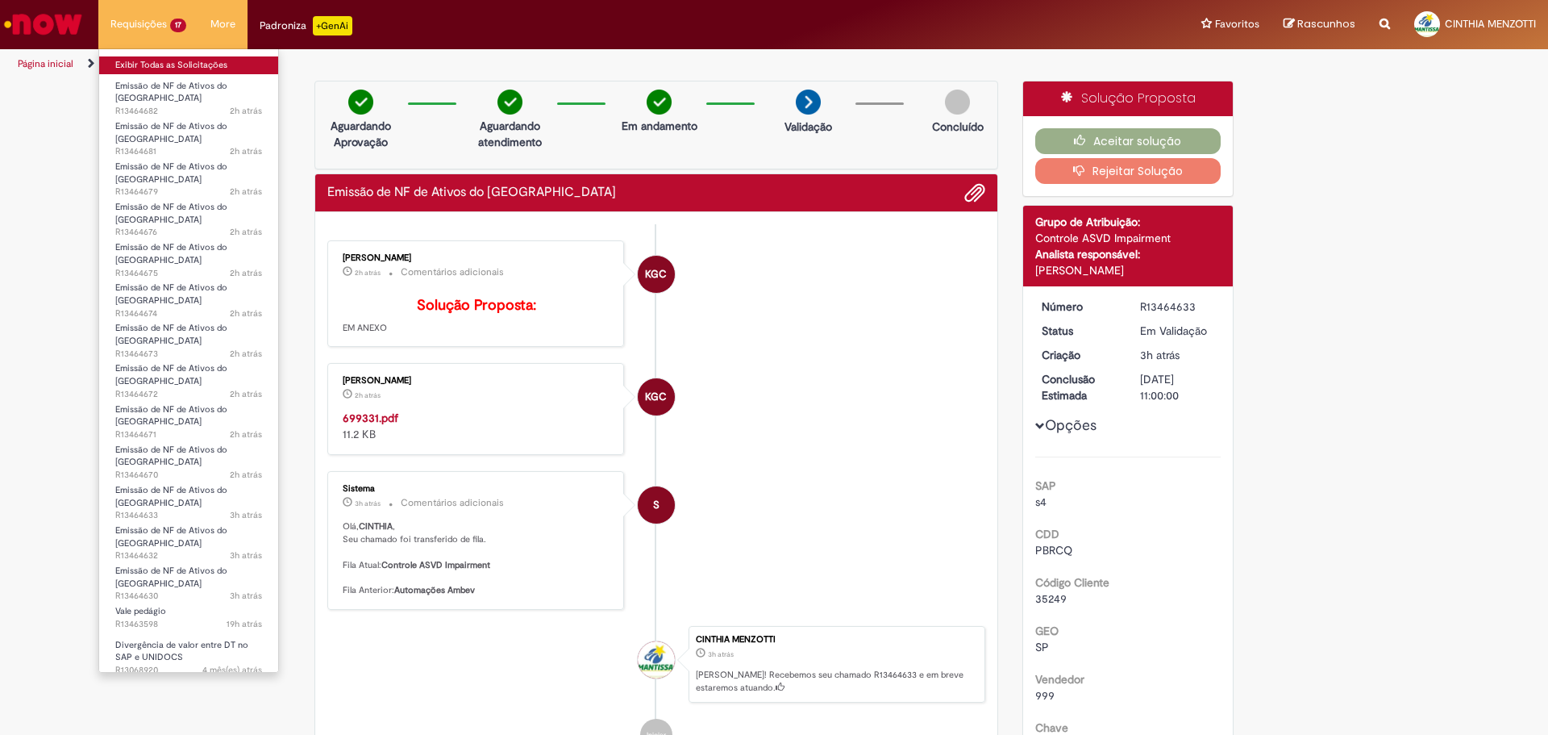
click at [164, 65] on link "Exibir Todas as Solicitações" at bounding box center [188, 65] width 179 height 18
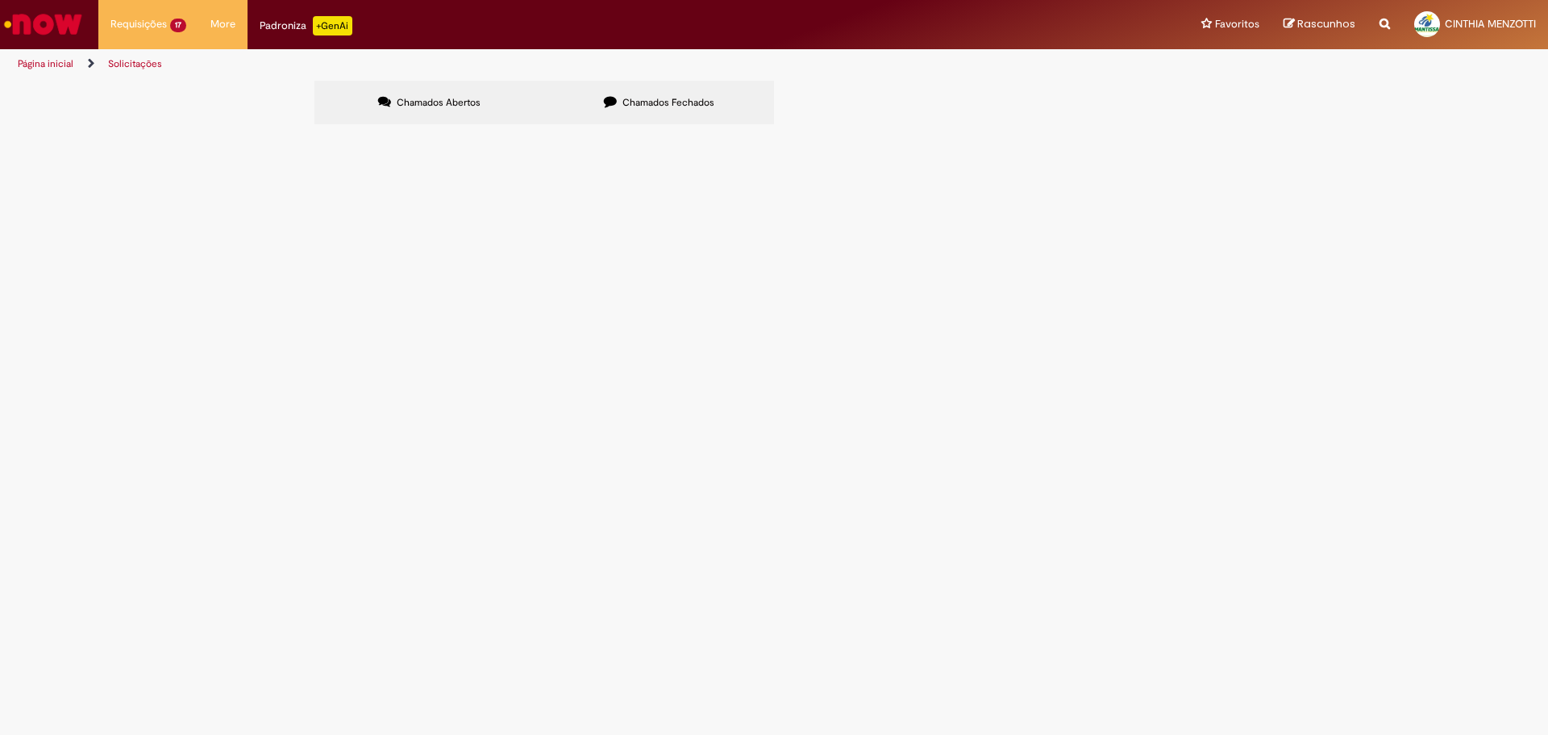
click at [659, 104] on span "Chamados Fechados" at bounding box center [668, 102] width 92 height 13
click at [446, 112] on label "Chamados Abertos" at bounding box center [429, 103] width 230 height 44
click at [0, 0] on span "6101992646" at bounding box center [0, 0] width 0 height 0
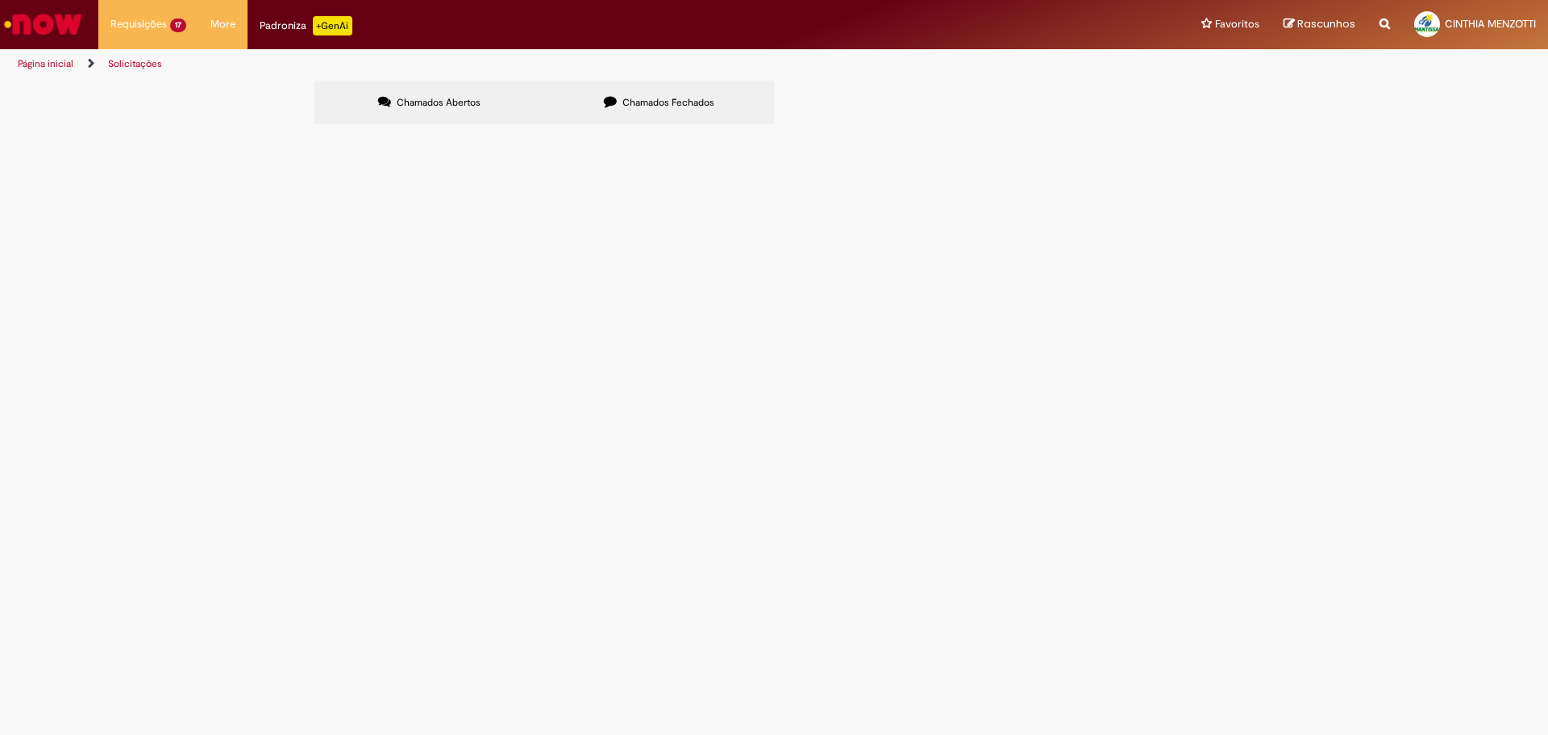
click at [0, 0] on span "6101992646" at bounding box center [0, 0] width 0 height 0
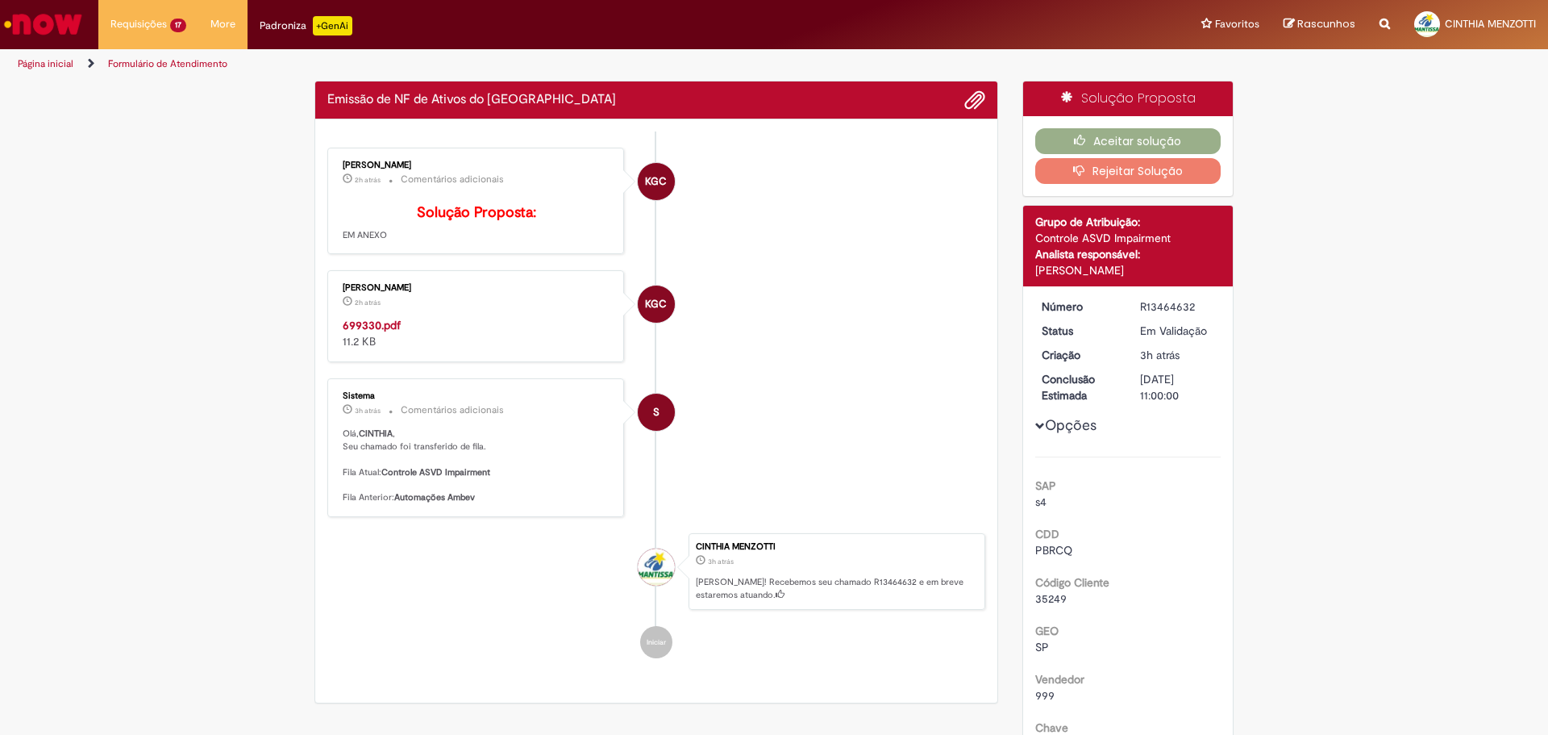
click at [393, 332] on strong "699330.pdf" at bounding box center [372, 325] width 58 height 15
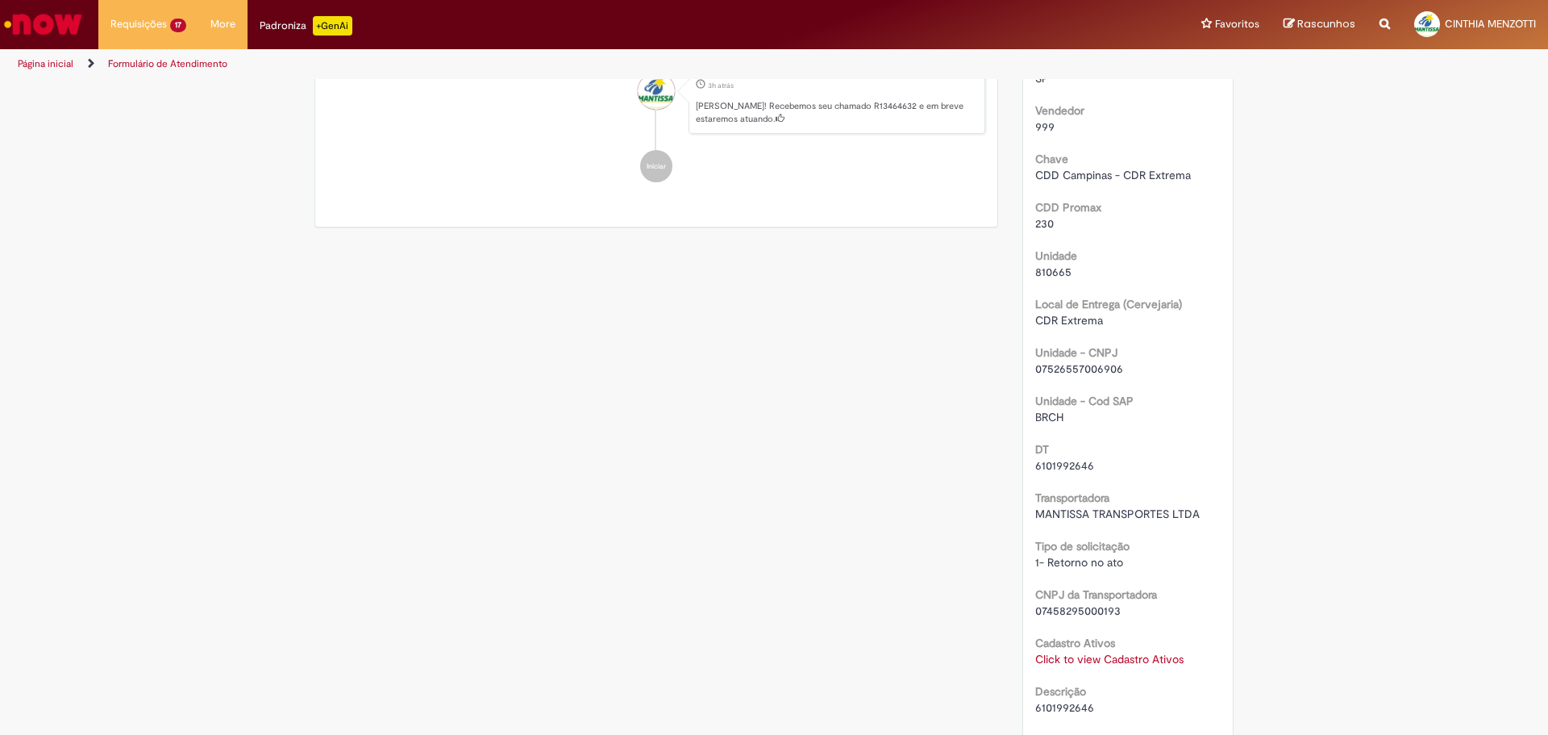
scroll to position [726, 0]
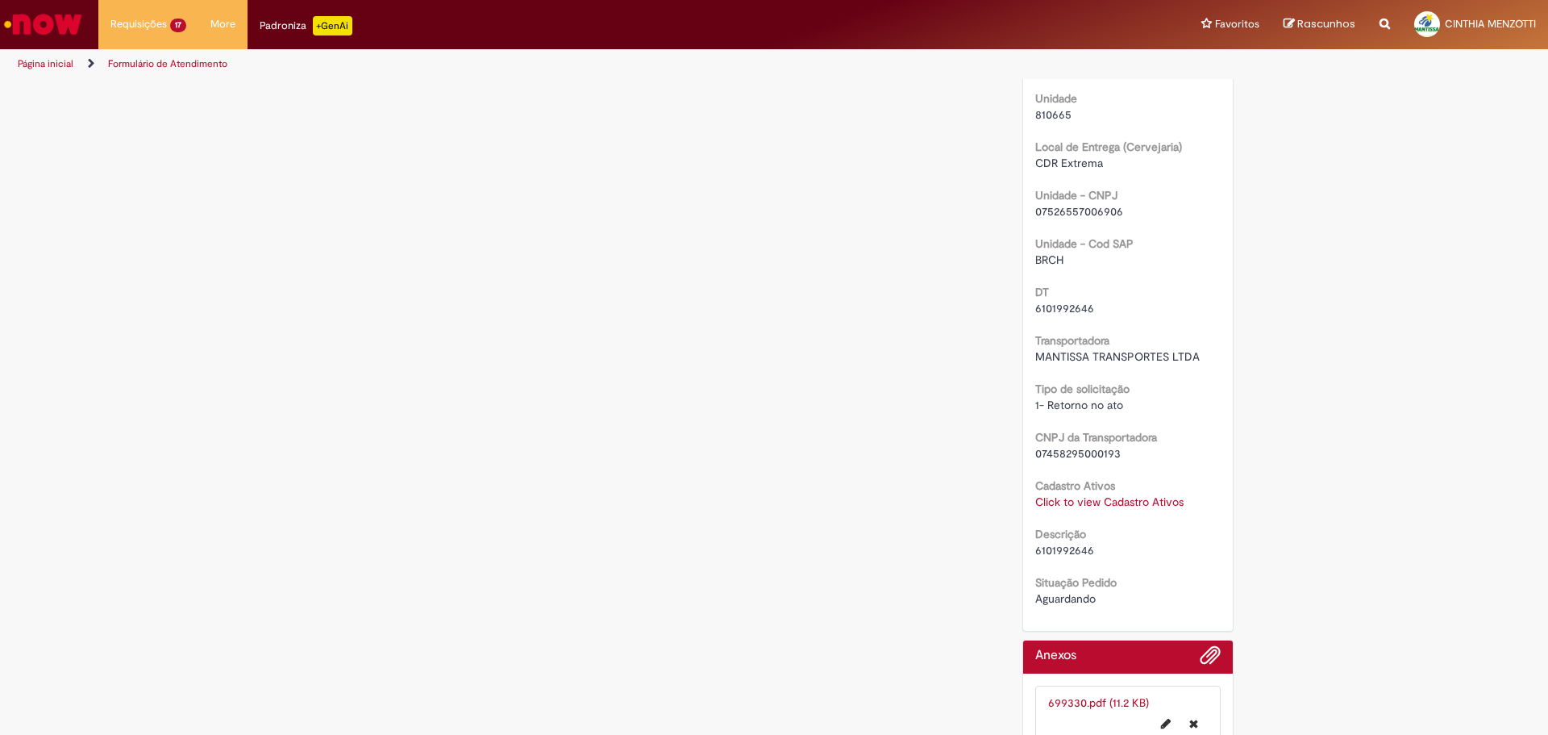
click at [1067, 314] on span "6101992646" at bounding box center [1064, 308] width 59 height 15
copy span "6101992646"
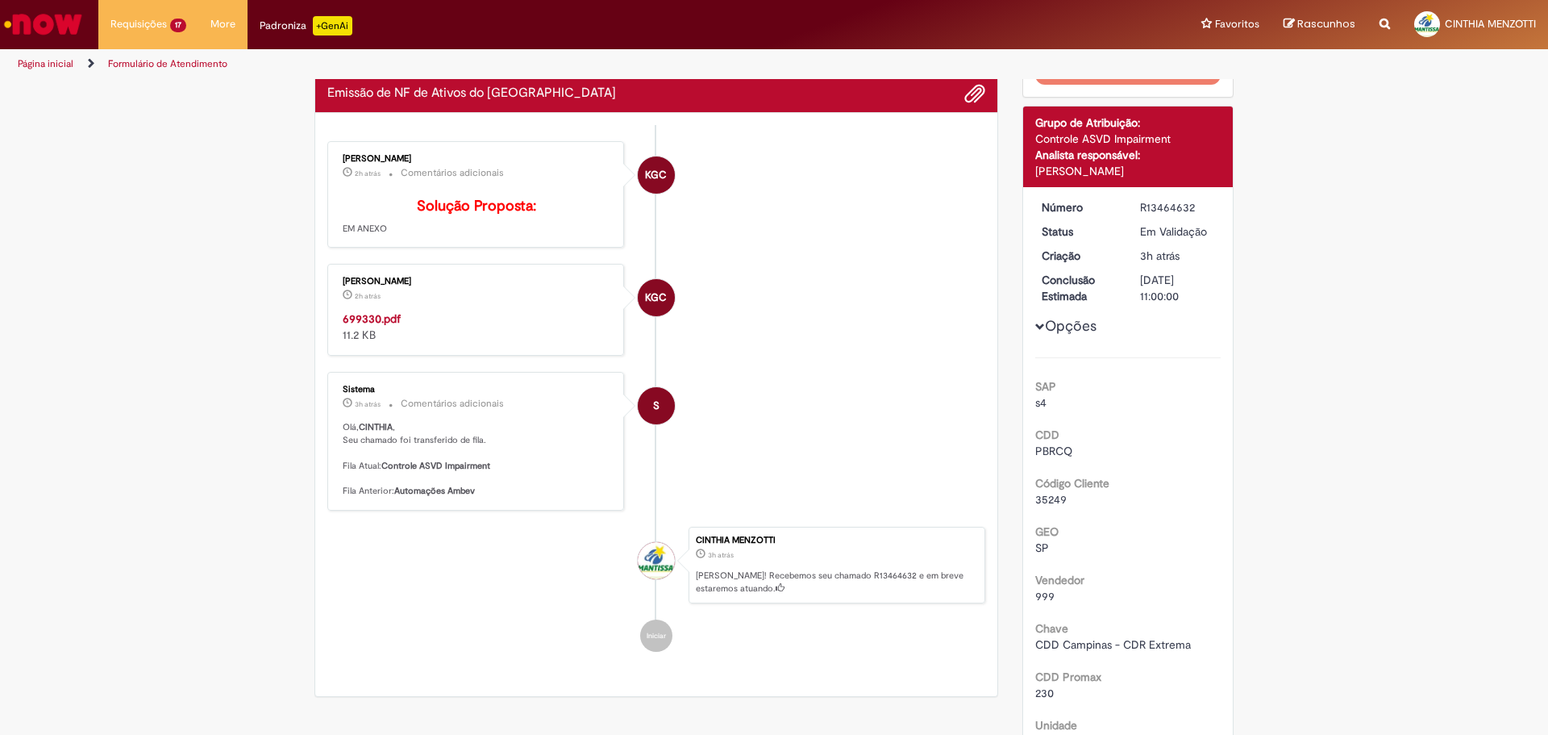
scroll to position [0, 0]
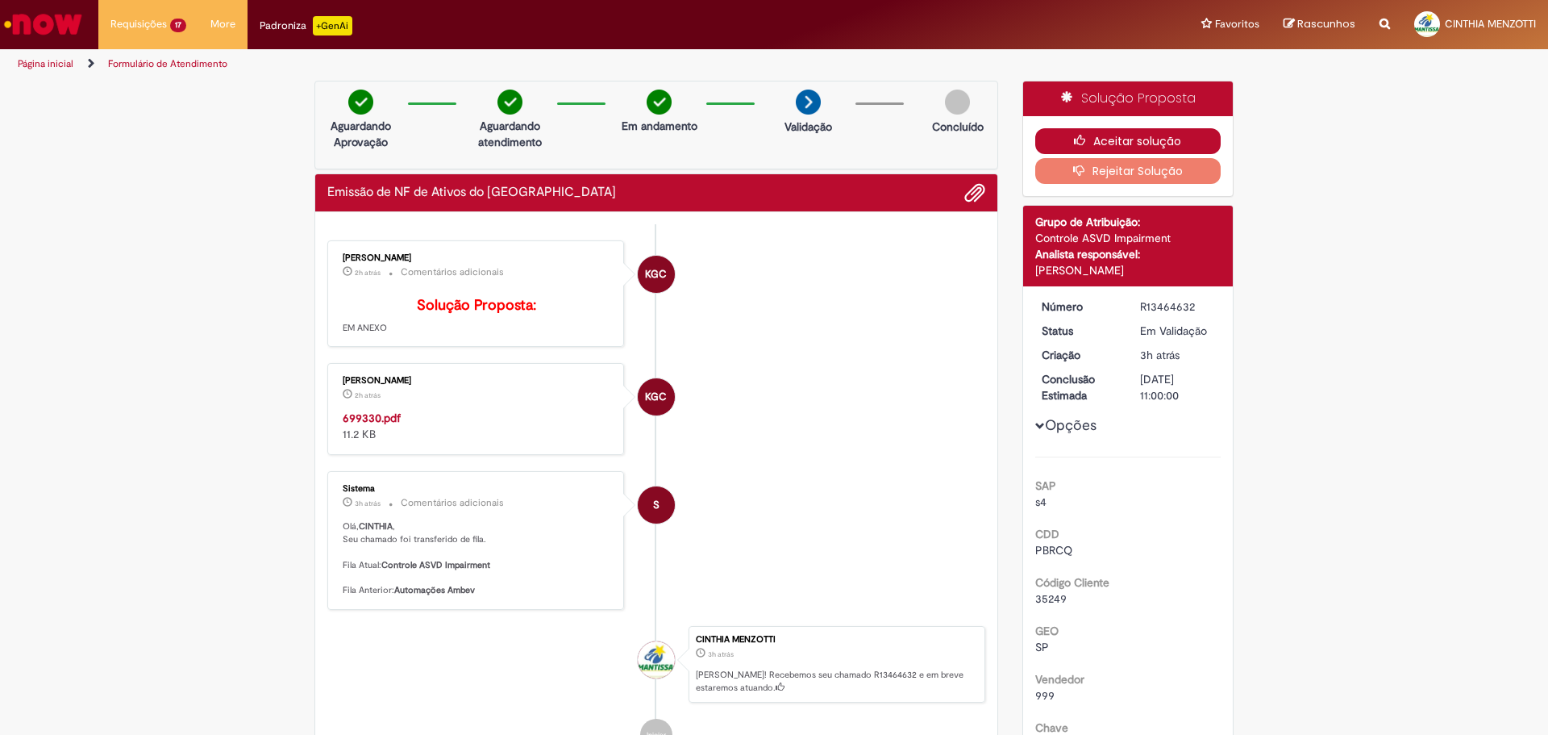
click at [1177, 148] on button "Aceitar solução" at bounding box center [1128, 141] width 186 height 26
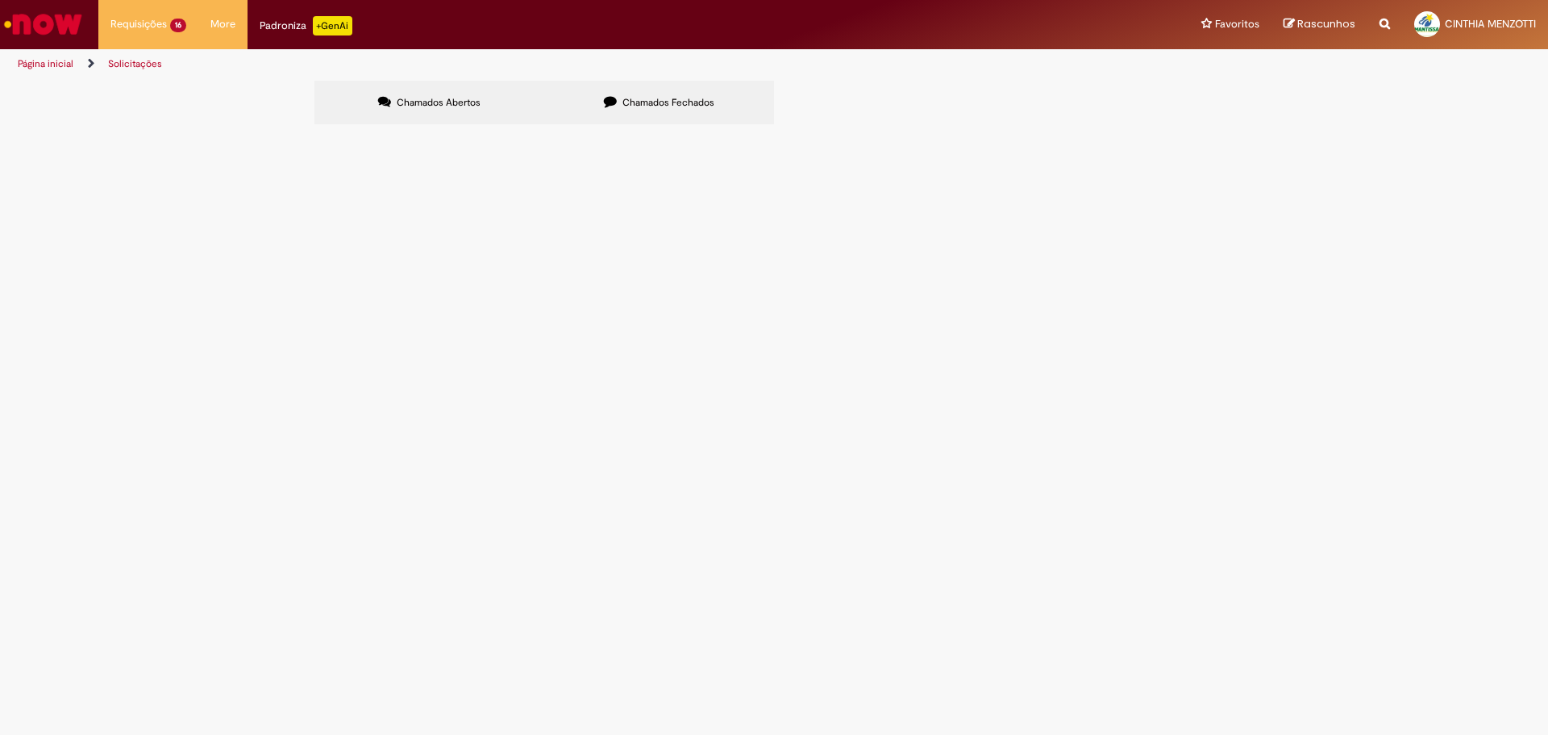
scroll to position [219, 0]
click at [0, 0] on span "6101992641" at bounding box center [0, 0] width 0 height 0
click at [0, 0] on span "Emissão de NF de Ativos do [GEOGRAPHIC_DATA]" at bounding box center [0, 0] width 0 height 0
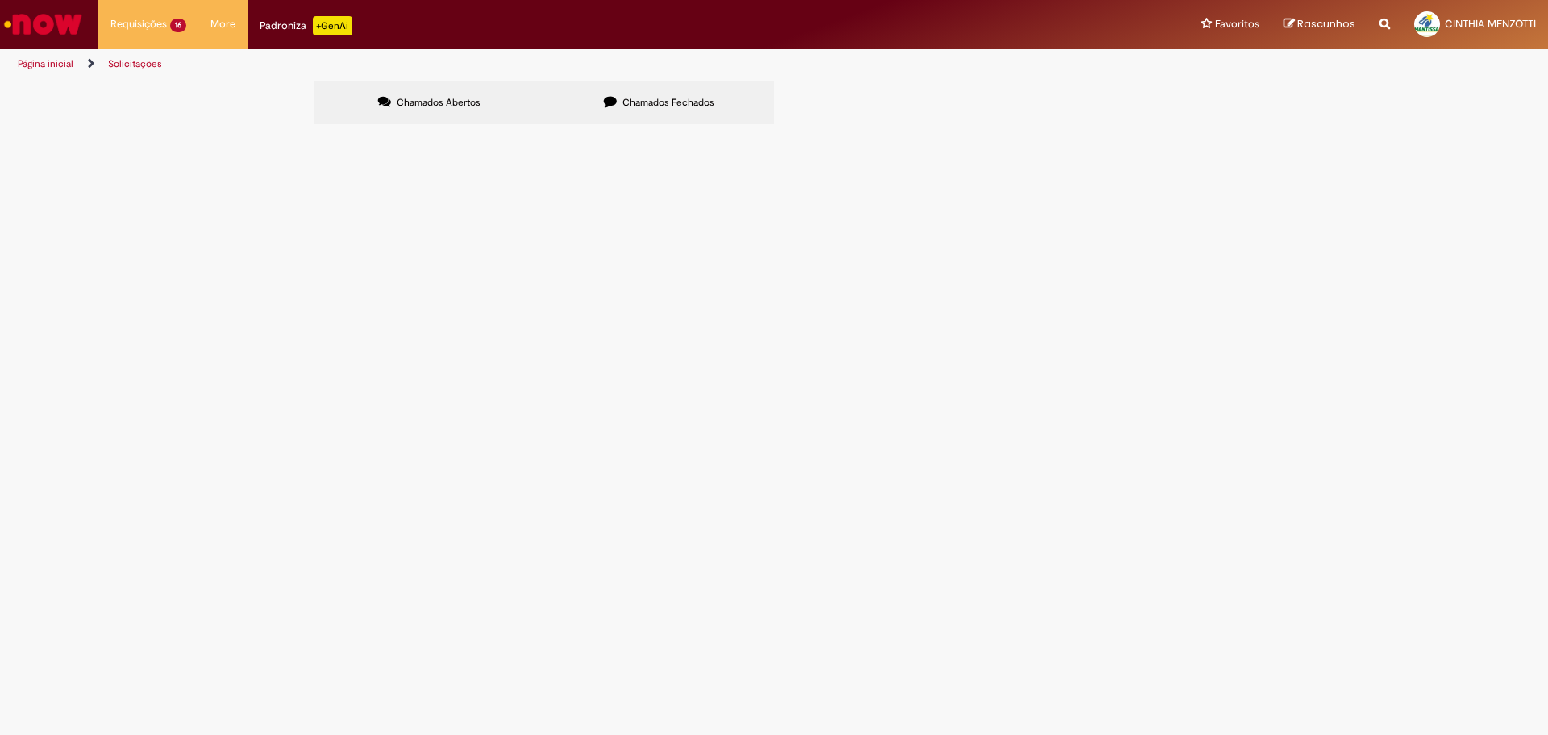
click at [0, 0] on span "Emissão de NF de Ativos do [GEOGRAPHIC_DATA]" at bounding box center [0, 0] width 0 height 0
click at [0, 0] on span "6101992641" at bounding box center [0, 0] width 0 height 0
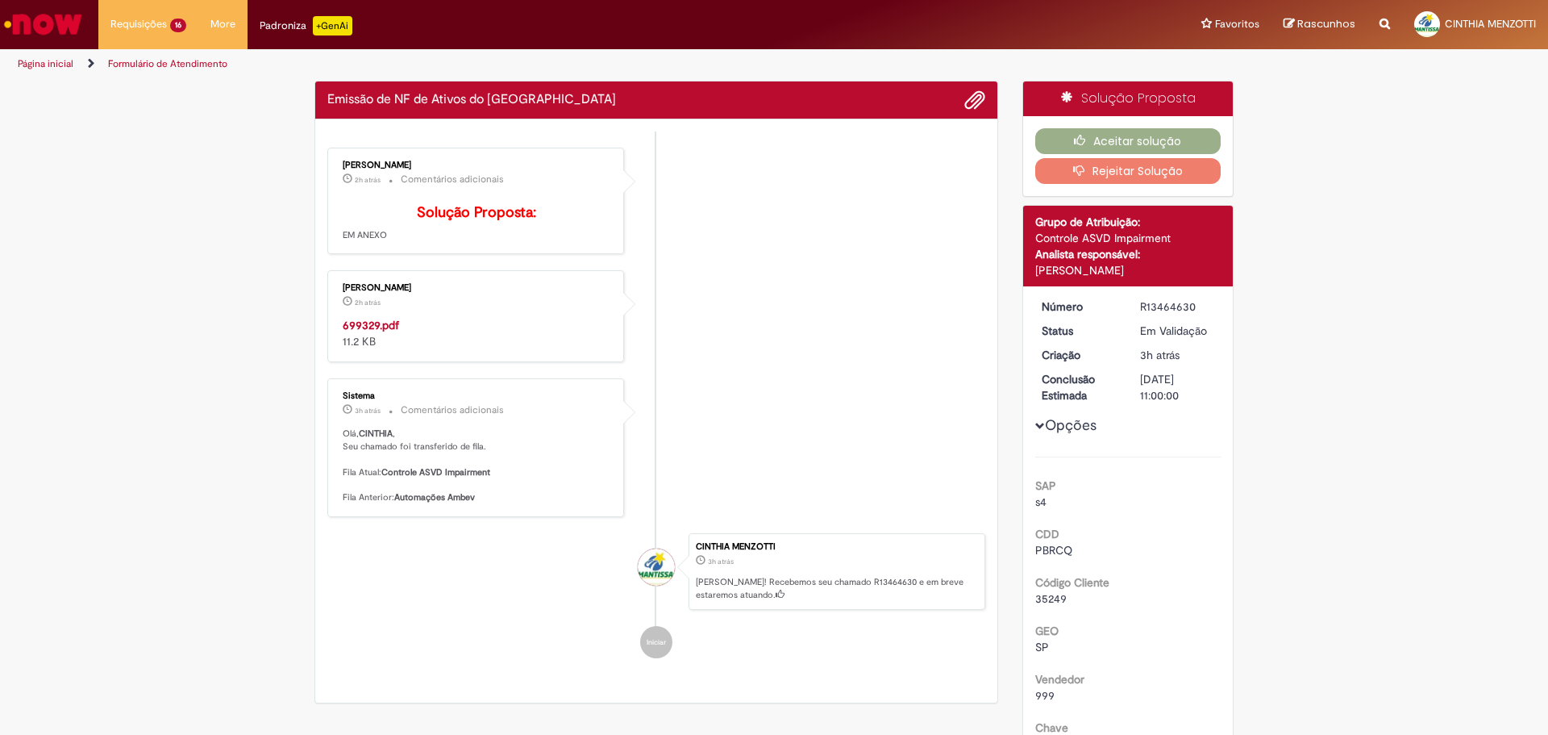
click at [363, 332] on strong "699329.pdf" at bounding box center [371, 325] width 56 height 15
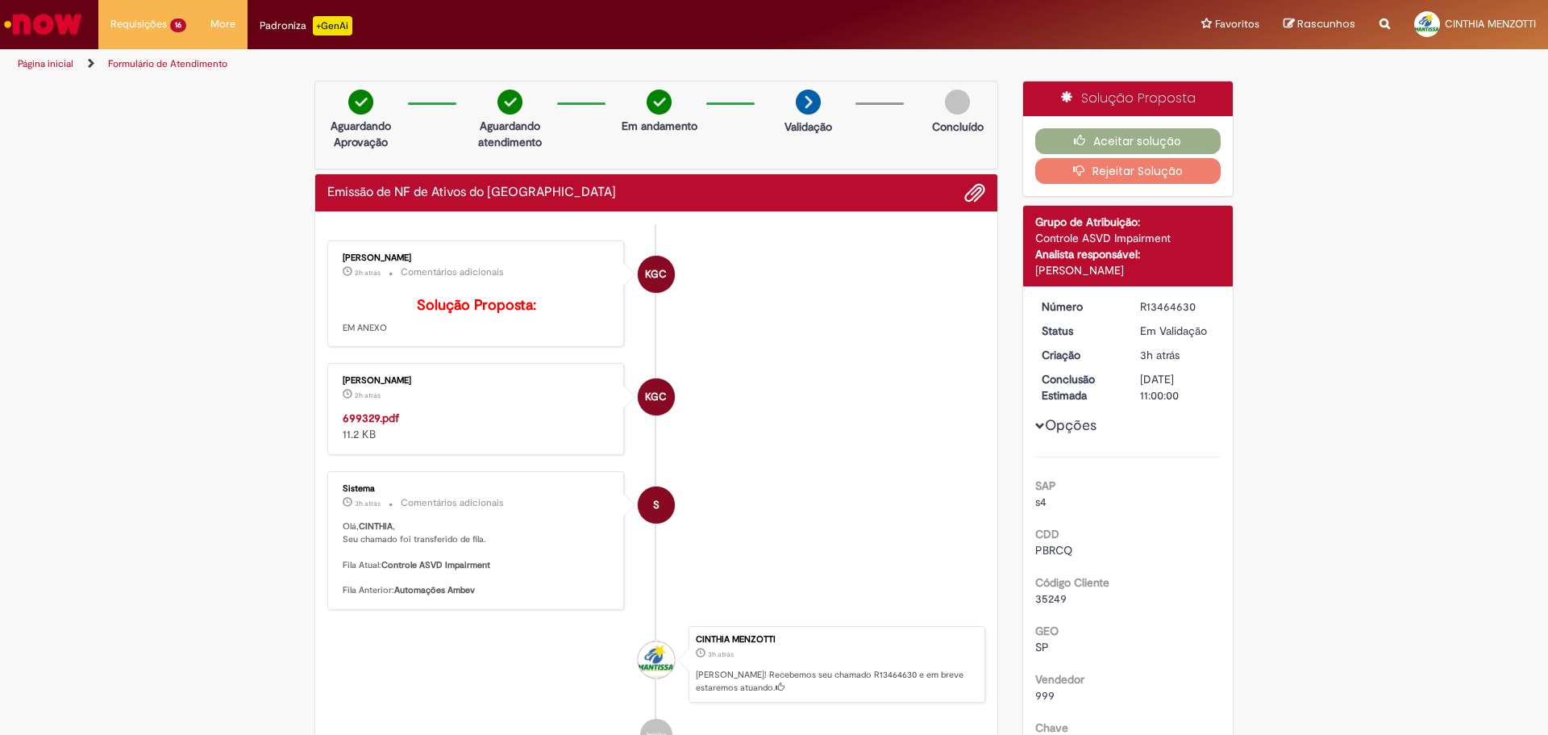
click at [343, 425] on strong "699329.pdf" at bounding box center [371, 417] width 56 height 15
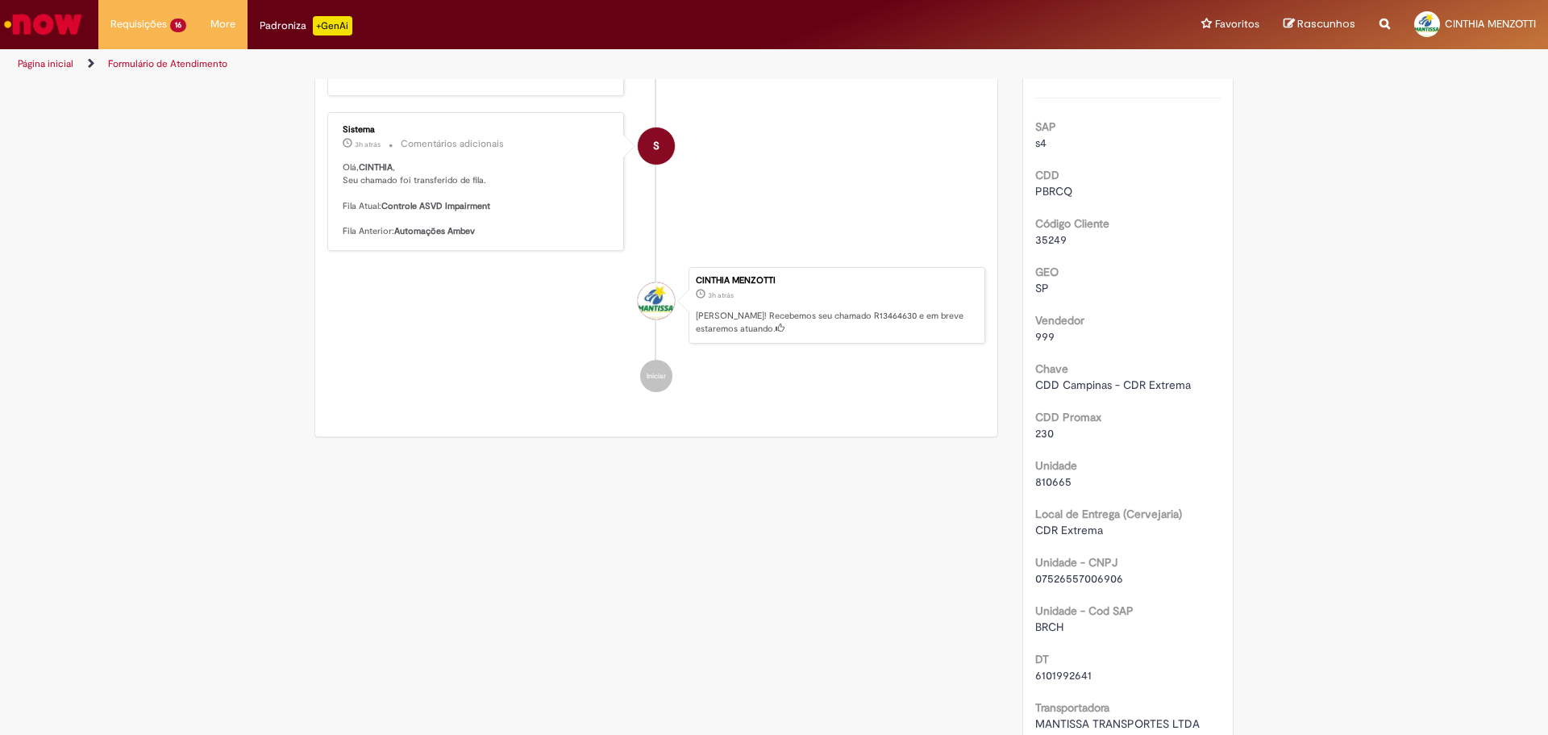
scroll to position [564, 0]
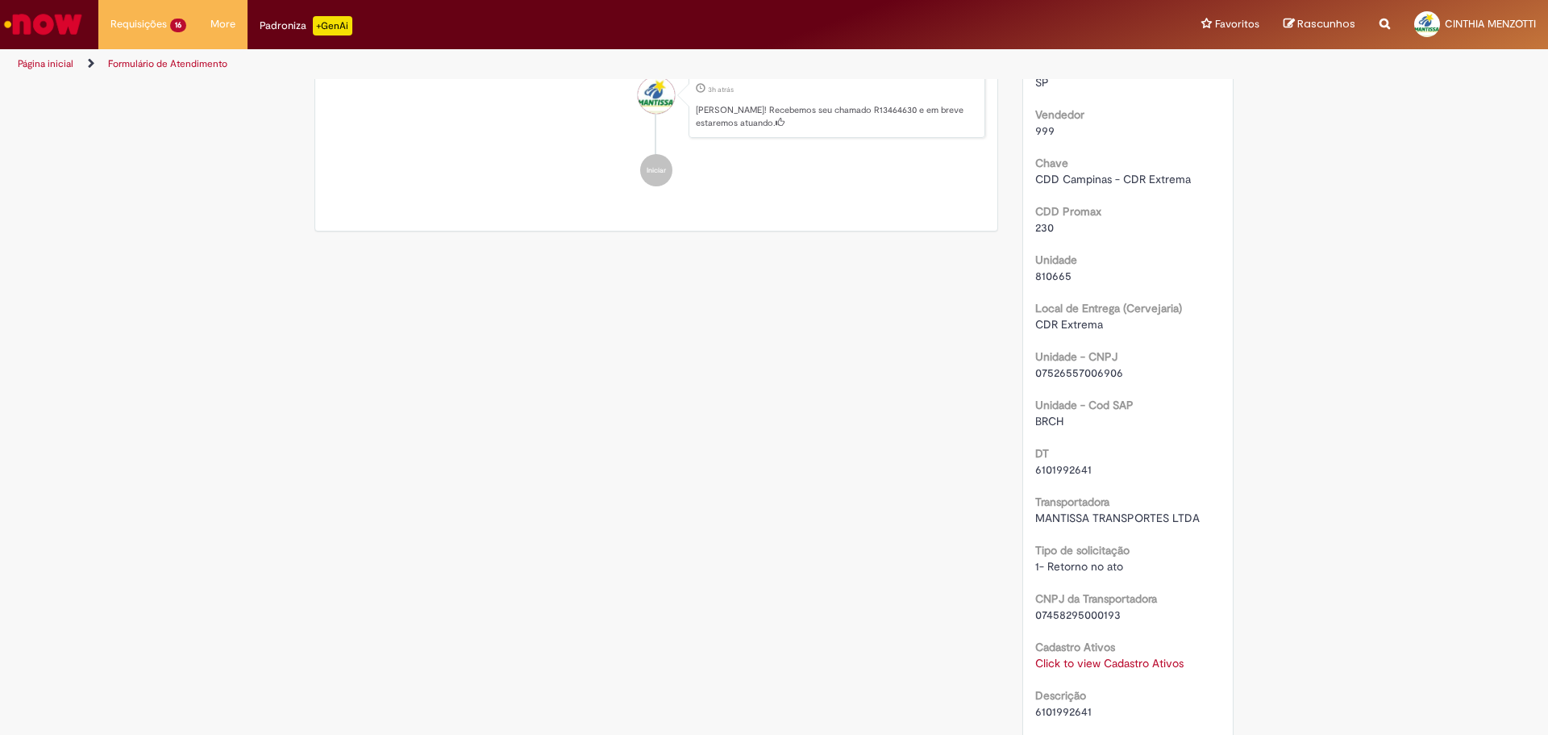
click at [1084, 473] on div "6101992641" at bounding box center [1128, 469] width 186 height 16
click at [1083, 473] on div "6101992641" at bounding box center [1128, 469] width 186 height 16
click at [1071, 472] on span "6101992641" at bounding box center [1063, 469] width 56 height 15
copy span "6101992641"
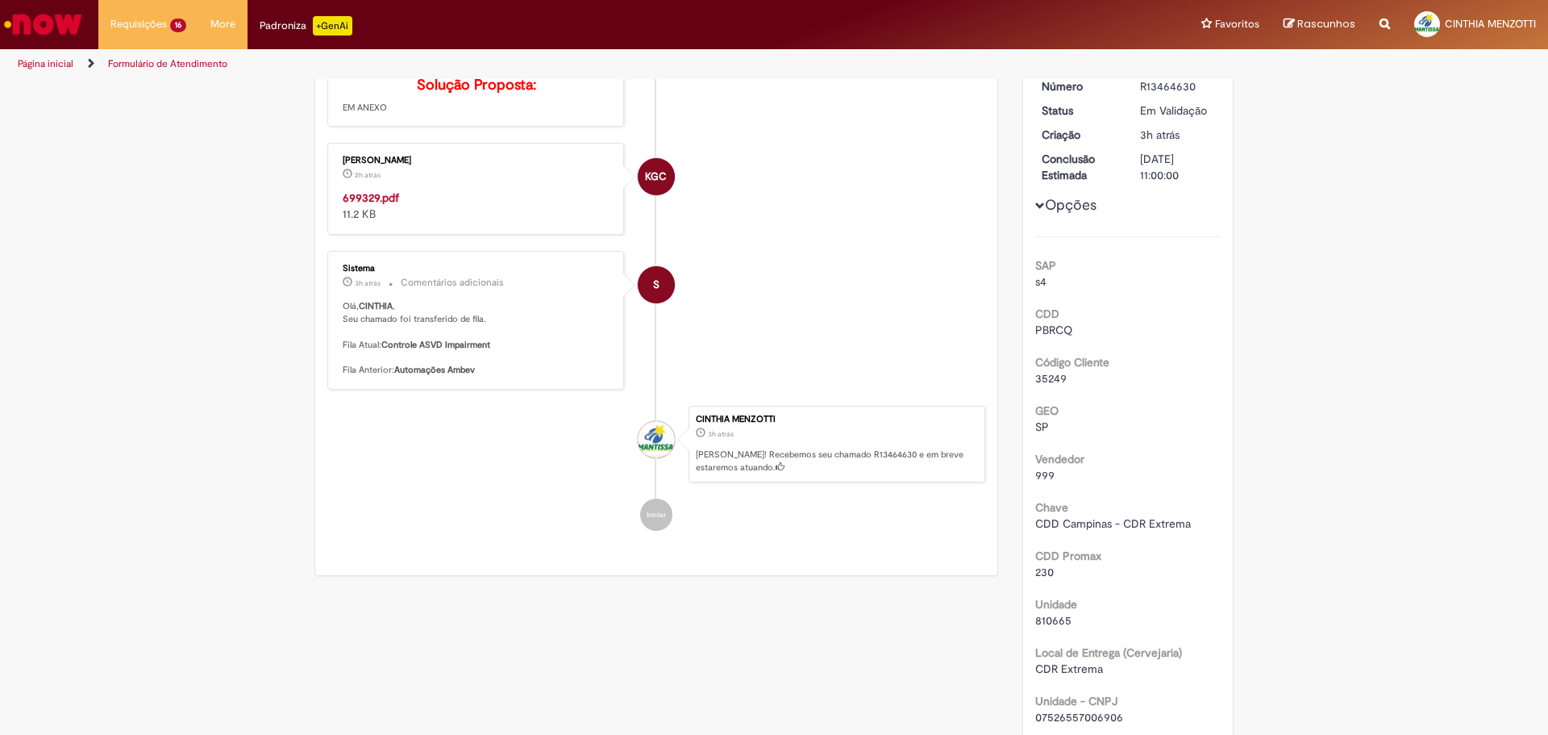
scroll to position [0, 0]
